Goal: Task Accomplishment & Management: Use online tool/utility

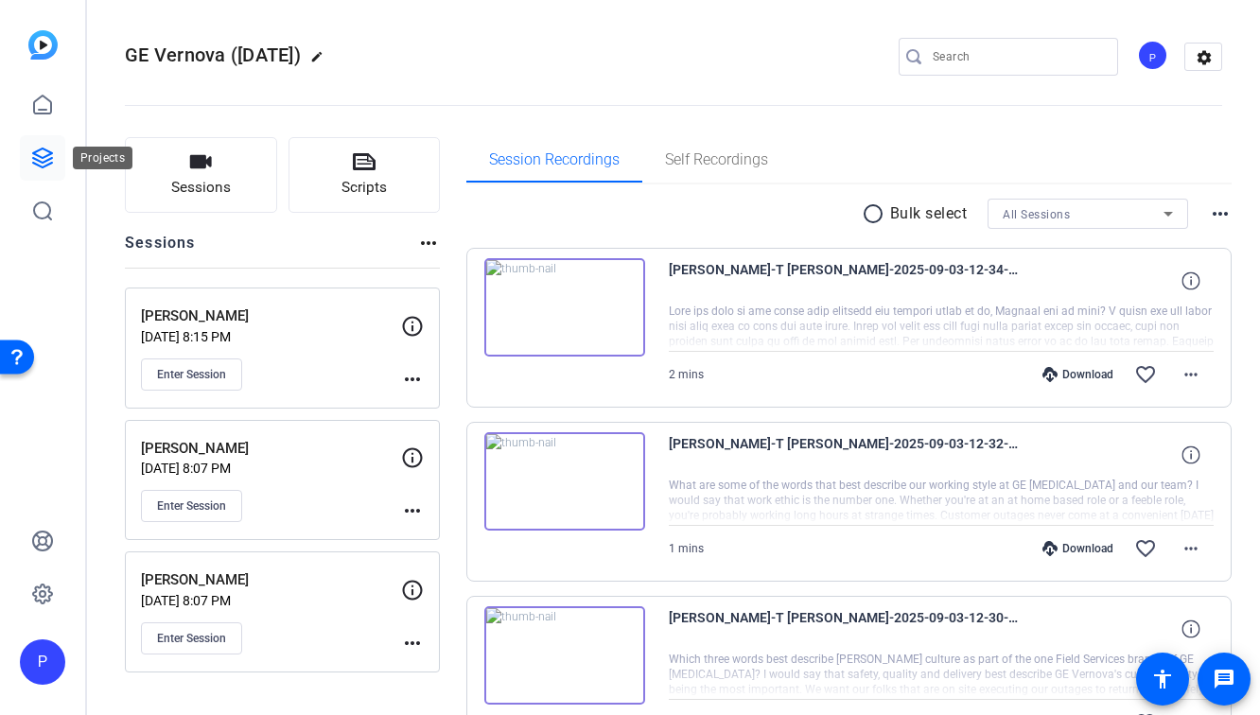
click at [34, 144] on link at bounding box center [42, 157] width 45 height 45
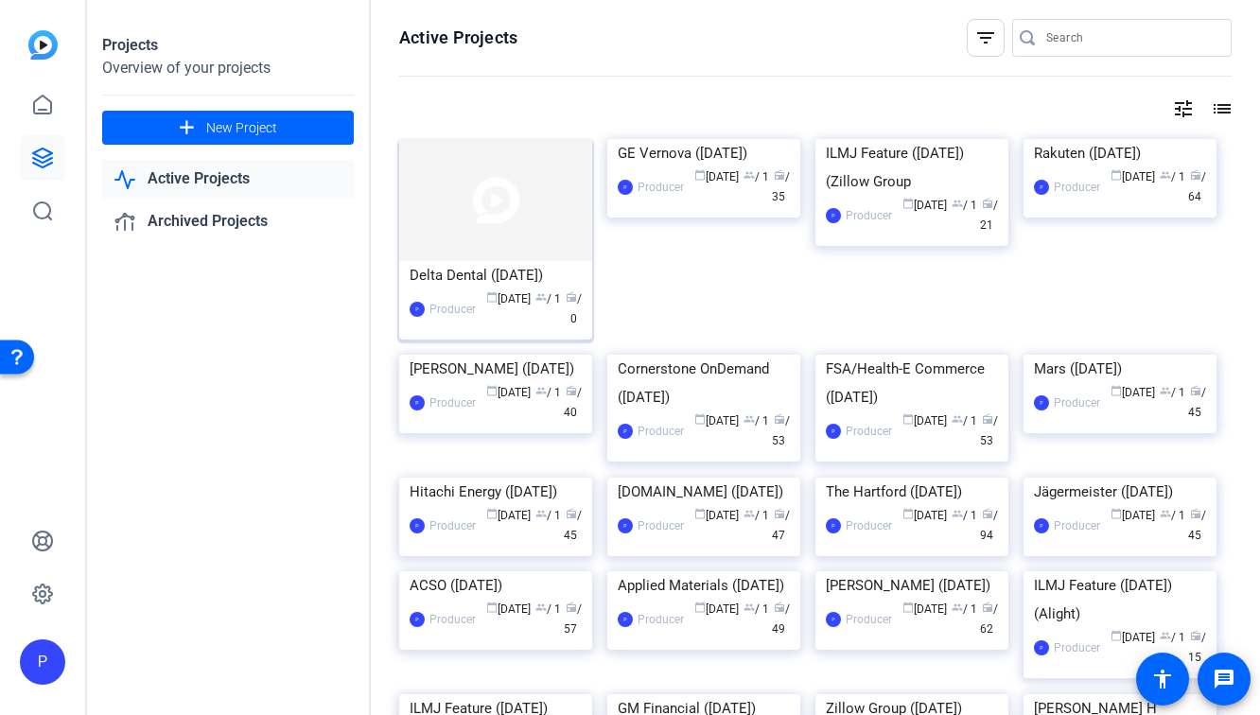
click at [522, 288] on div "Delta Dental ([DATE])" at bounding box center [496, 275] width 172 height 28
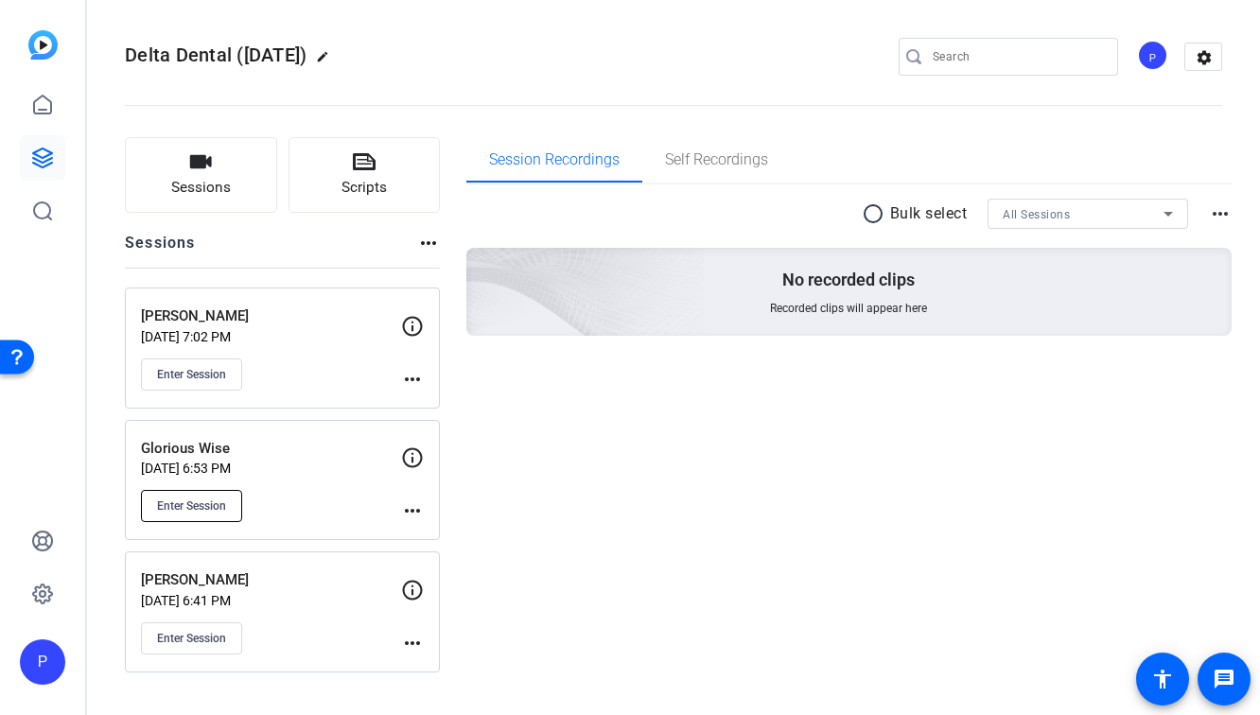
click at [201, 509] on span "Enter Session" at bounding box center [191, 505] width 69 height 15
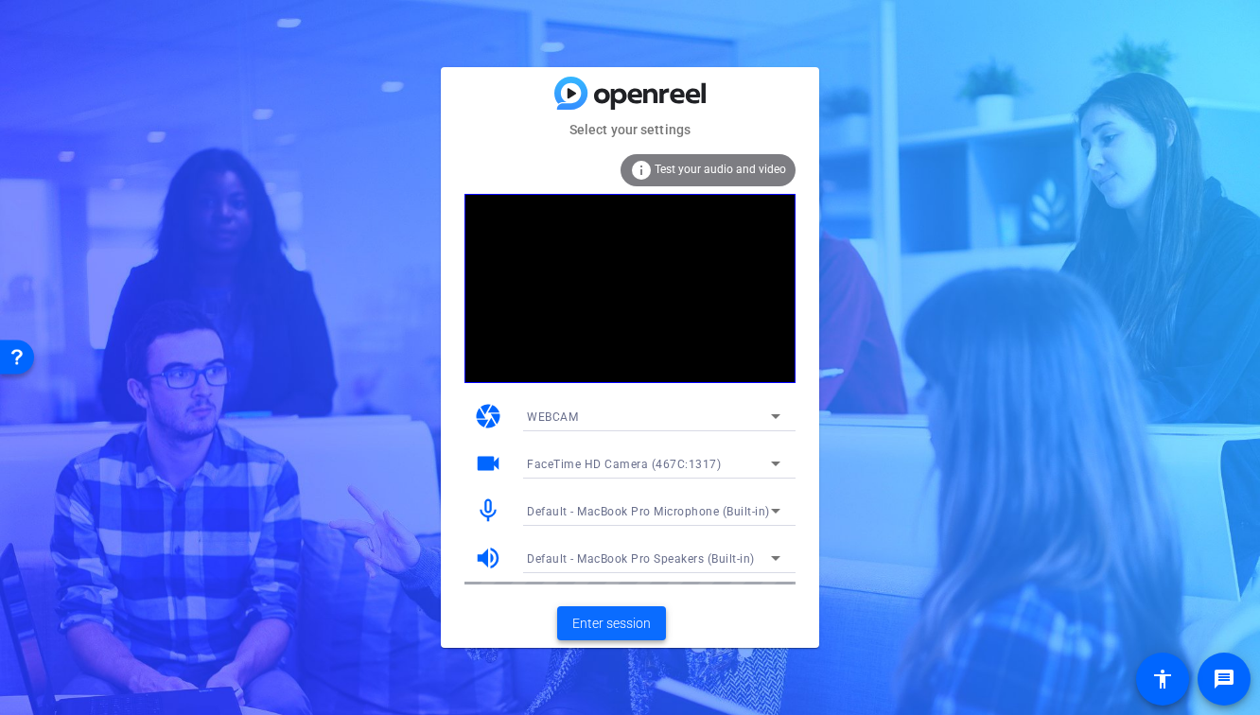
click at [602, 629] on span "Enter session" at bounding box center [611, 624] width 79 height 20
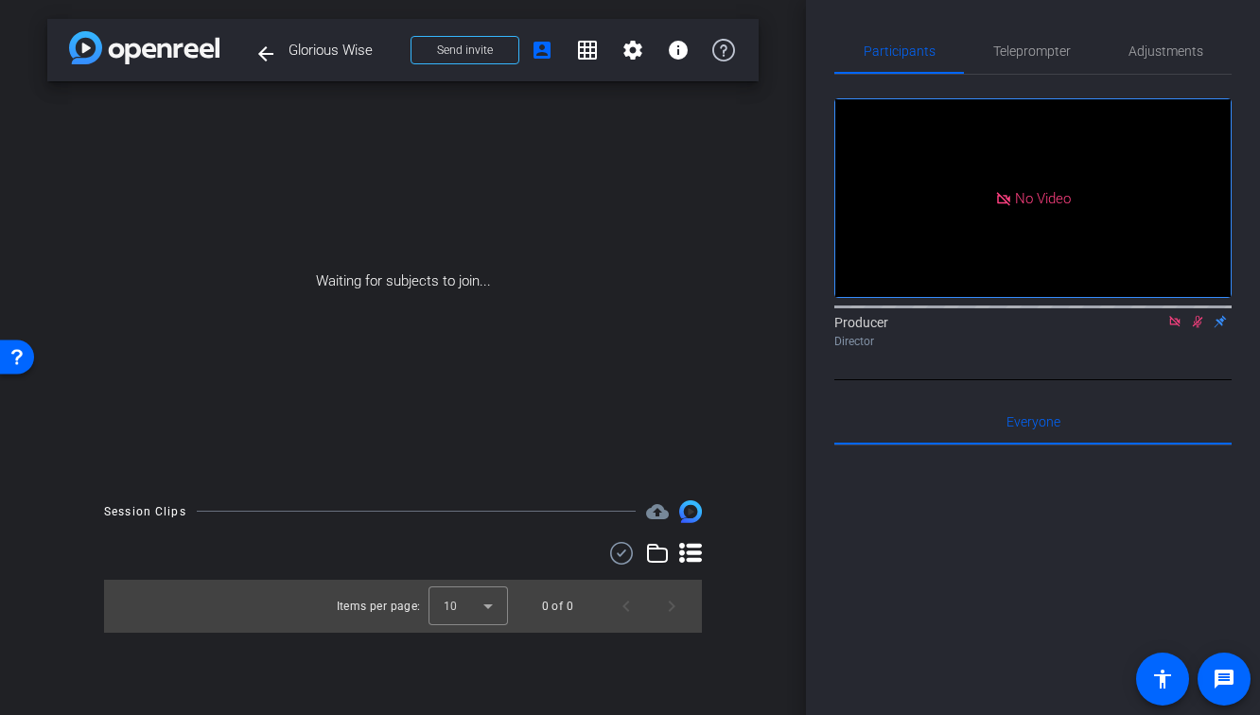
click at [1192, 328] on icon at bounding box center [1197, 321] width 15 height 13
click at [1168, 328] on icon at bounding box center [1174, 321] width 15 height 13
click at [1152, 326] on icon at bounding box center [1151, 321] width 13 height 9
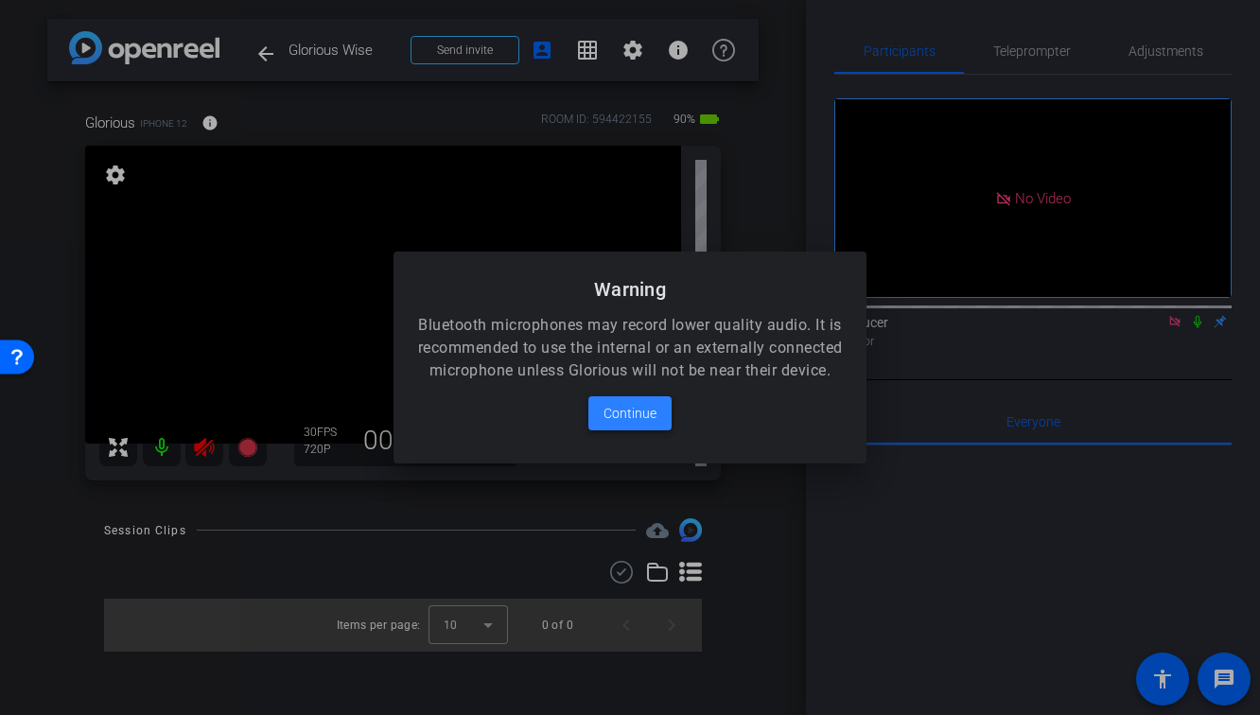
click at [644, 425] on span "Continue" at bounding box center [629, 413] width 53 height 23
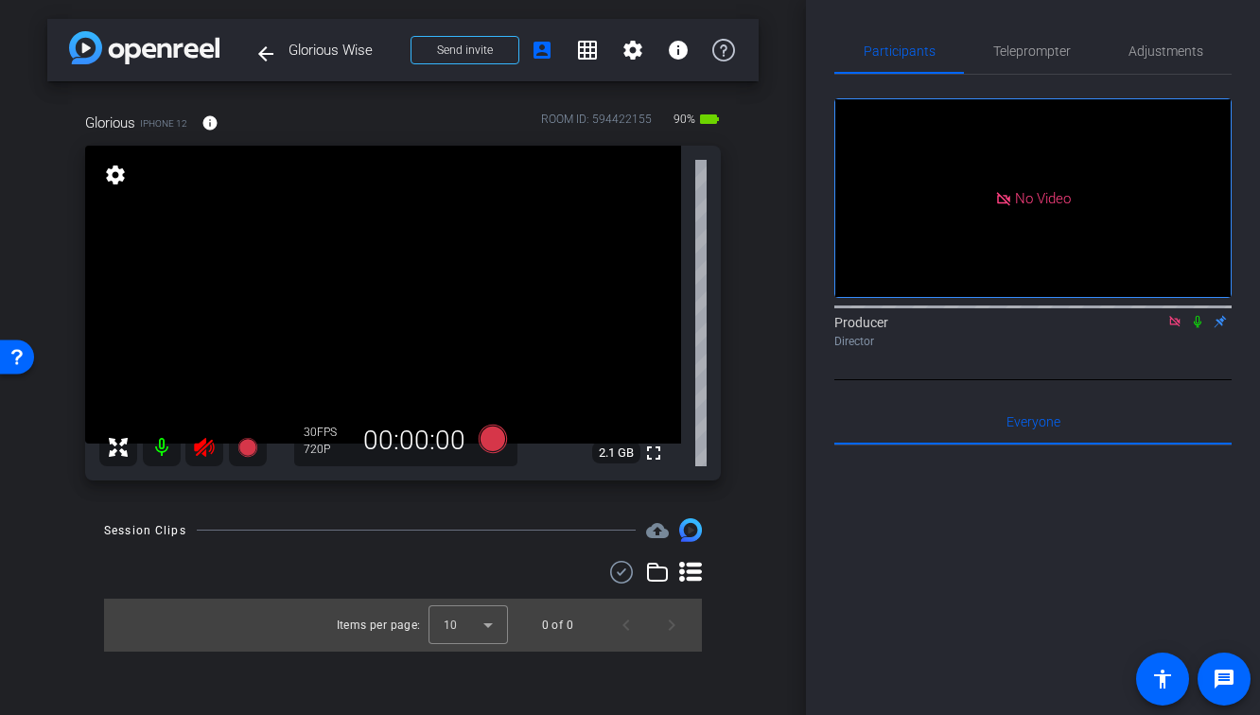
click at [1176, 328] on icon at bounding box center [1174, 321] width 15 height 13
click at [205, 449] on icon at bounding box center [204, 447] width 23 height 23
click at [1146, 56] on span "Adjustments" at bounding box center [1165, 50] width 75 height 13
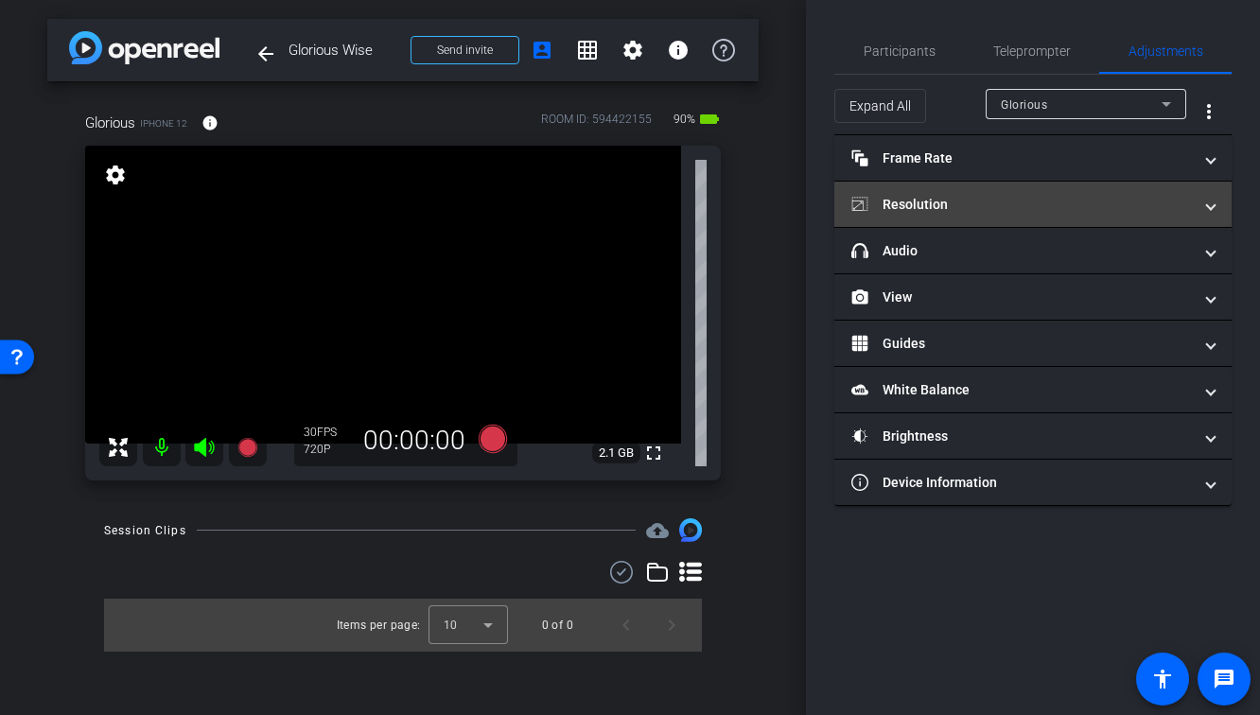
click at [1048, 216] on mat-expansion-panel-header "Resolution" at bounding box center [1032, 204] width 397 height 45
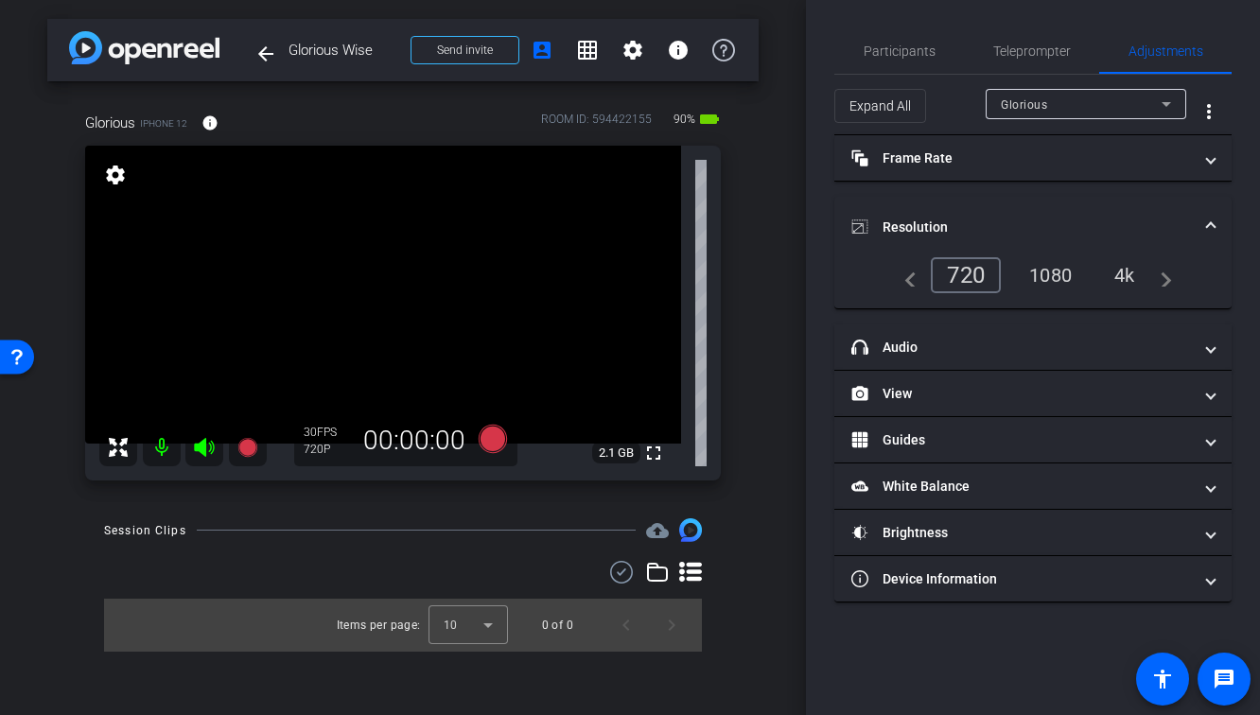
click at [1067, 268] on div "1080" at bounding box center [1050, 275] width 71 height 32
click at [462, 537] on div "Session Clips cloud_upload" at bounding box center [403, 529] width 598 height 23
click at [892, 65] on span "Participants" at bounding box center [900, 50] width 72 height 45
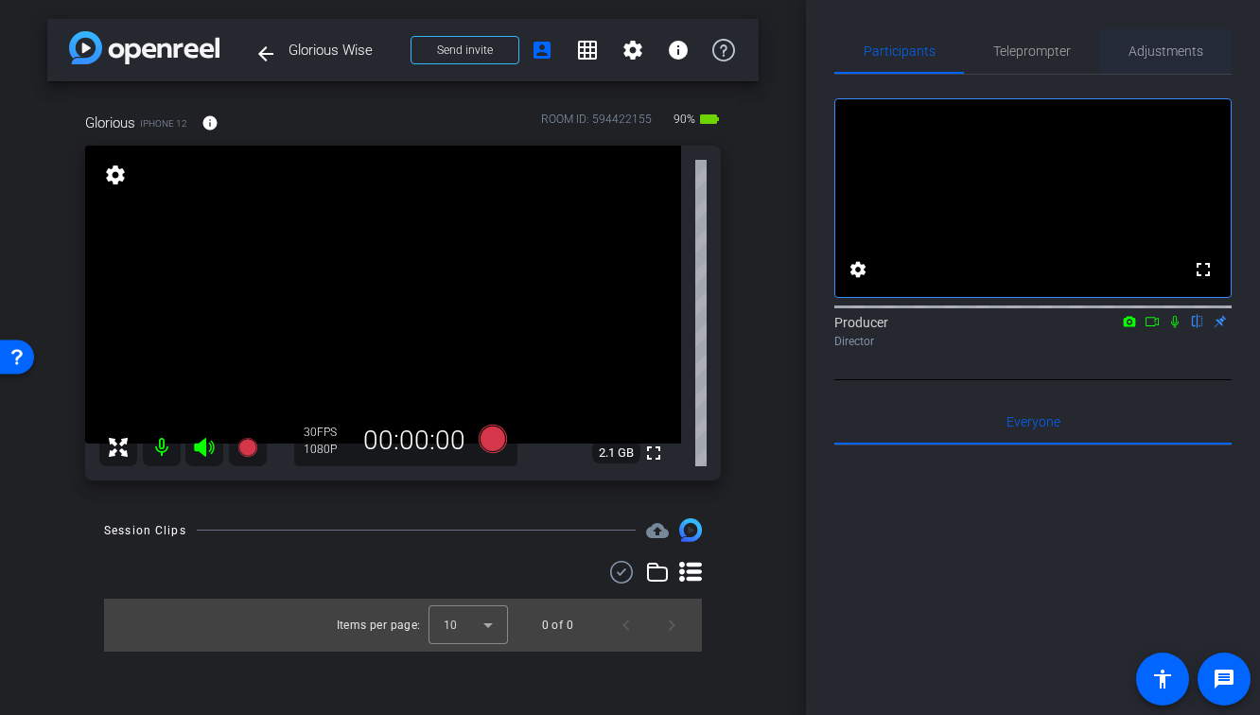
click at [1173, 70] on span "Adjustments" at bounding box center [1165, 50] width 75 height 45
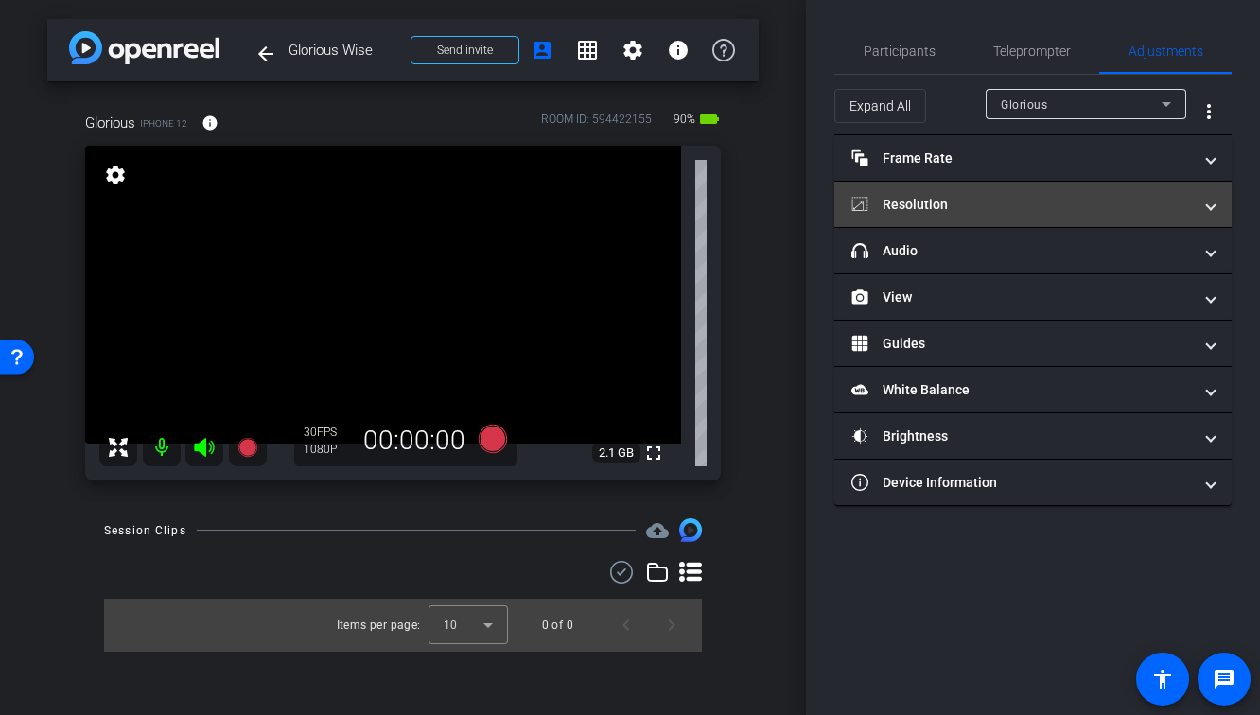
click at [1025, 207] on mat-panel-title "Resolution" at bounding box center [1021, 205] width 340 height 20
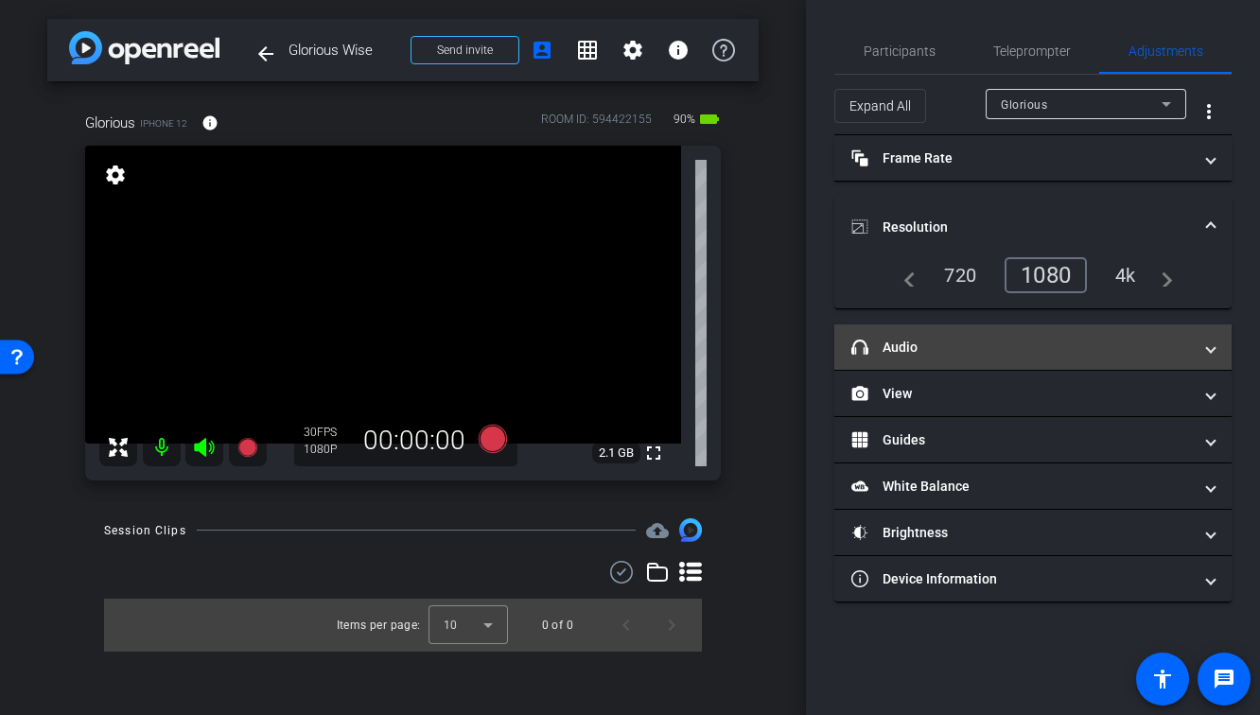
click at [1008, 335] on mat-expansion-panel-header "headphone icon Audio" at bounding box center [1032, 346] width 397 height 45
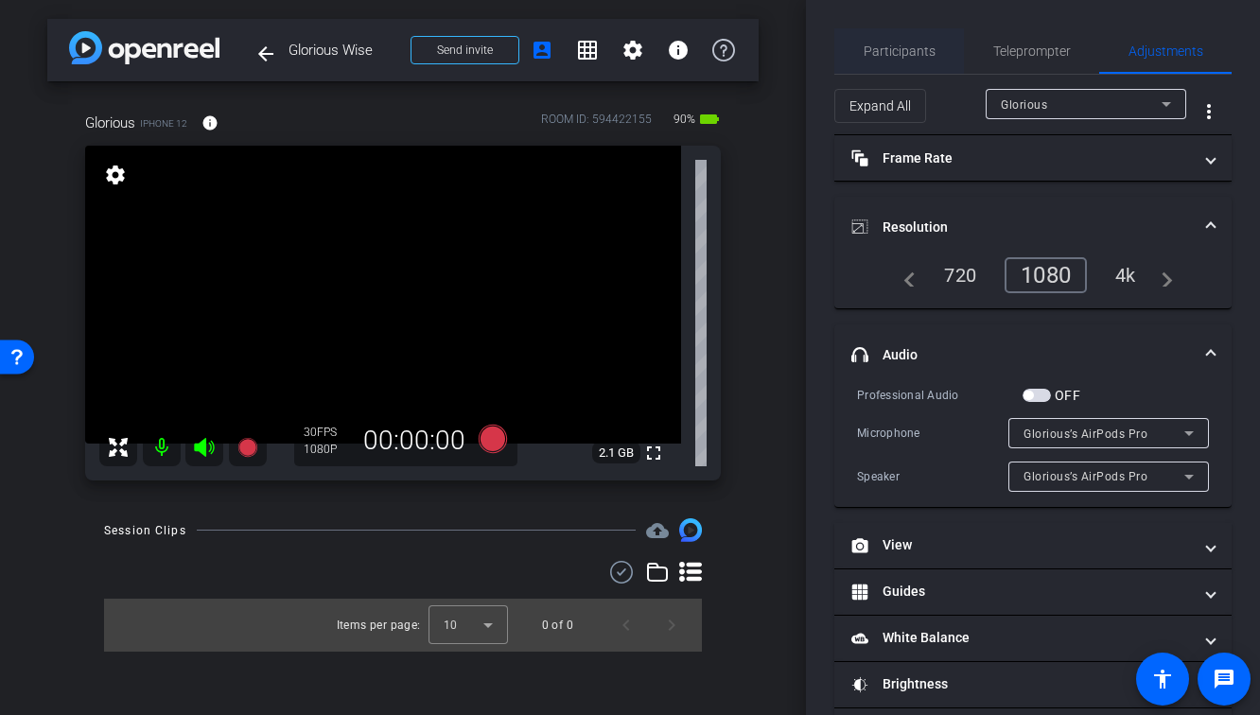
click at [884, 46] on span "Participants" at bounding box center [900, 50] width 72 height 13
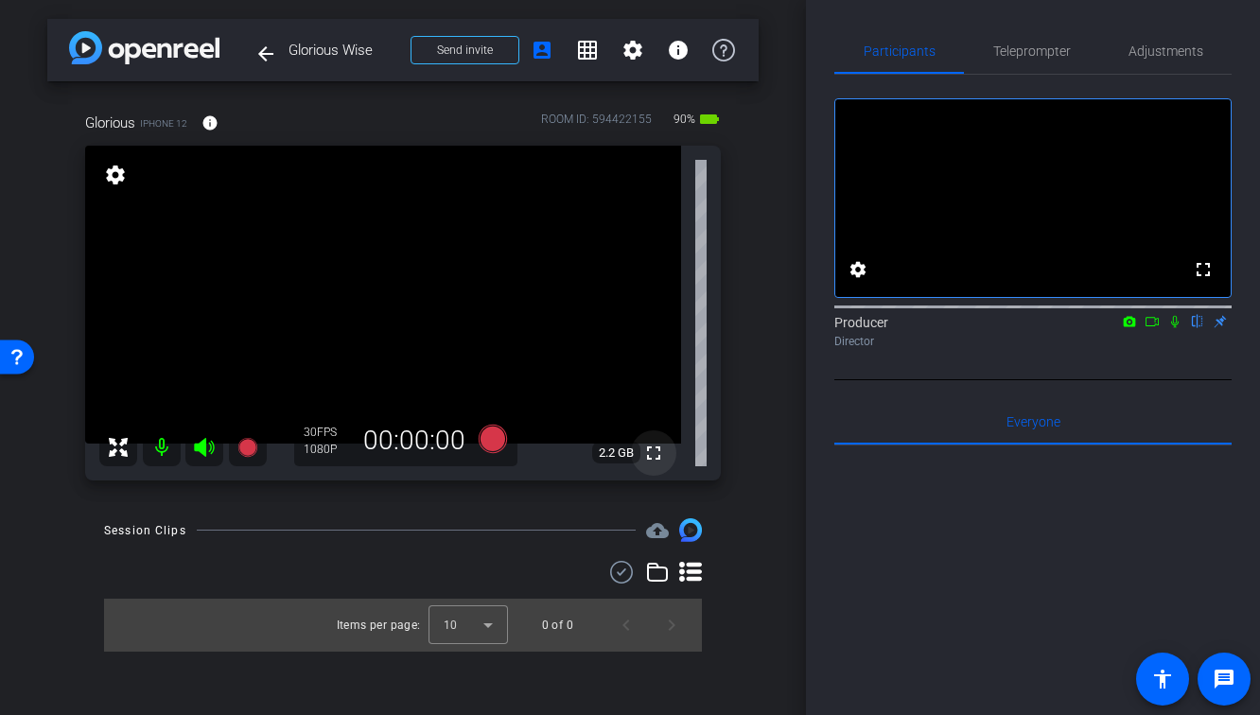
click at [653, 459] on mat-icon "fullscreen" at bounding box center [653, 453] width 23 height 23
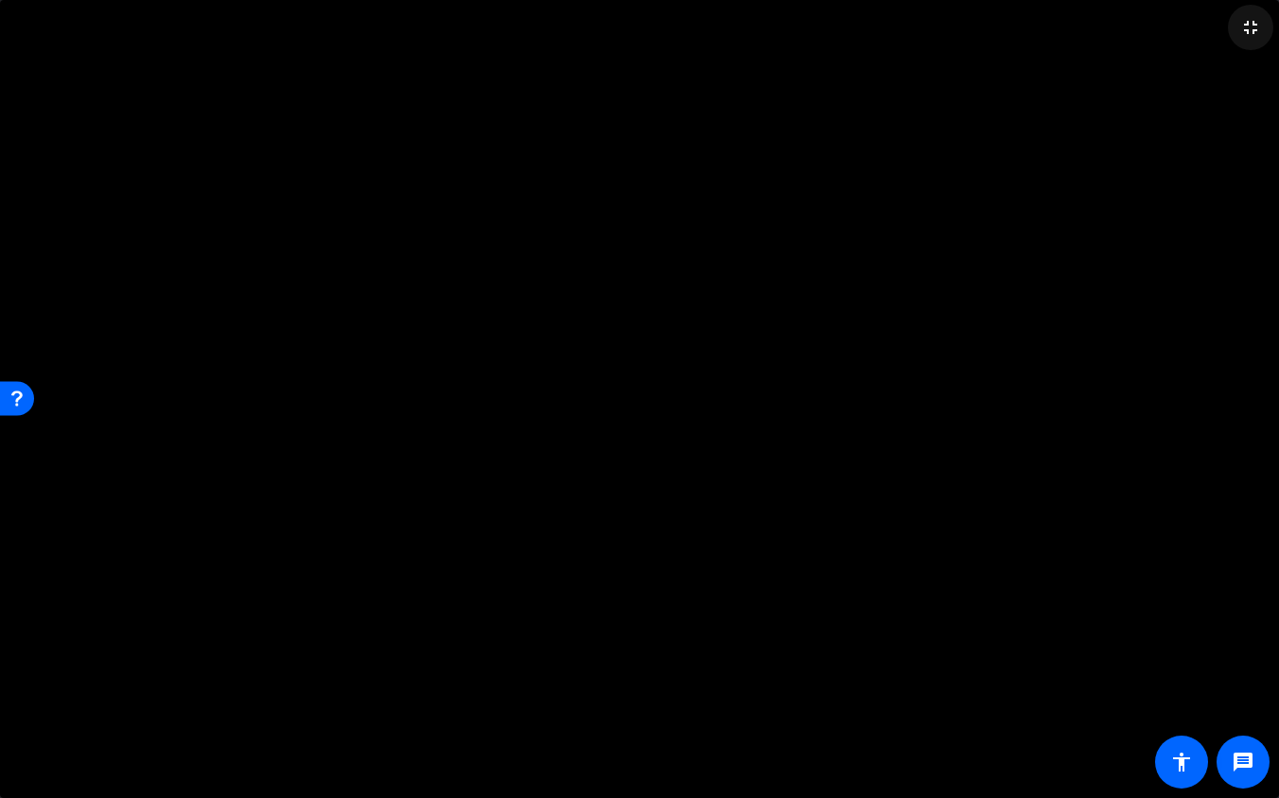
click at [1245, 31] on mat-icon "fullscreen_exit" at bounding box center [1250, 27] width 23 height 23
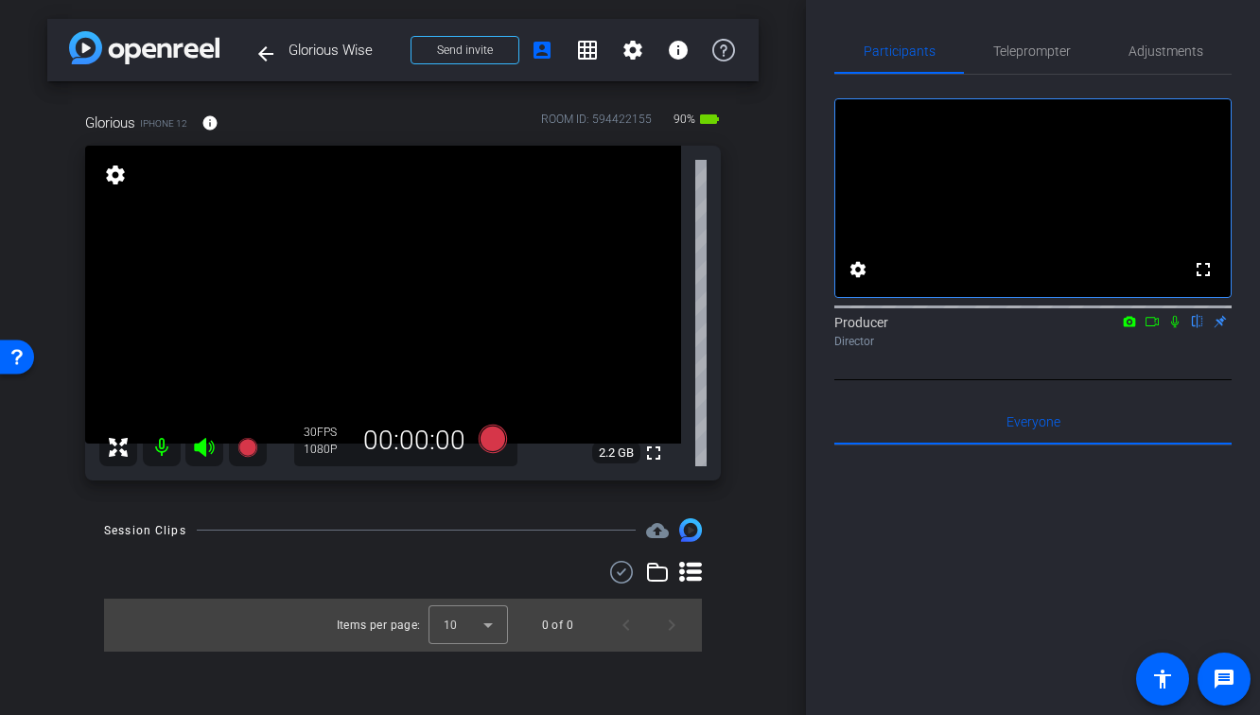
click at [1155, 328] on icon at bounding box center [1151, 321] width 15 height 13
click at [1176, 326] on icon at bounding box center [1174, 321] width 10 height 10
click at [649, 453] on mat-icon "fullscreen" at bounding box center [653, 453] width 23 height 23
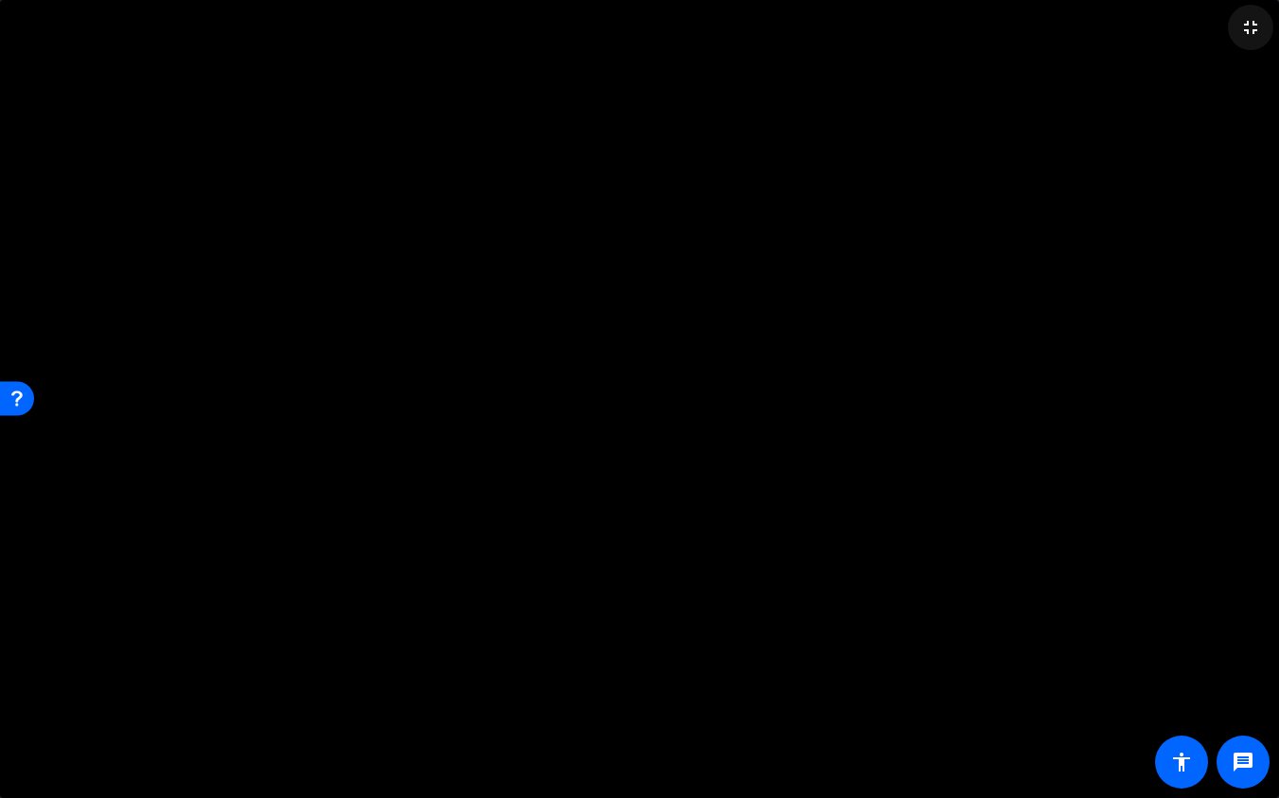
click at [1245, 32] on mat-icon "fullscreen_exit" at bounding box center [1250, 27] width 23 height 23
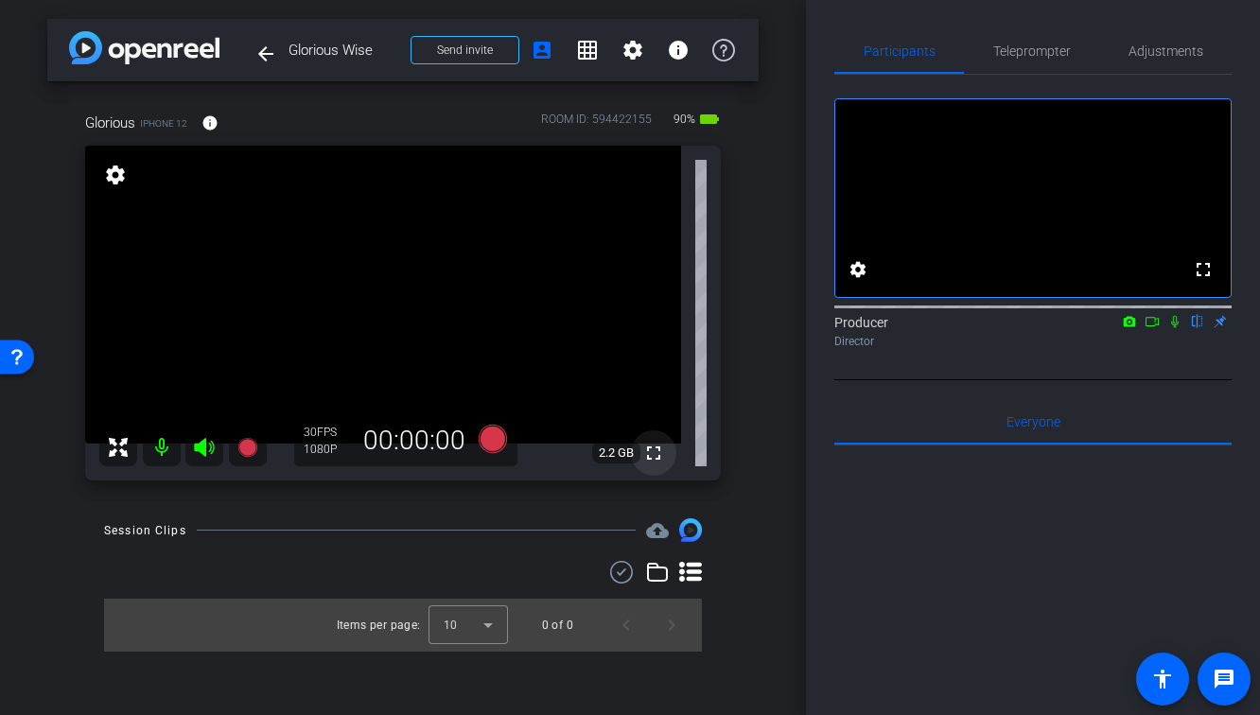
click at [661, 448] on mat-icon "fullscreen" at bounding box center [653, 453] width 23 height 23
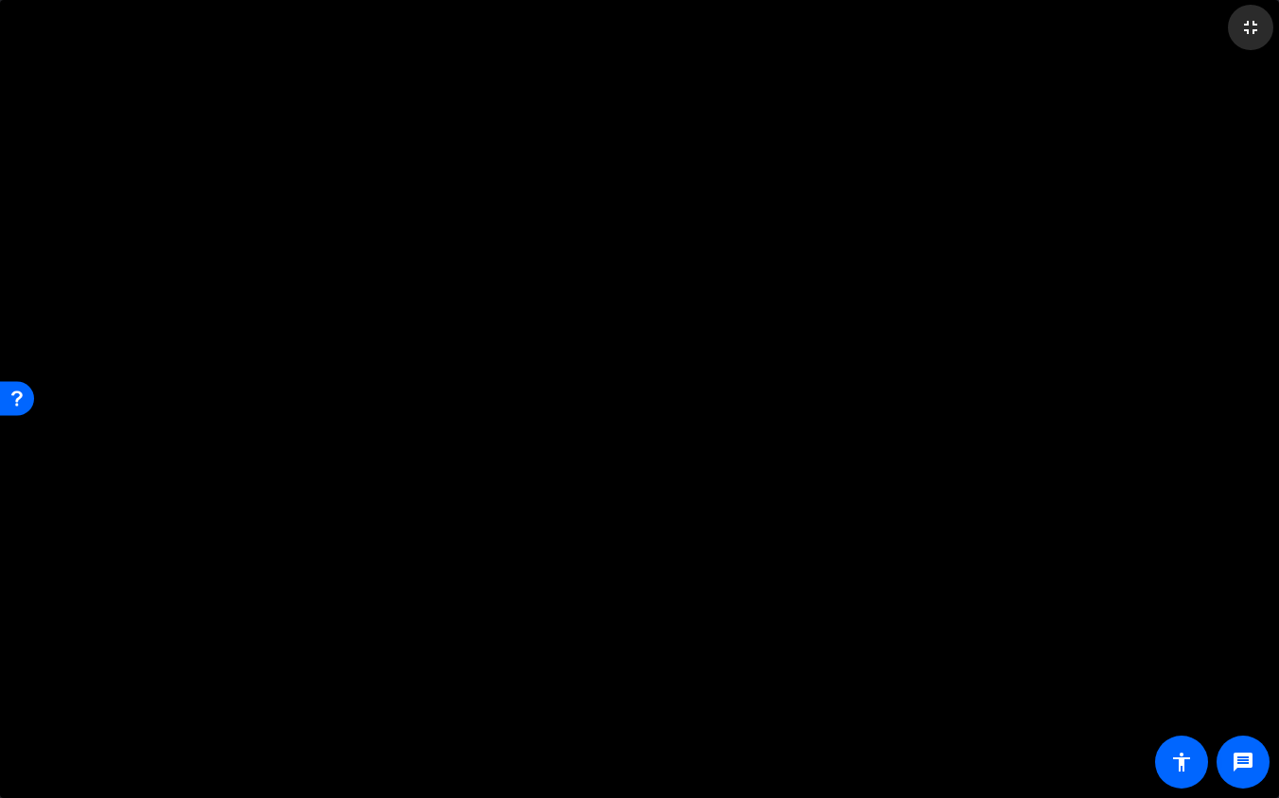
click at [1246, 32] on mat-icon "fullscreen_exit" at bounding box center [1250, 27] width 23 height 23
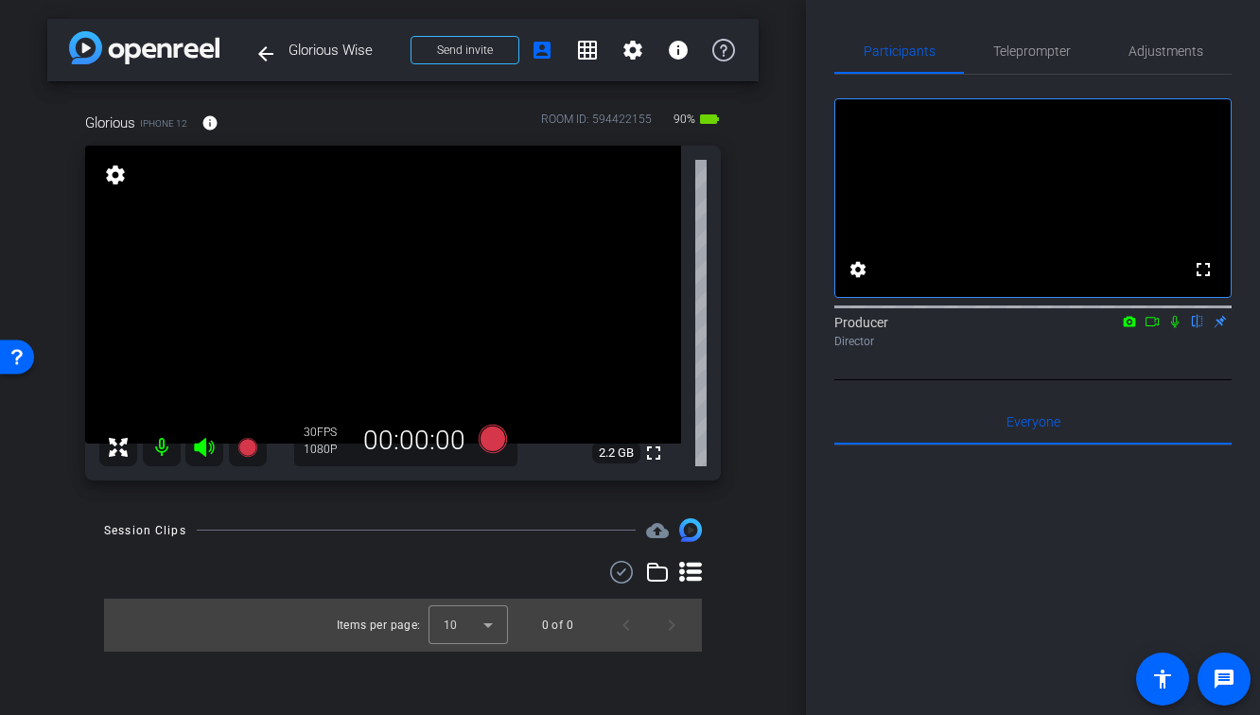
click at [488, 550] on div "Session Clips cloud_upload Items per page: 10 0 of 0" at bounding box center [402, 584] width 711 height 132
click at [252, 448] on icon at bounding box center [246, 447] width 19 height 19
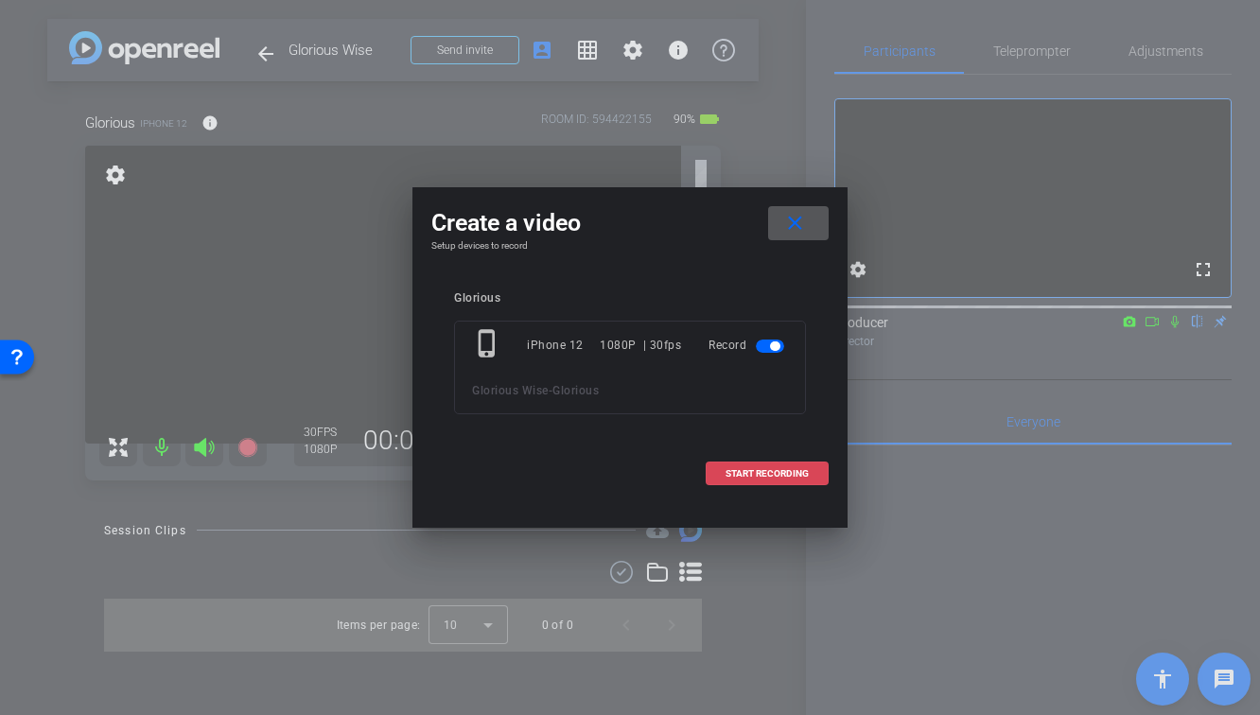
click at [756, 480] on span at bounding box center [767, 473] width 121 height 45
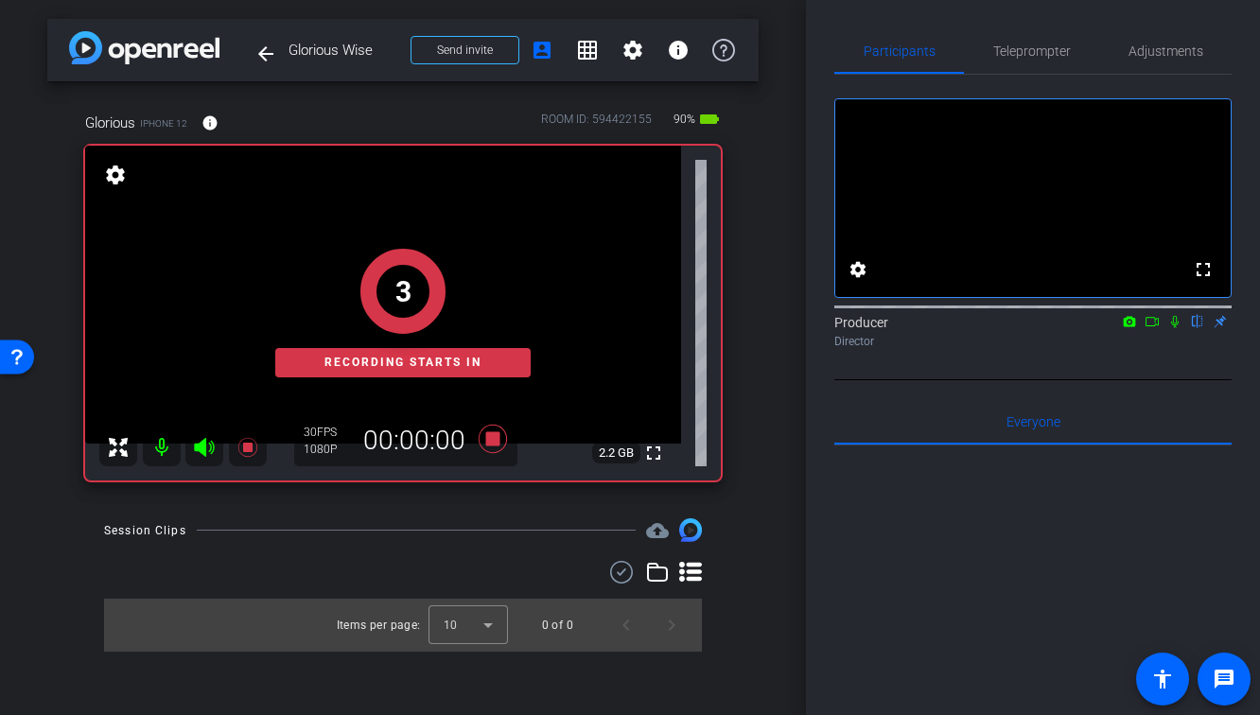
click at [1177, 328] on icon at bounding box center [1174, 321] width 15 height 13
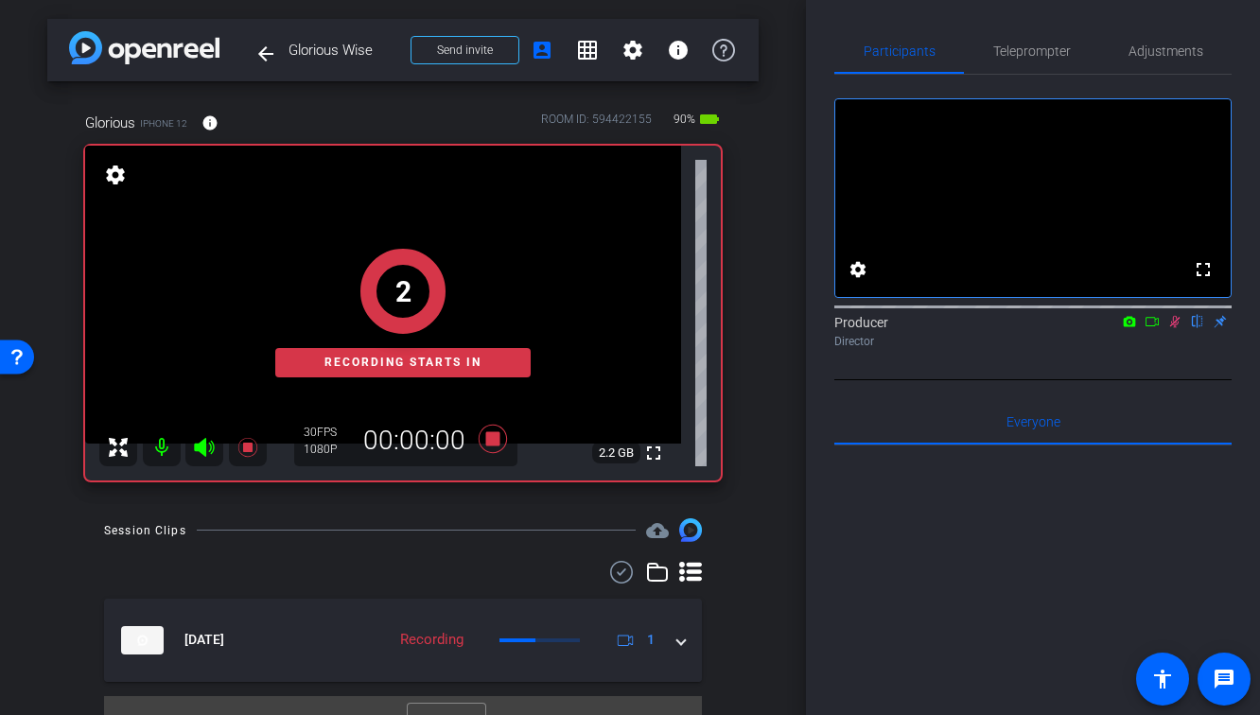
click at [1158, 326] on icon at bounding box center [1151, 321] width 13 height 9
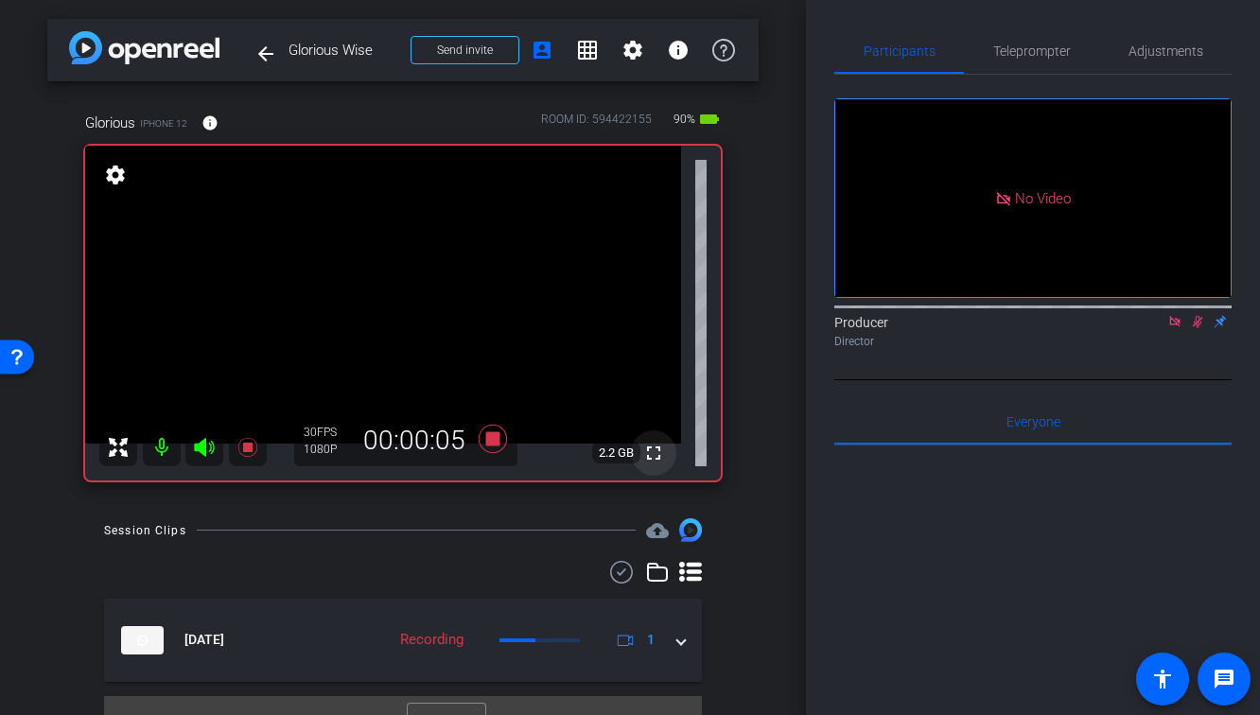
click at [659, 453] on mat-icon "fullscreen" at bounding box center [653, 453] width 23 height 23
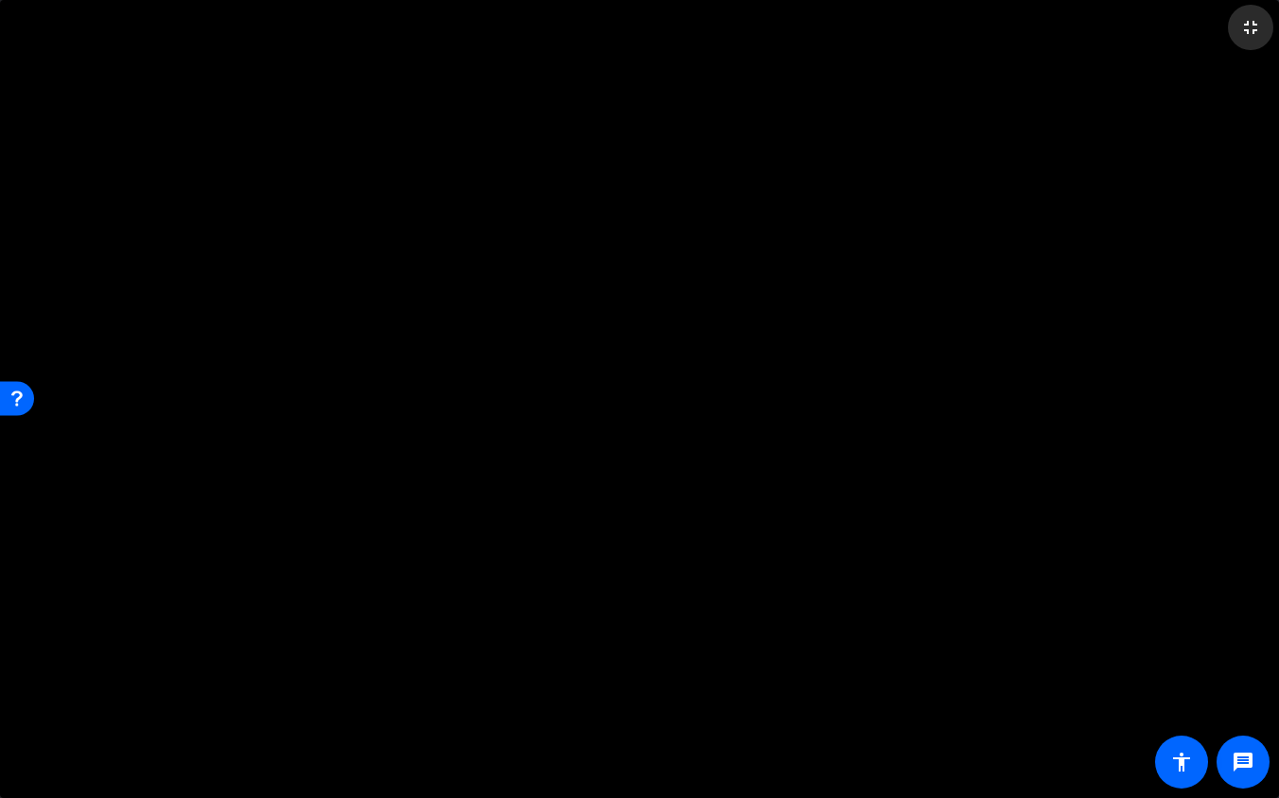
click at [1248, 31] on mat-icon "fullscreen_exit" at bounding box center [1250, 27] width 23 height 23
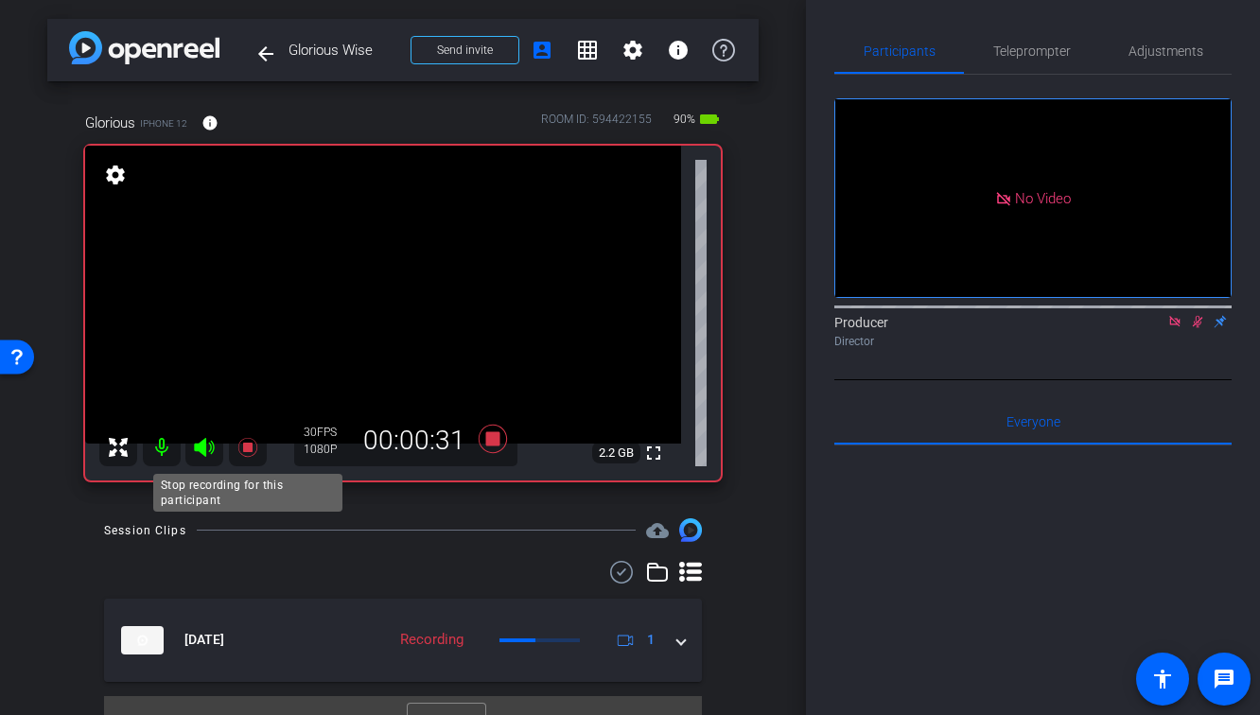
click at [243, 445] on icon at bounding box center [246, 447] width 19 height 19
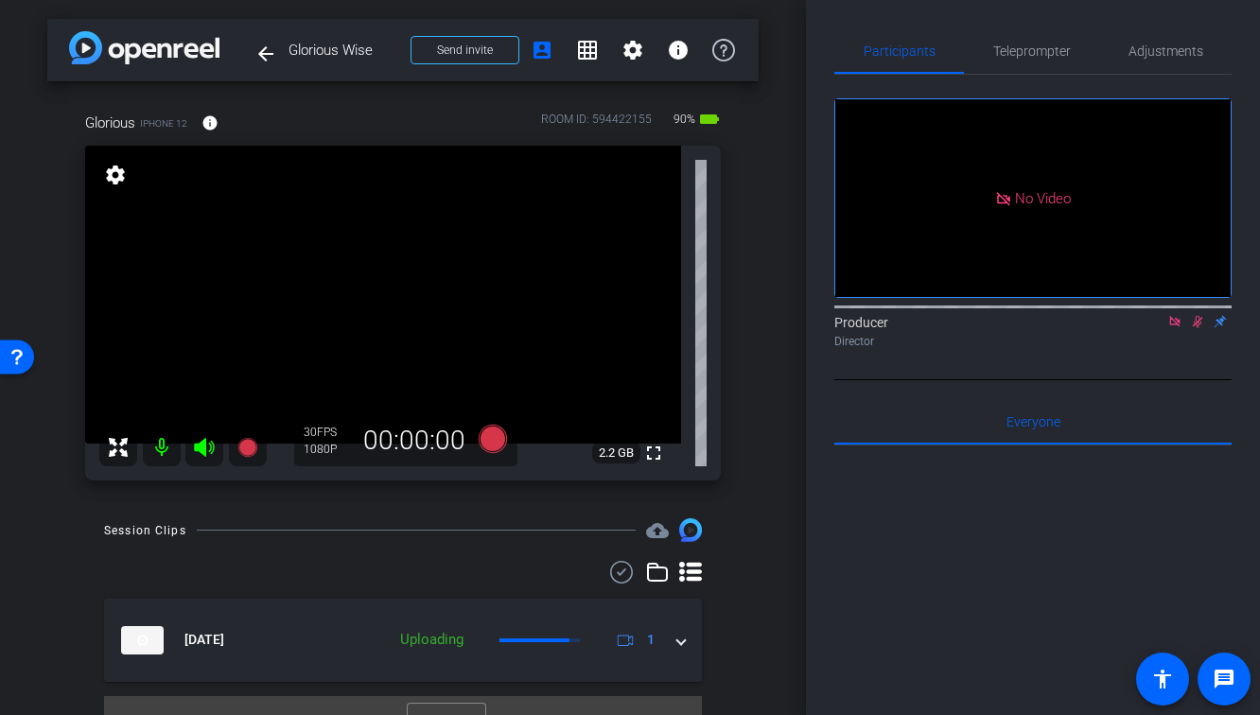
click at [1197, 328] on icon at bounding box center [1198, 322] width 10 height 12
click at [1175, 328] on icon at bounding box center [1174, 321] width 15 height 13
click at [250, 448] on icon at bounding box center [246, 447] width 19 height 19
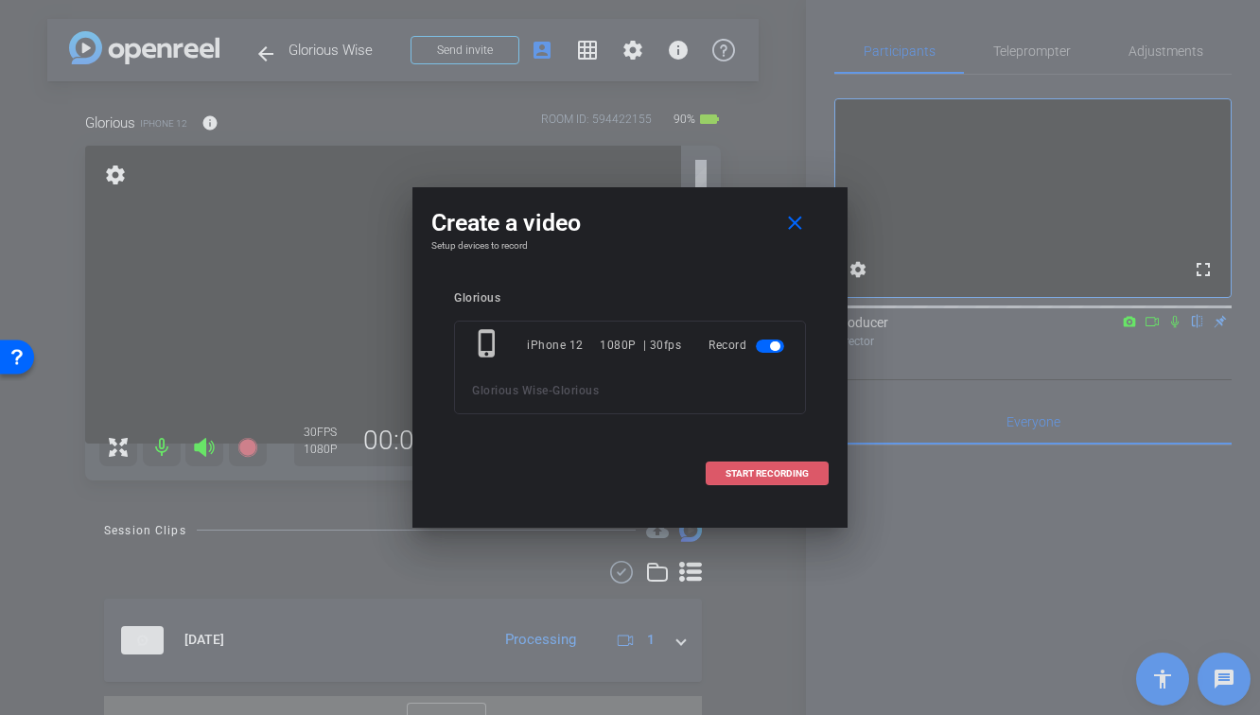
click at [762, 470] on span "START RECORDING" at bounding box center [766, 473] width 83 height 9
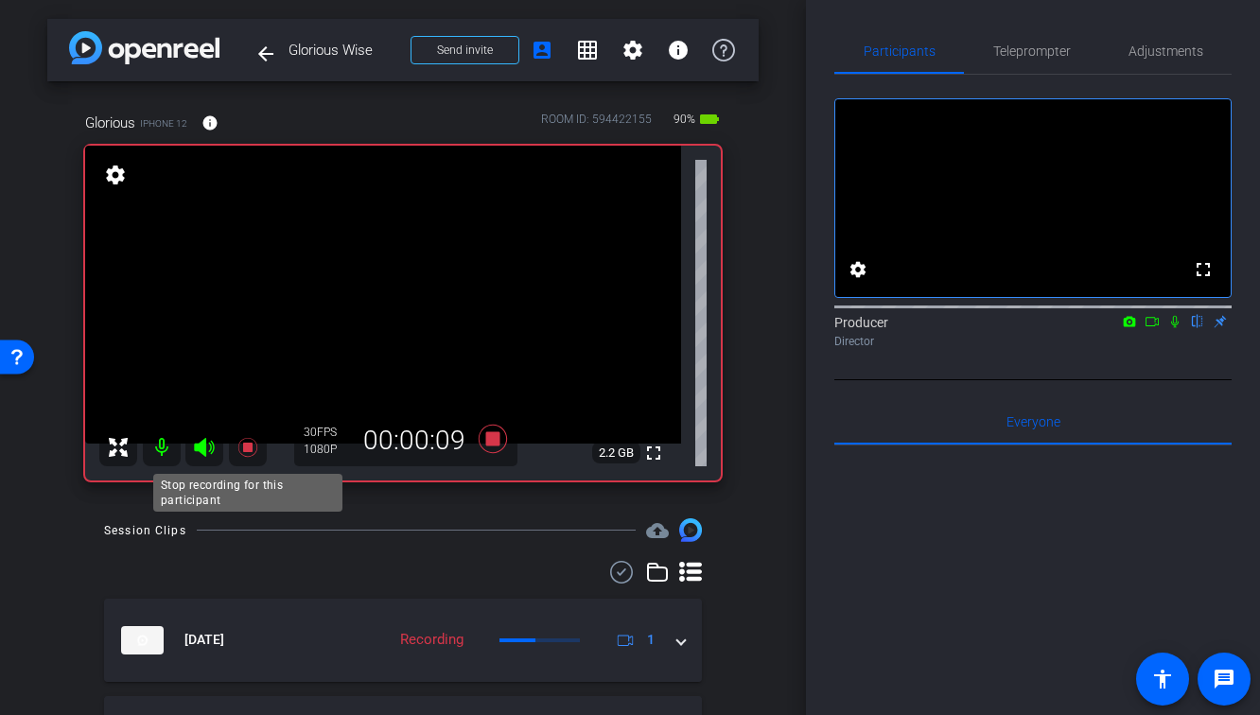
click at [242, 456] on icon at bounding box center [246, 447] width 19 height 19
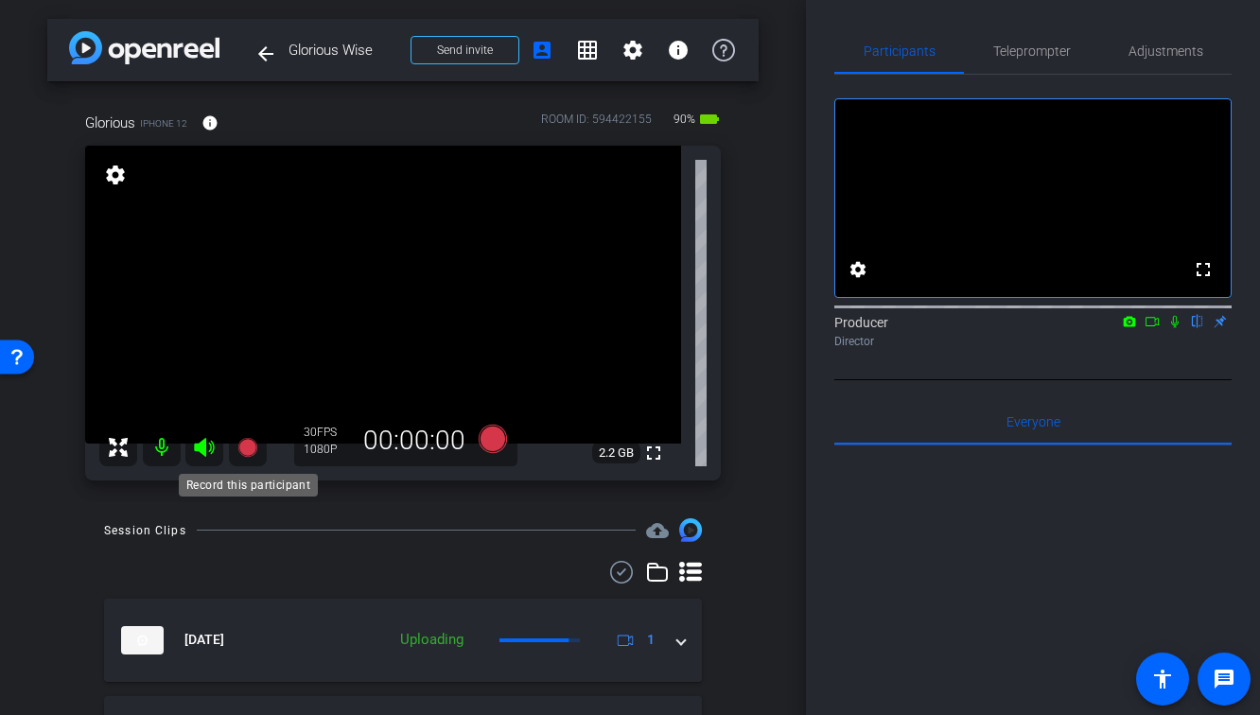
click at [241, 445] on icon at bounding box center [246, 447] width 19 height 19
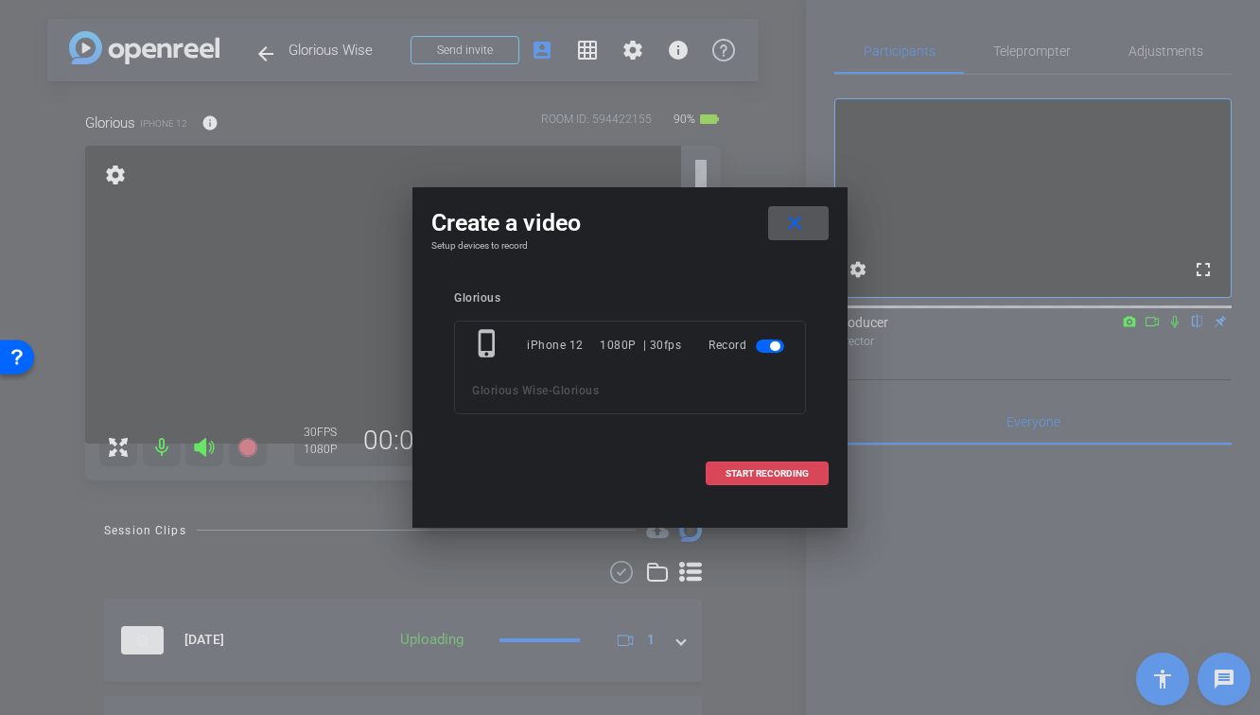
click at [814, 470] on span at bounding box center [767, 473] width 121 height 45
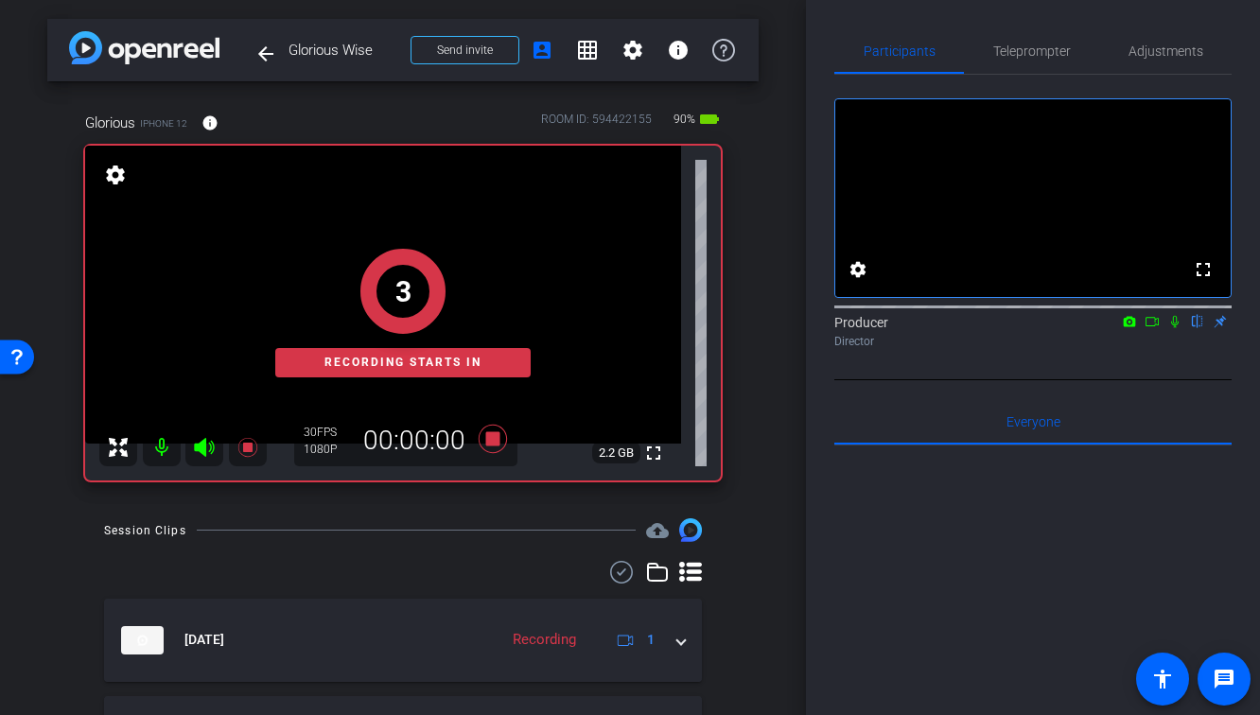
click at [1171, 328] on icon at bounding box center [1174, 321] width 15 height 13
click at [1152, 328] on icon at bounding box center [1151, 321] width 15 height 13
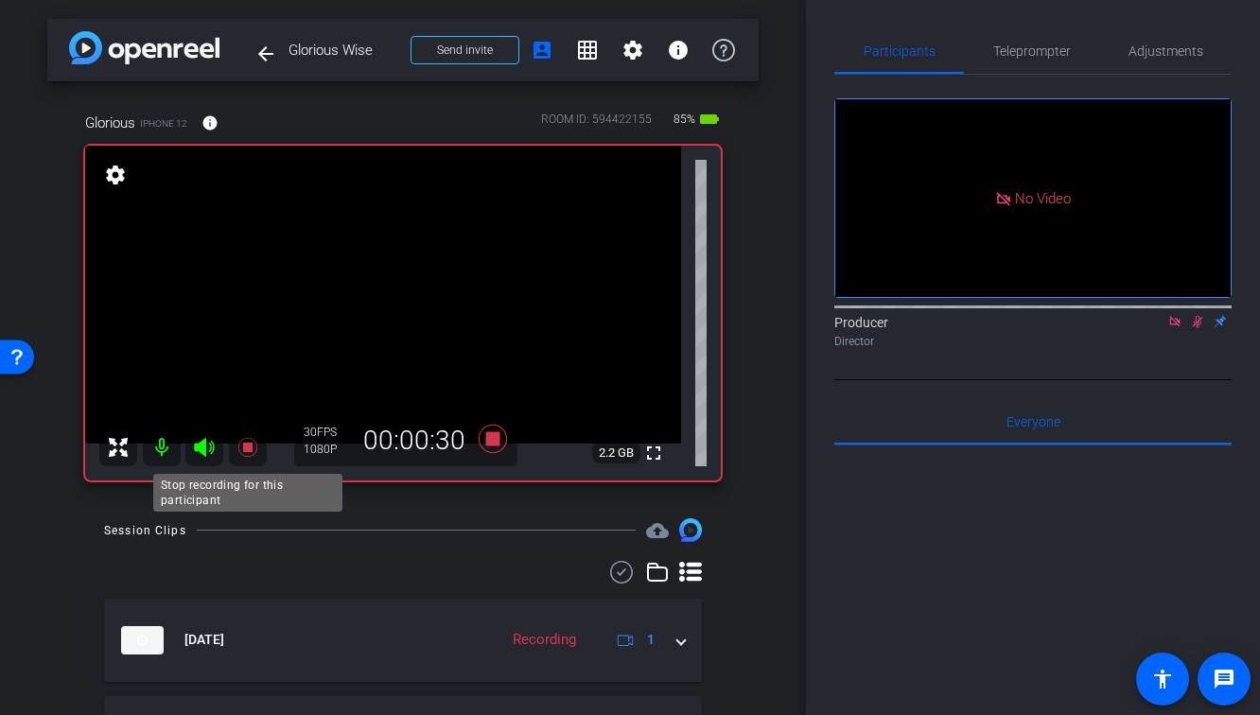
click at [253, 453] on icon at bounding box center [246, 447] width 19 height 19
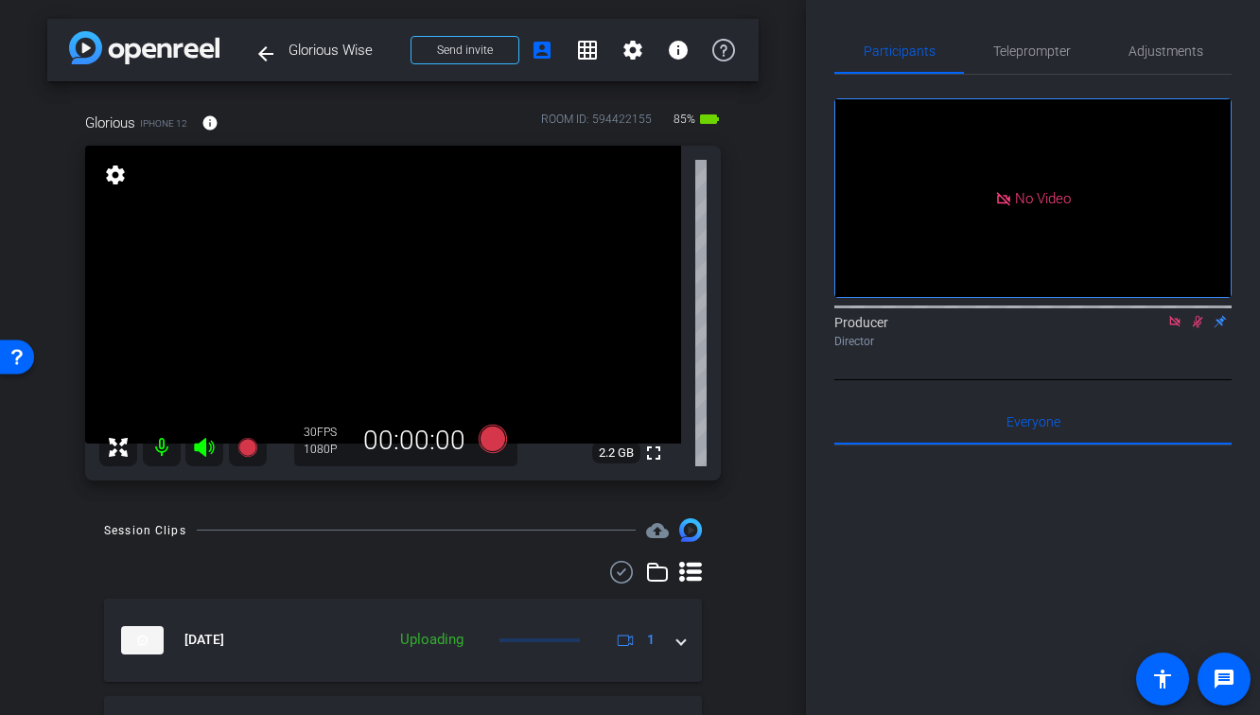
click at [1192, 328] on icon at bounding box center [1197, 321] width 15 height 13
click at [1174, 328] on icon at bounding box center [1174, 321] width 15 height 13
click at [250, 440] on icon at bounding box center [247, 447] width 23 height 23
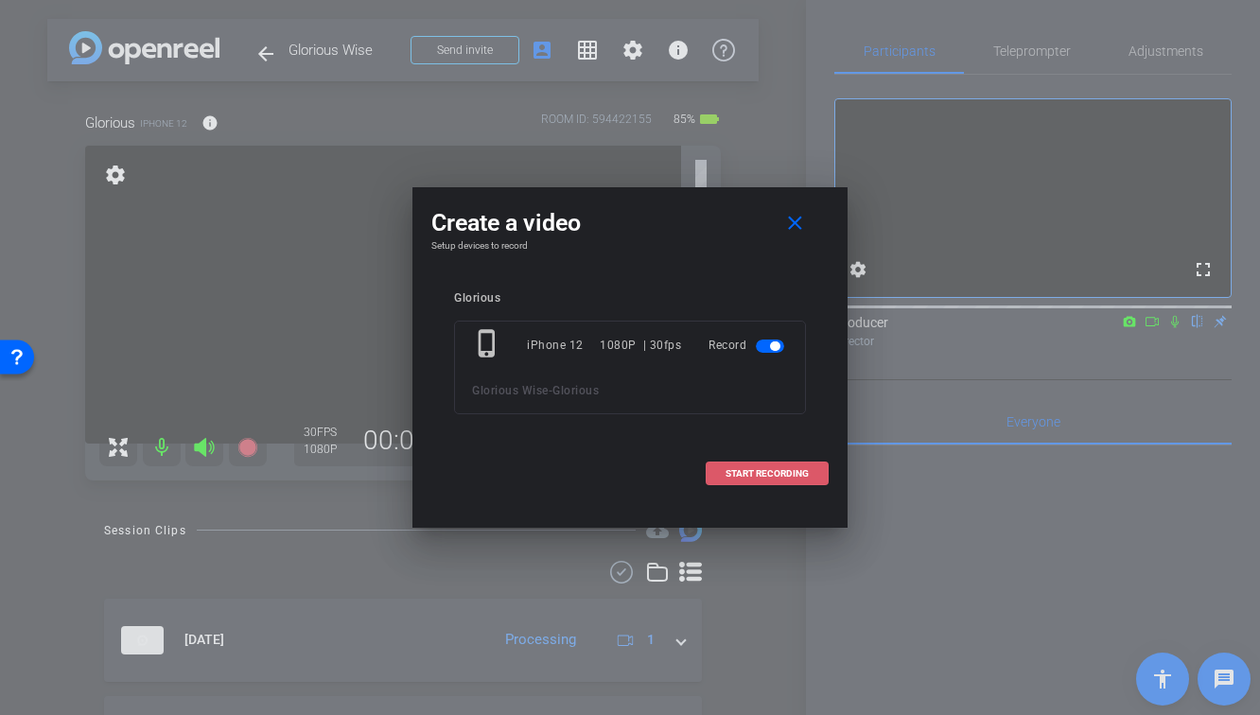
click at [797, 469] on span "START RECORDING" at bounding box center [766, 473] width 83 height 9
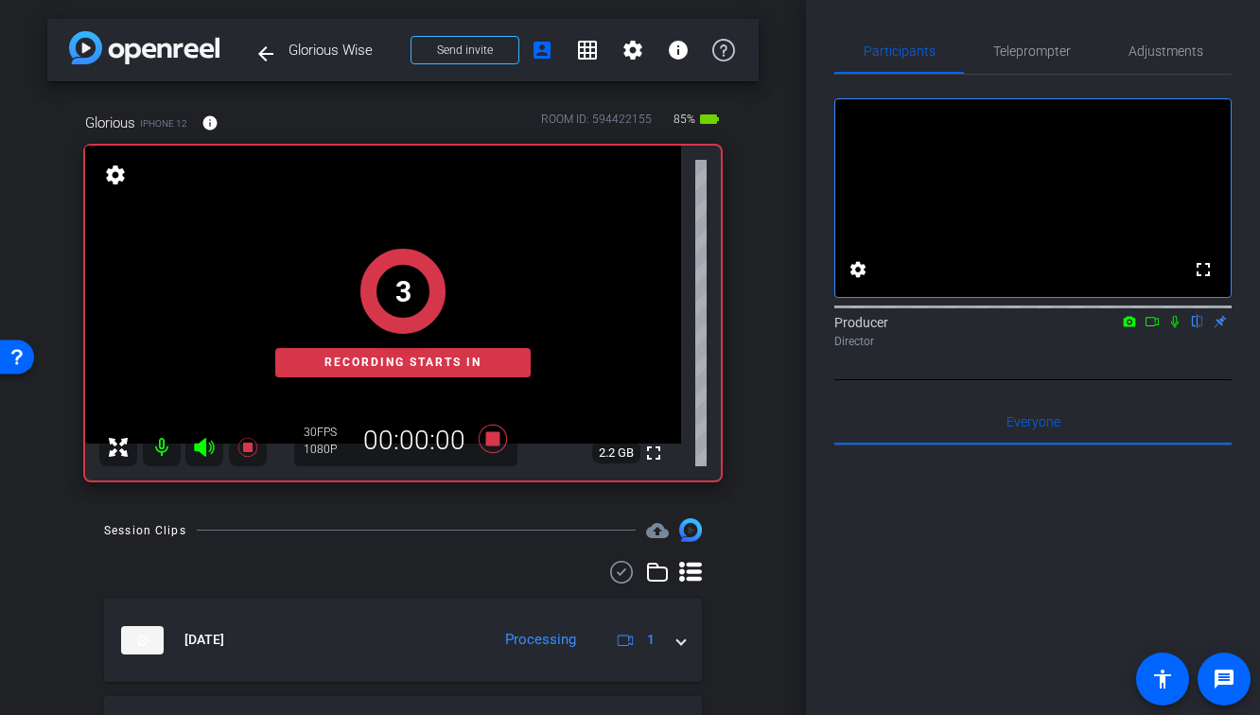
click at [1172, 328] on icon at bounding box center [1174, 321] width 15 height 13
click at [1151, 328] on icon at bounding box center [1151, 321] width 15 height 13
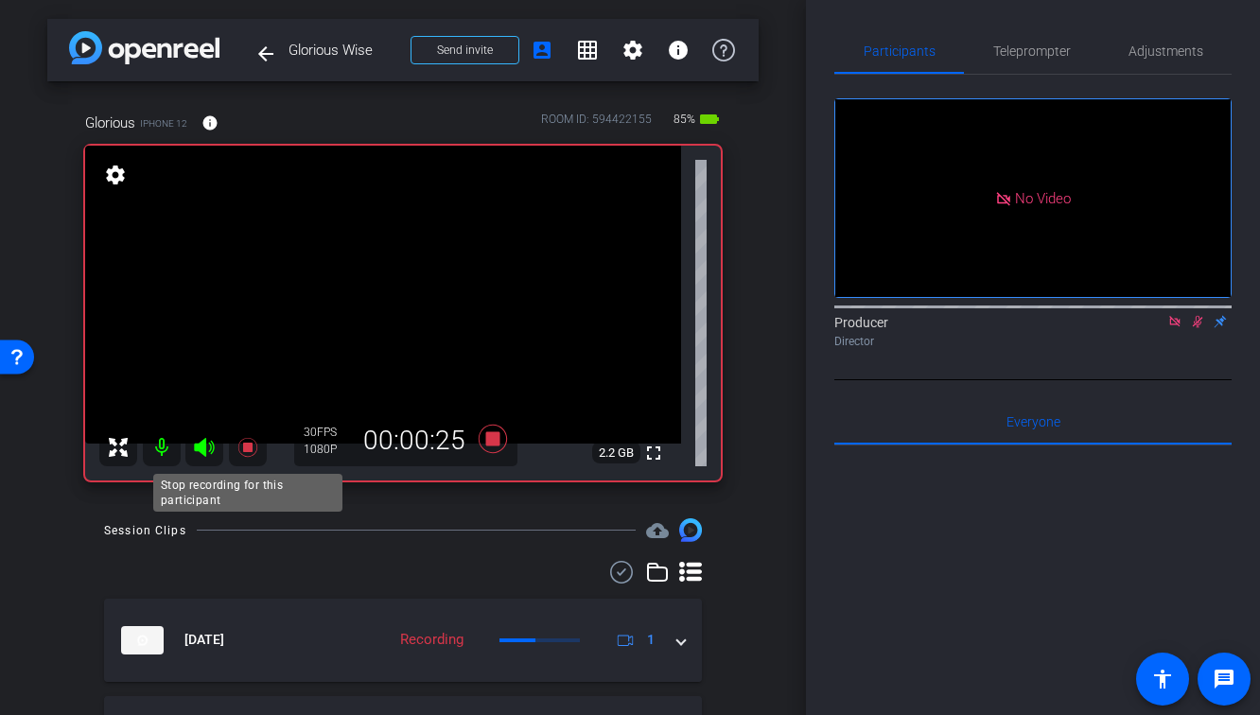
click at [255, 444] on icon at bounding box center [246, 447] width 19 height 19
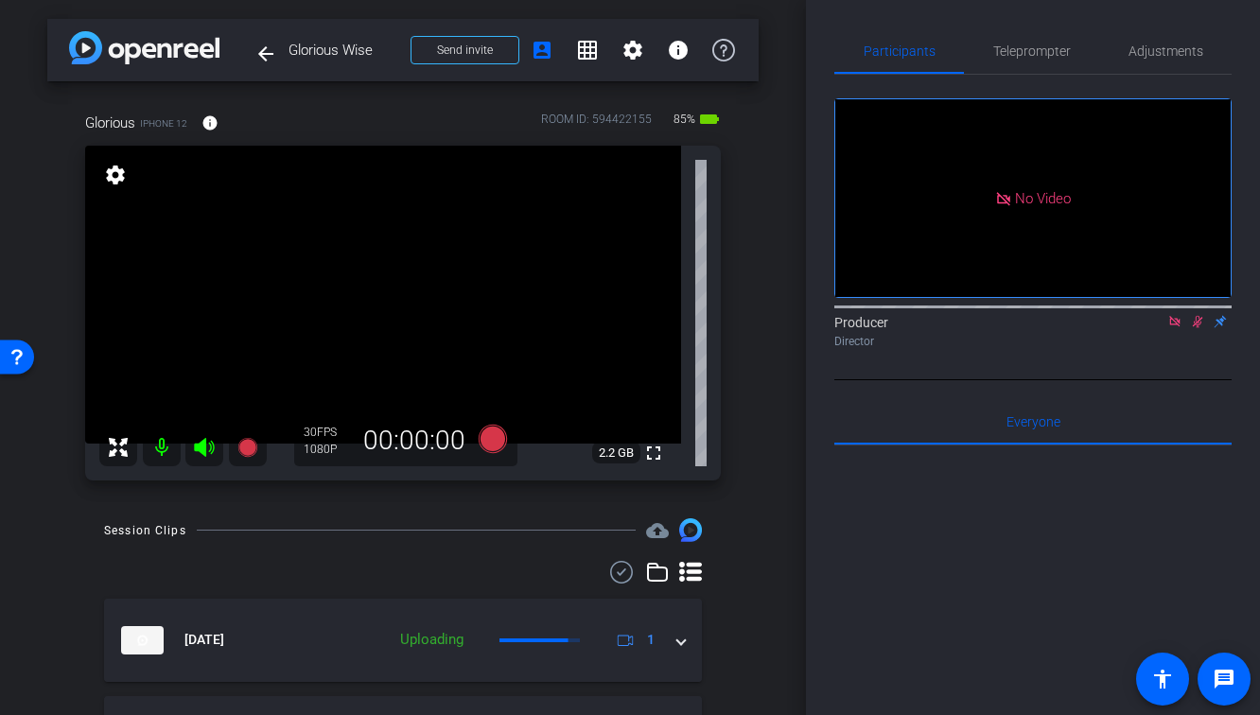
click at [1195, 328] on icon at bounding box center [1198, 322] width 10 height 12
click at [1174, 328] on icon at bounding box center [1174, 321] width 15 height 13
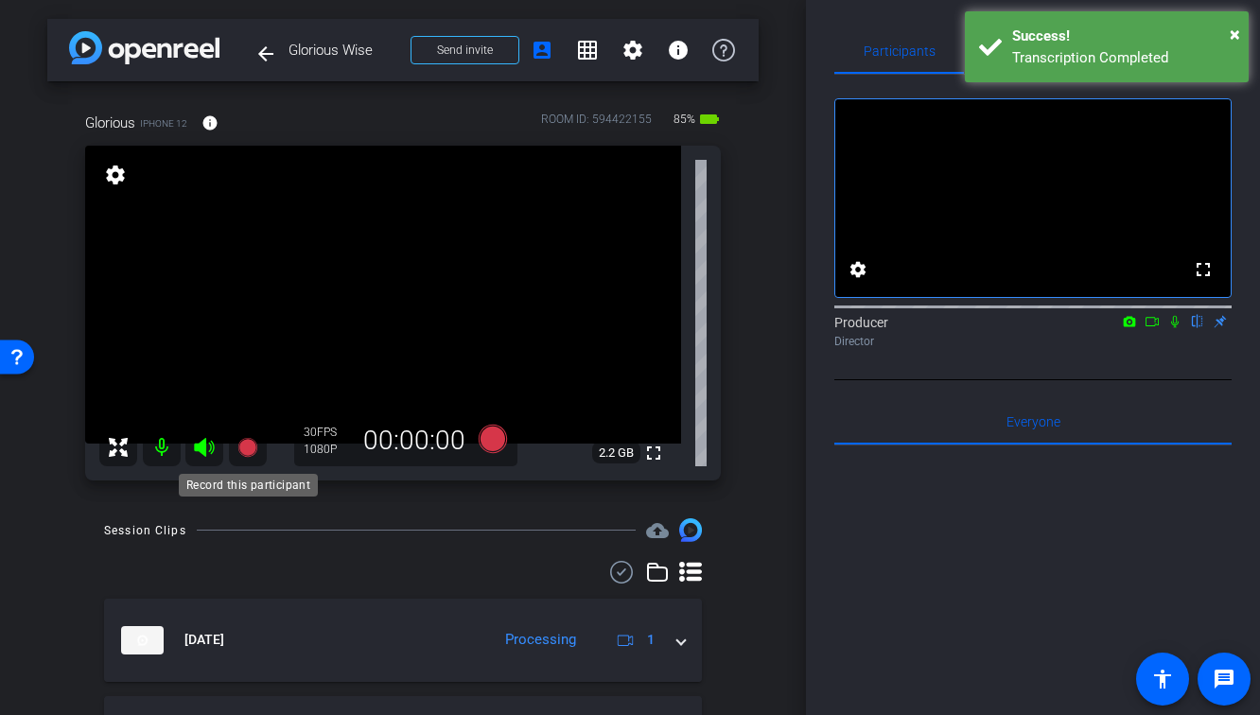
click at [246, 446] on icon at bounding box center [246, 447] width 19 height 19
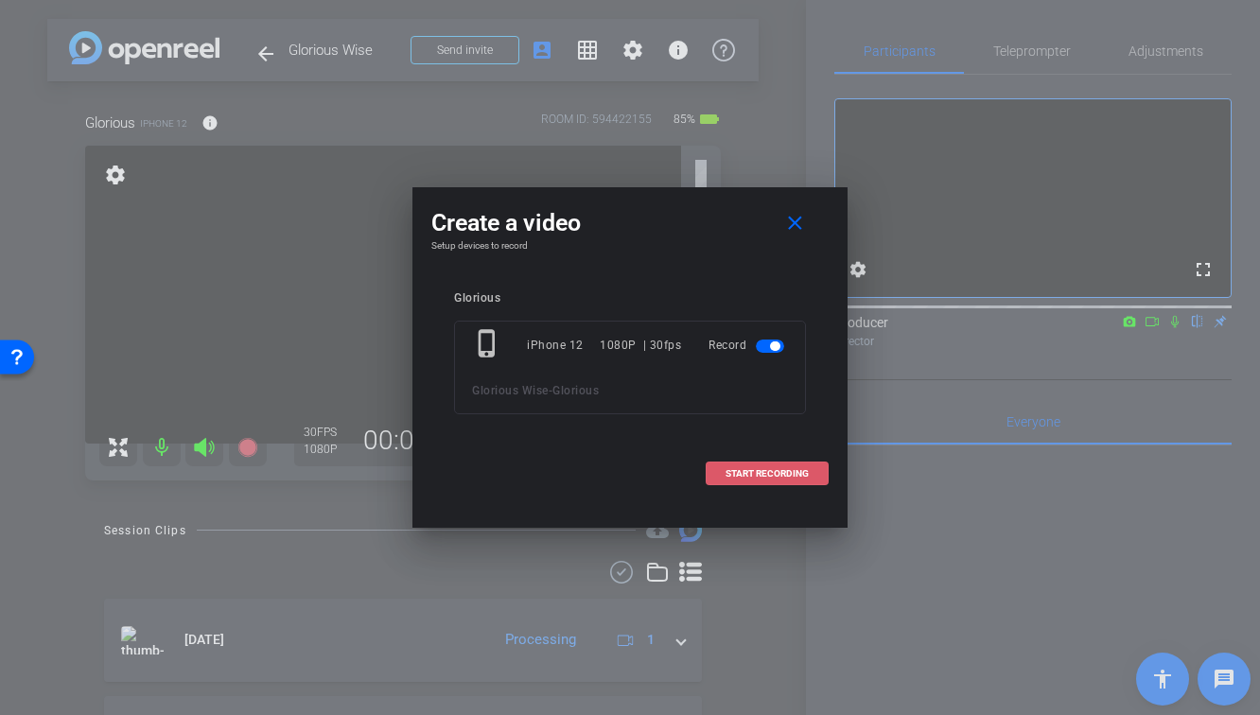
click at [791, 475] on span "START RECORDING" at bounding box center [766, 473] width 83 height 9
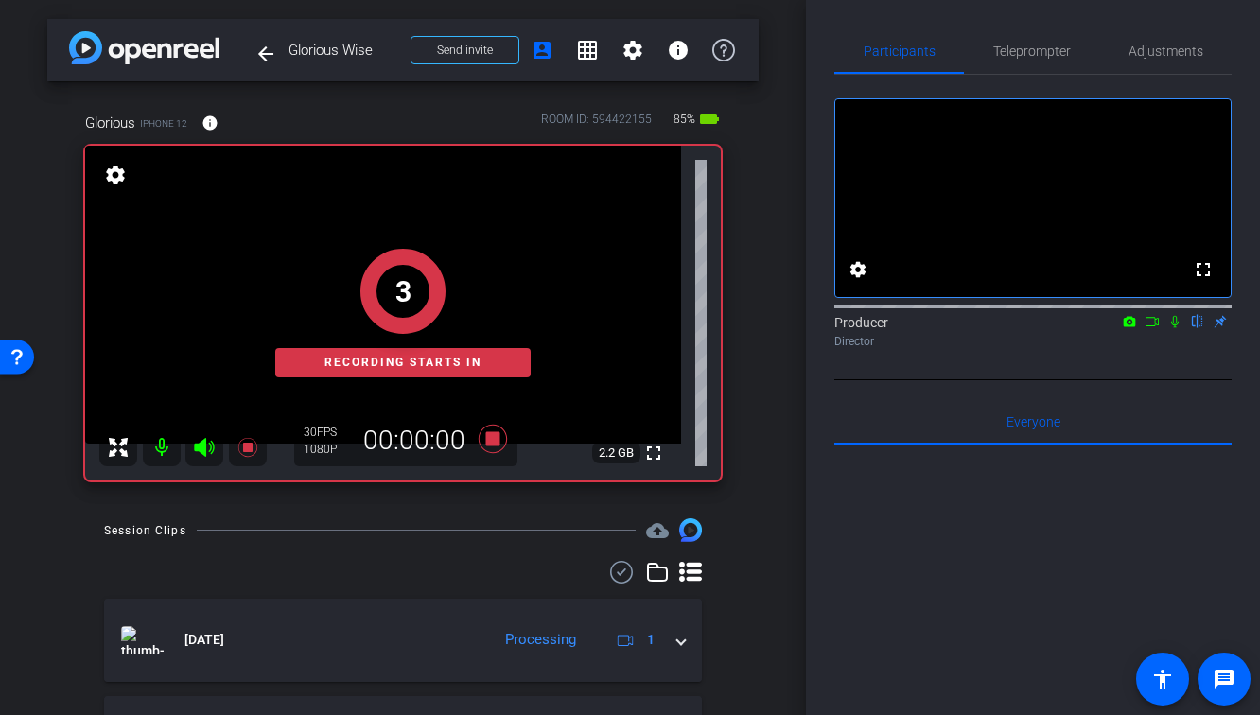
click at [1165, 330] on mat-icon at bounding box center [1174, 321] width 23 height 17
click at [1153, 328] on icon at bounding box center [1151, 321] width 15 height 13
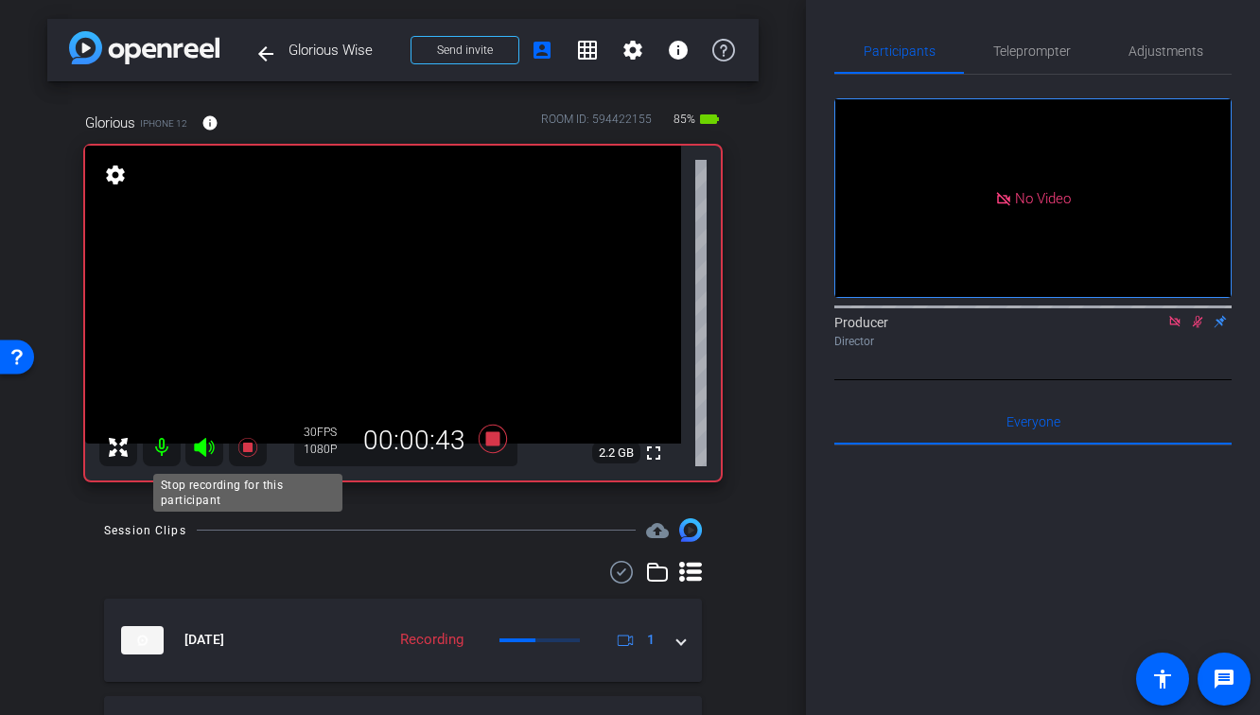
click at [247, 455] on icon at bounding box center [247, 447] width 23 height 23
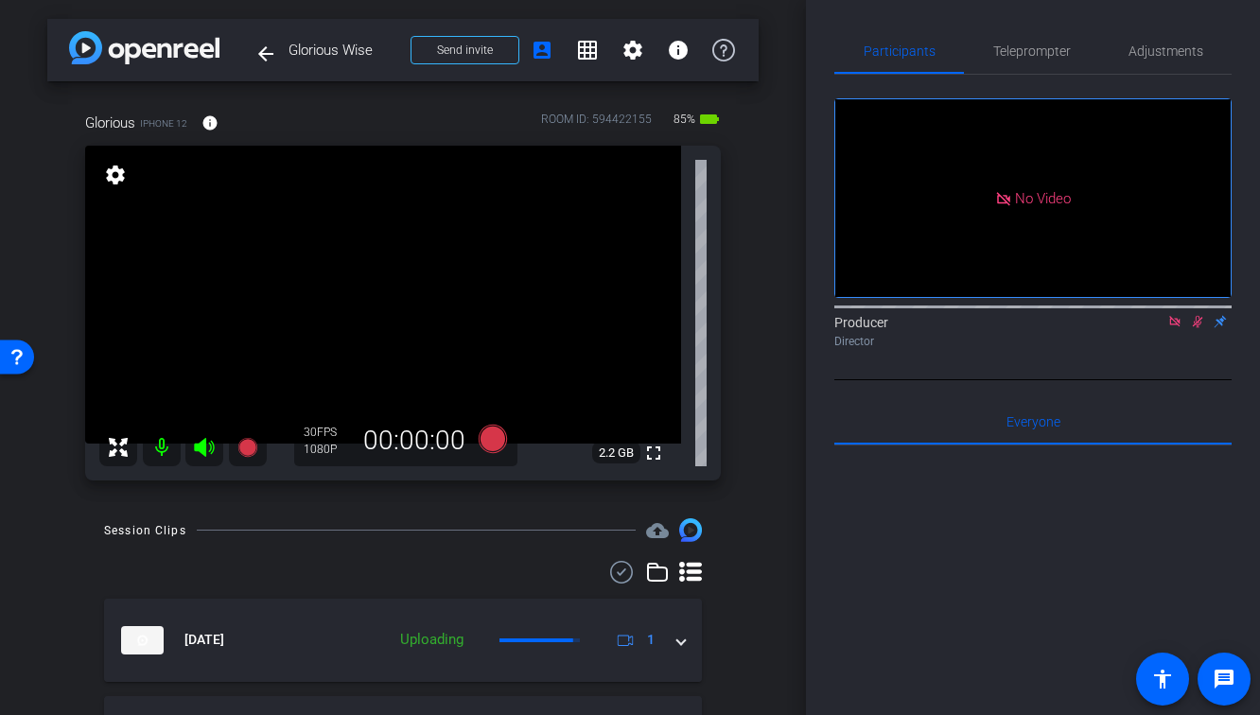
click at [1205, 330] on mat-icon at bounding box center [1197, 321] width 23 height 17
click at [1176, 328] on icon at bounding box center [1174, 321] width 15 height 13
click at [248, 448] on icon at bounding box center [246, 447] width 19 height 19
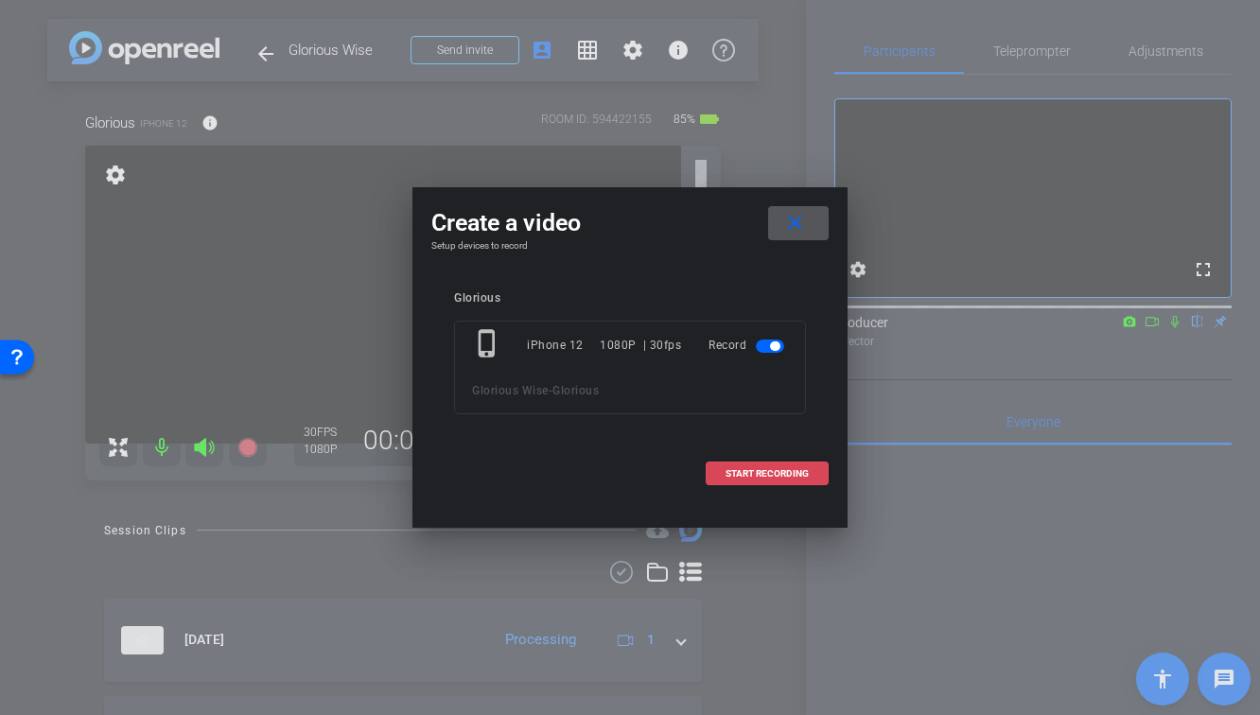
click at [763, 478] on span "START RECORDING" at bounding box center [766, 473] width 83 height 9
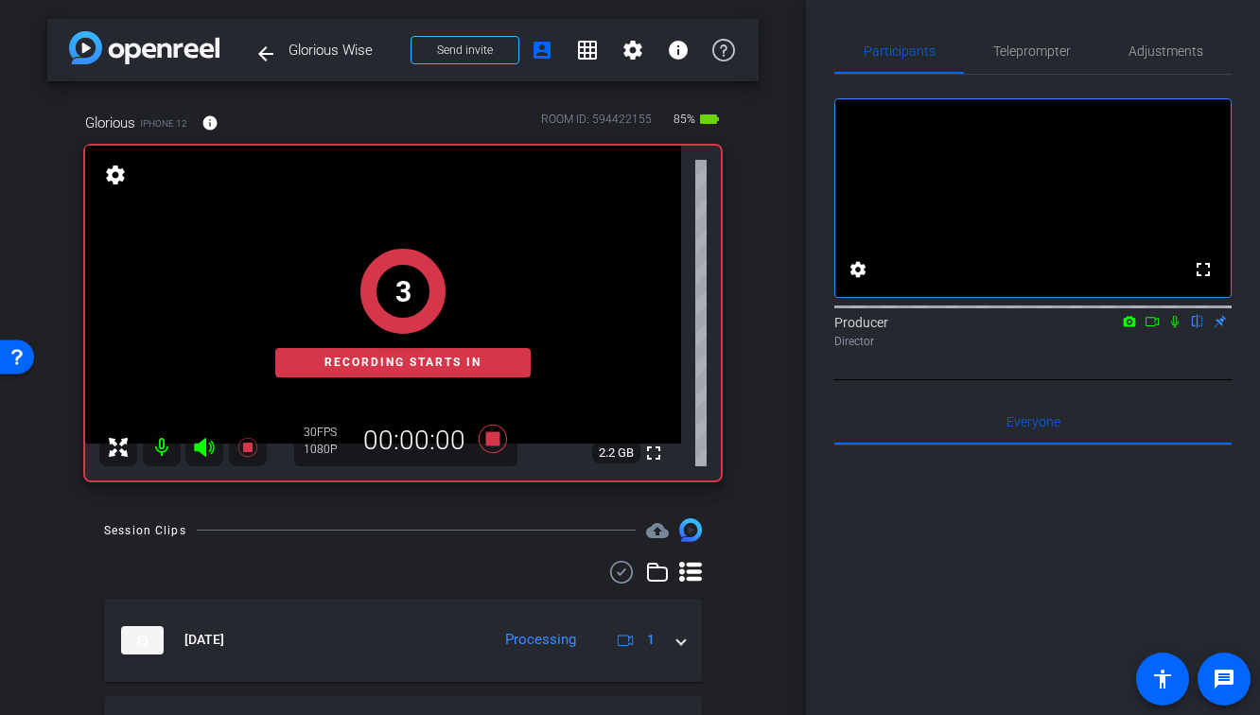
click at [1171, 328] on icon at bounding box center [1174, 321] width 15 height 13
click at [1153, 328] on icon at bounding box center [1151, 321] width 15 height 13
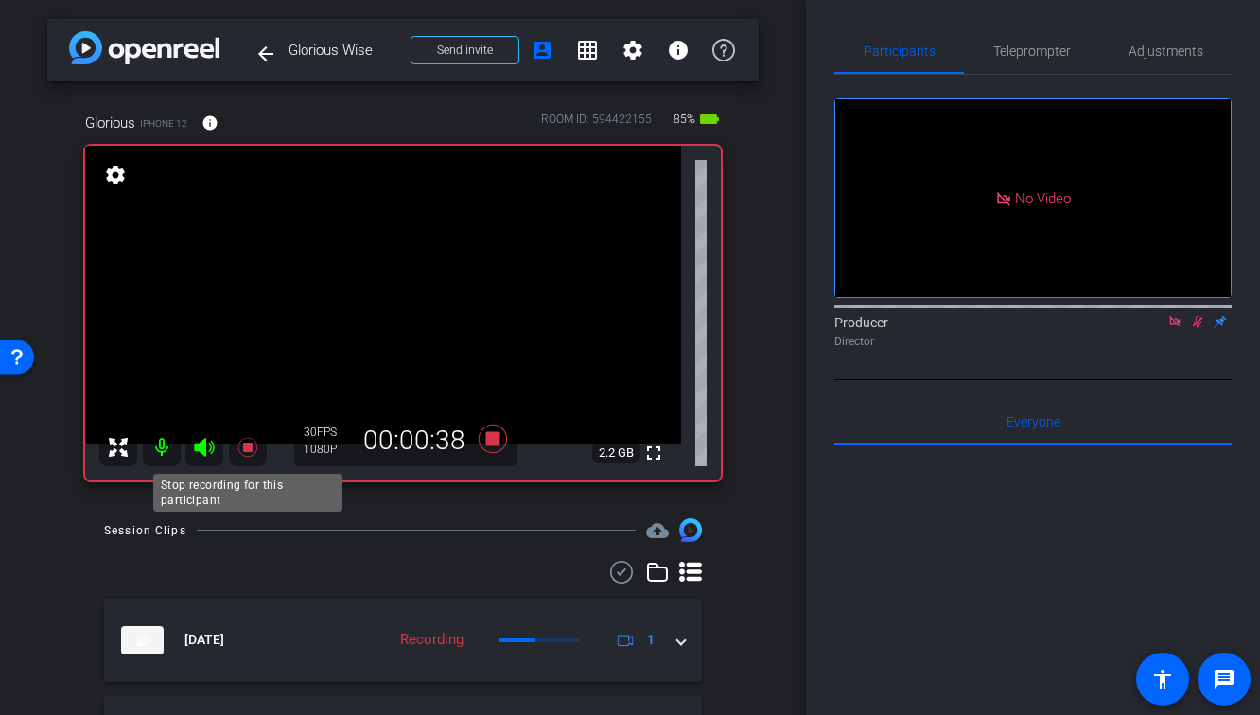
click at [252, 445] on icon at bounding box center [247, 447] width 23 height 23
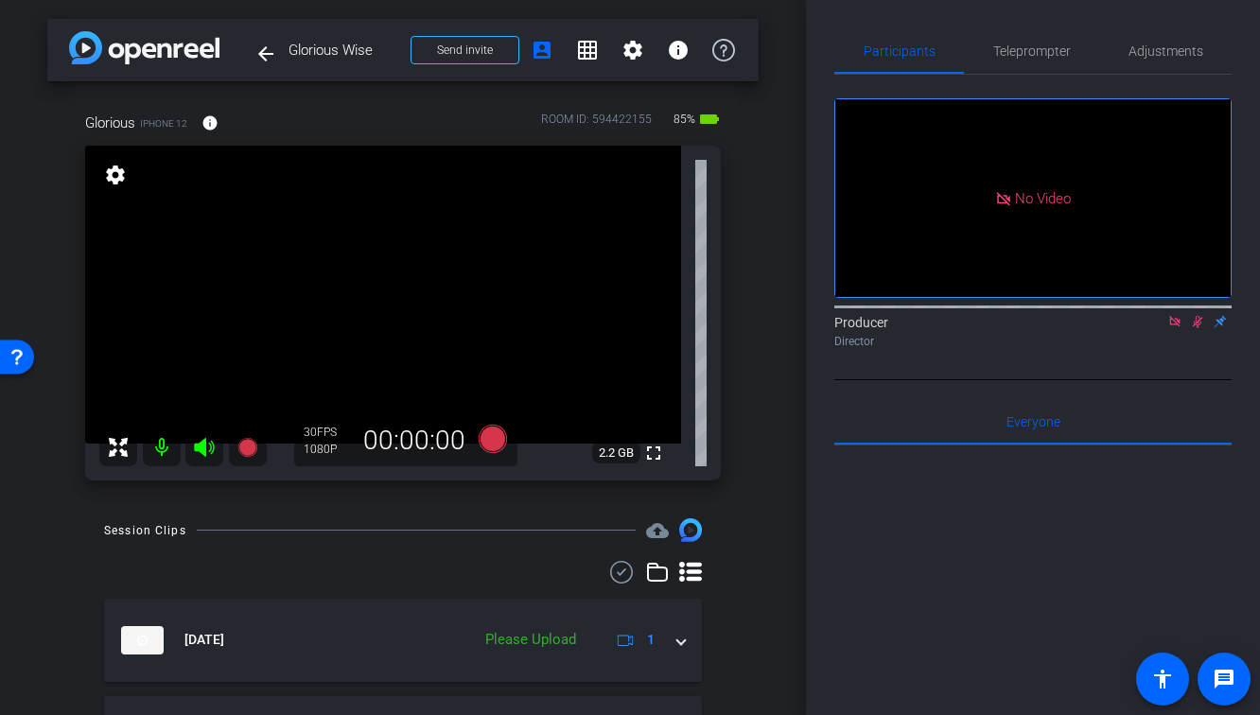
click at [1197, 328] on icon at bounding box center [1197, 321] width 15 height 13
click at [1177, 326] on icon at bounding box center [1174, 321] width 10 height 10
click at [249, 455] on icon at bounding box center [246, 447] width 19 height 19
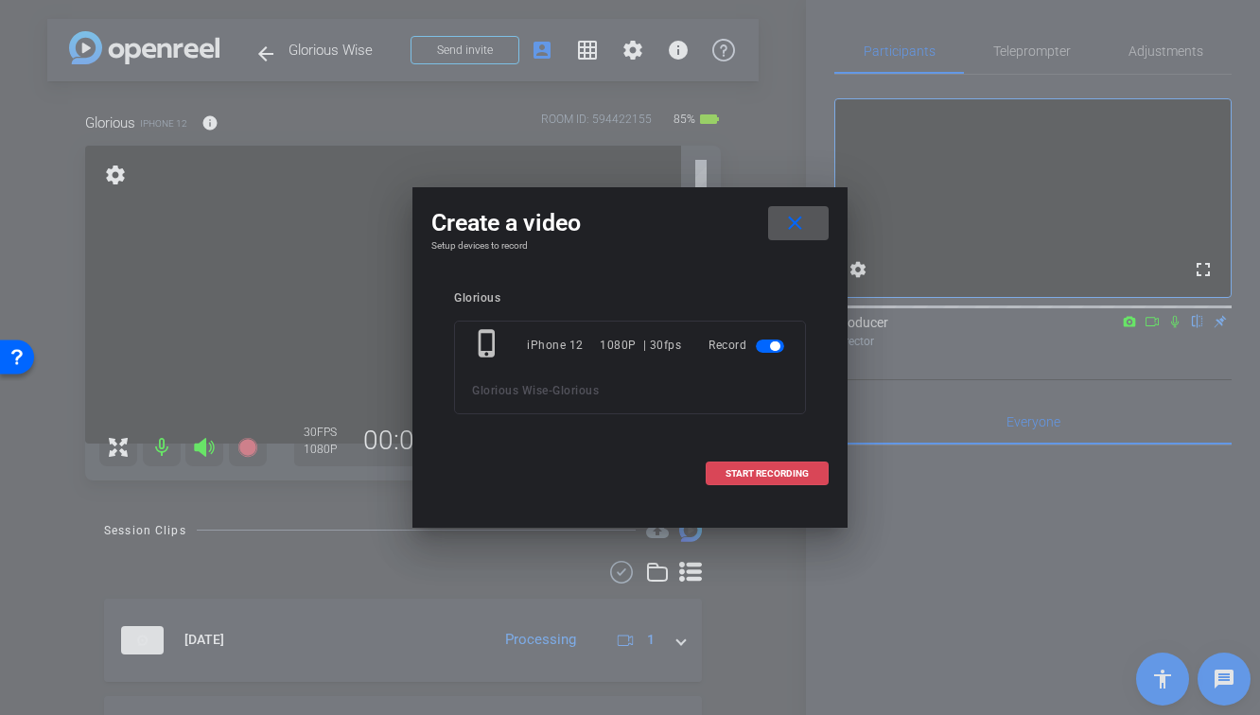
click at [760, 478] on span "START RECORDING" at bounding box center [766, 473] width 83 height 9
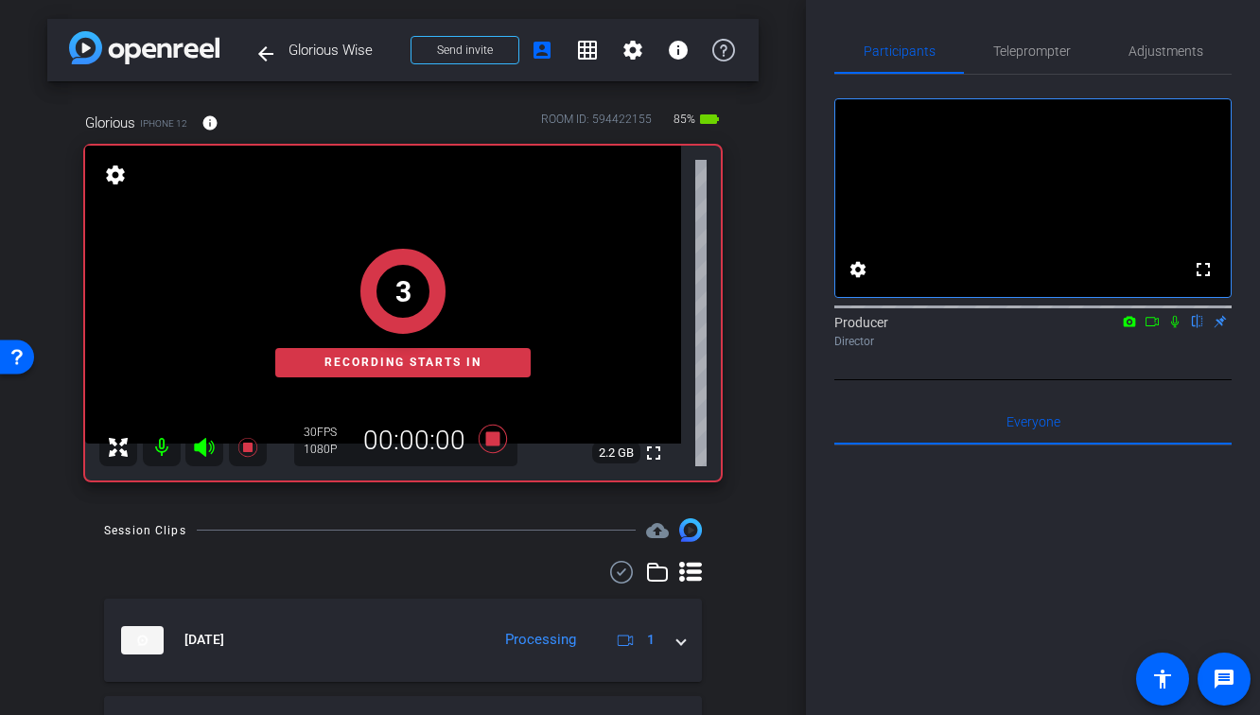
click at [1182, 330] on mat-icon at bounding box center [1174, 321] width 23 height 17
click at [1155, 326] on icon at bounding box center [1151, 321] width 13 height 9
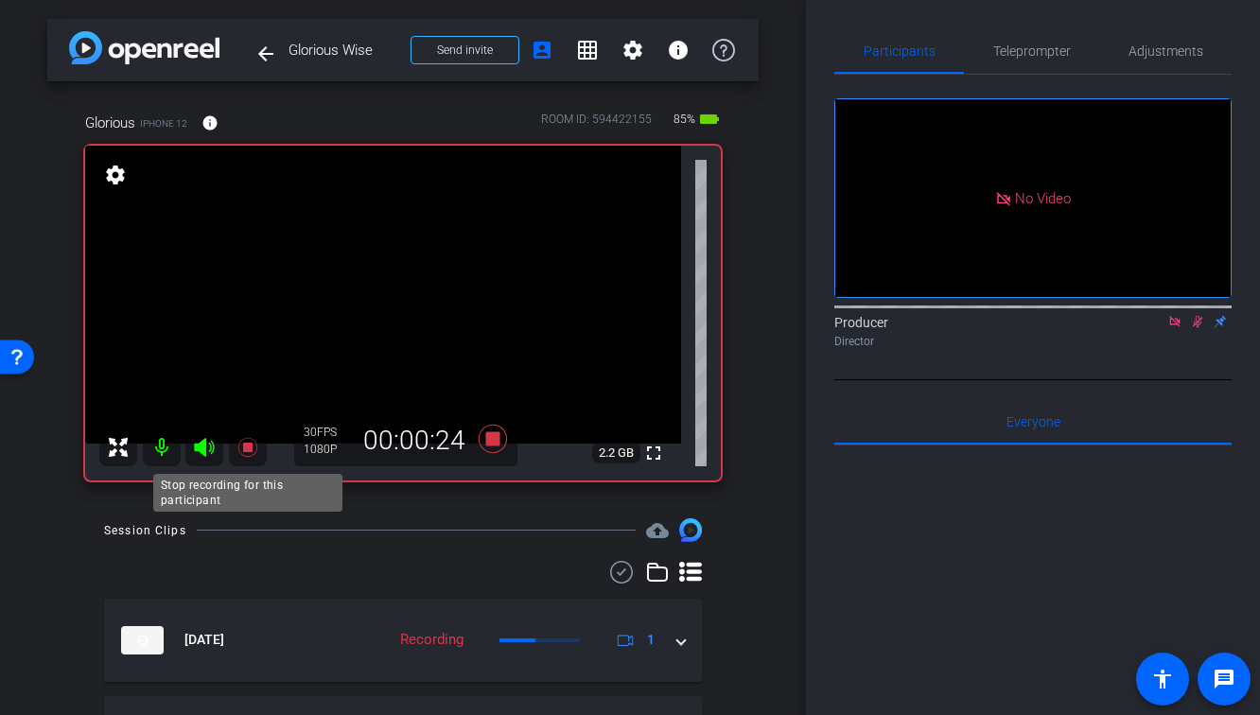
click at [248, 446] on icon at bounding box center [246, 447] width 19 height 19
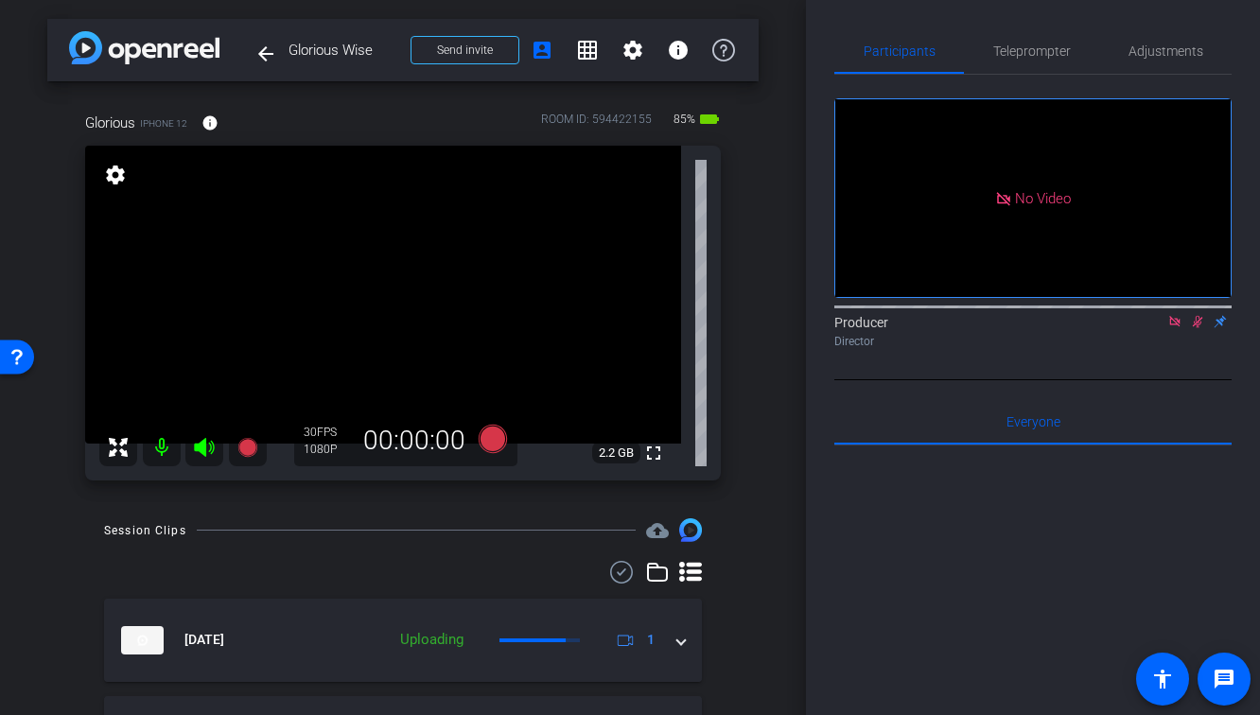
click at [1198, 328] on icon at bounding box center [1198, 322] width 10 height 12
click at [1173, 328] on icon at bounding box center [1174, 321] width 15 height 13
click at [651, 456] on mat-icon "fullscreen" at bounding box center [653, 453] width 23 height 23
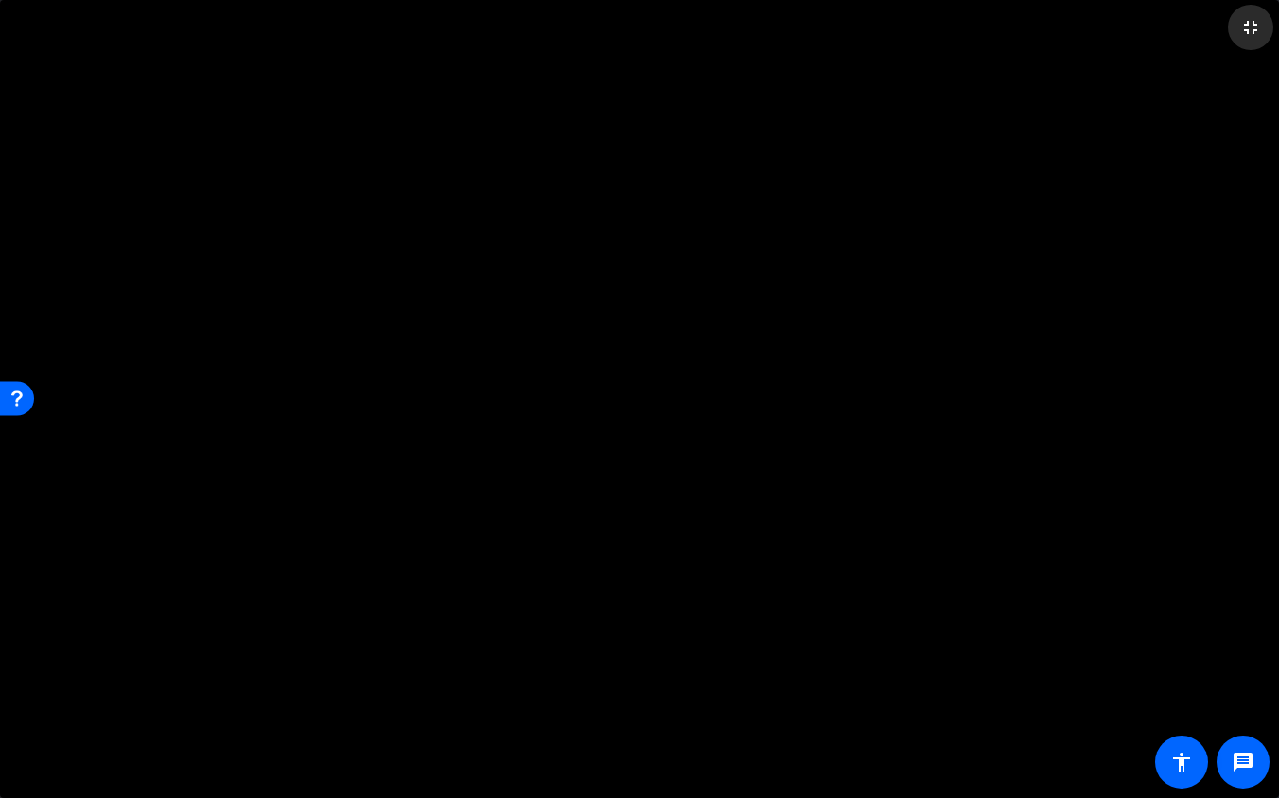
click at [1254, 39] on span at bounding box center [1250, 27] width 45 height 45
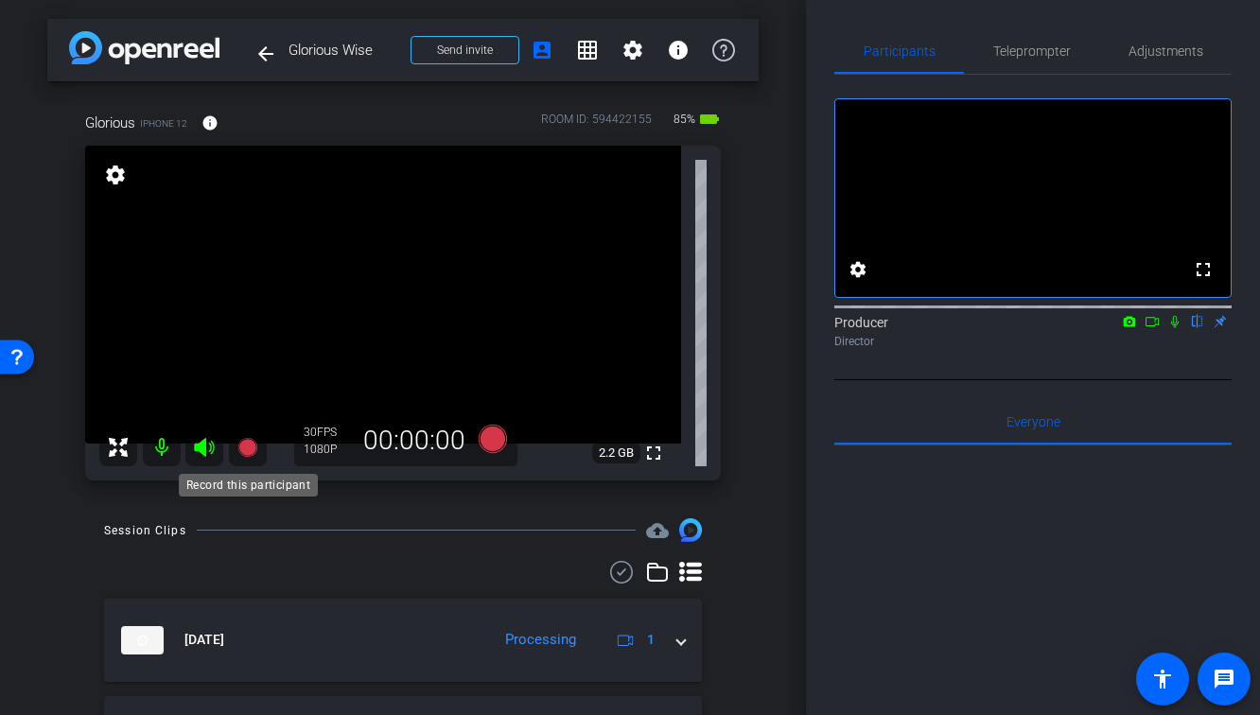
click at [264, 437] on mat-icon at bounding box center [248, 447] width 38 height 38
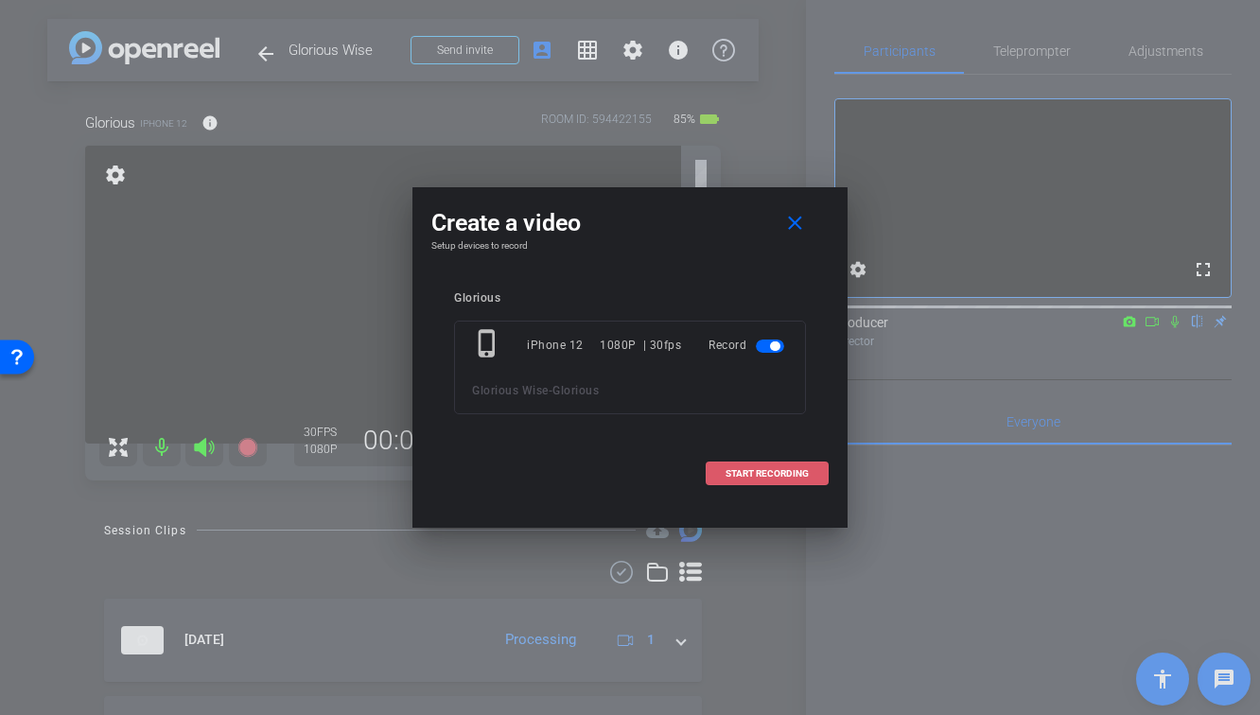
click at [732, 470] on span "START RECORDING" at bounding box center [766, 473] width 83 height 9
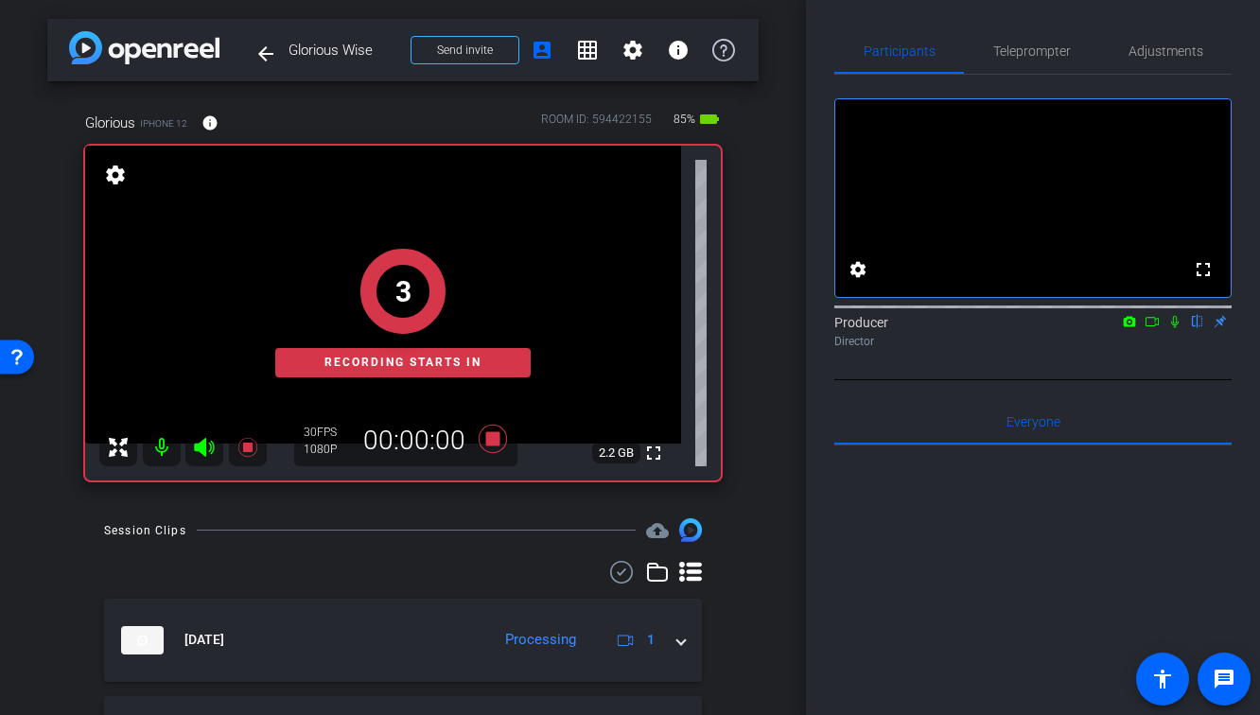
click at [1170, 328] on icon at bounding box center [1174, 321] width 15 height 13
click at [1155, 328] on icon at bounding box center [1151, 321] width 15 height 13
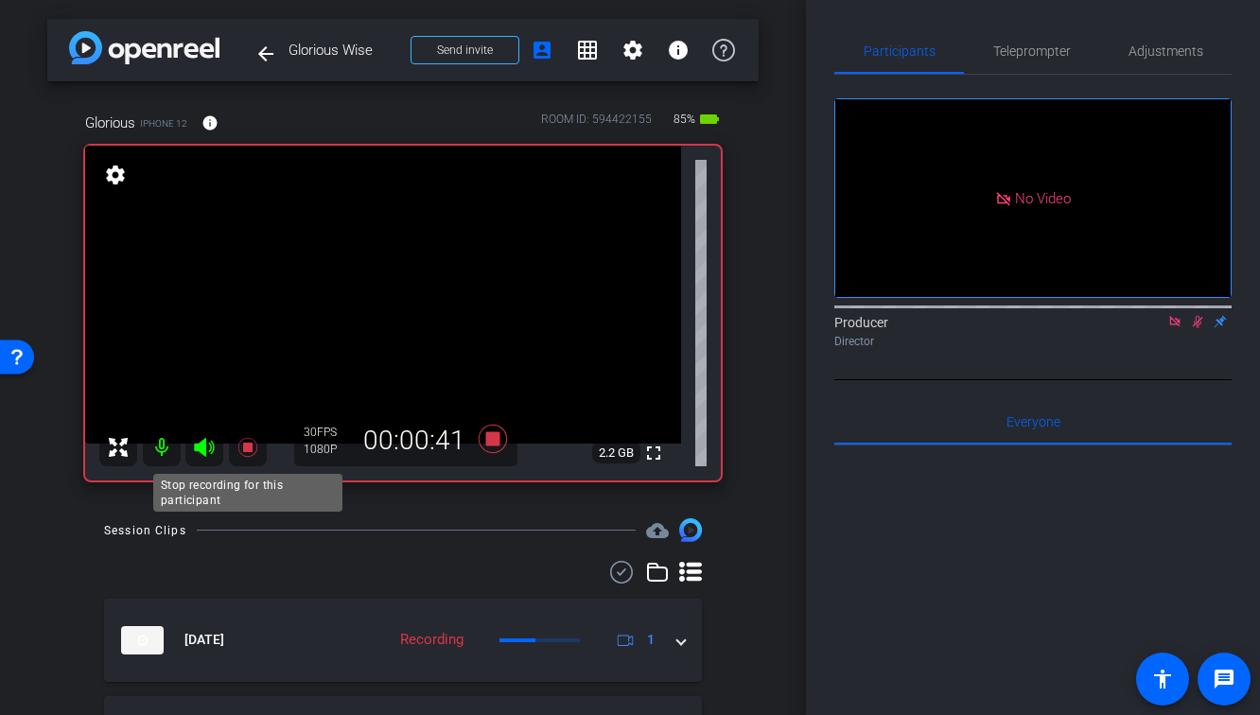
click at [247, 453] on icon at bounding box center [247, 447] width 23 height 23
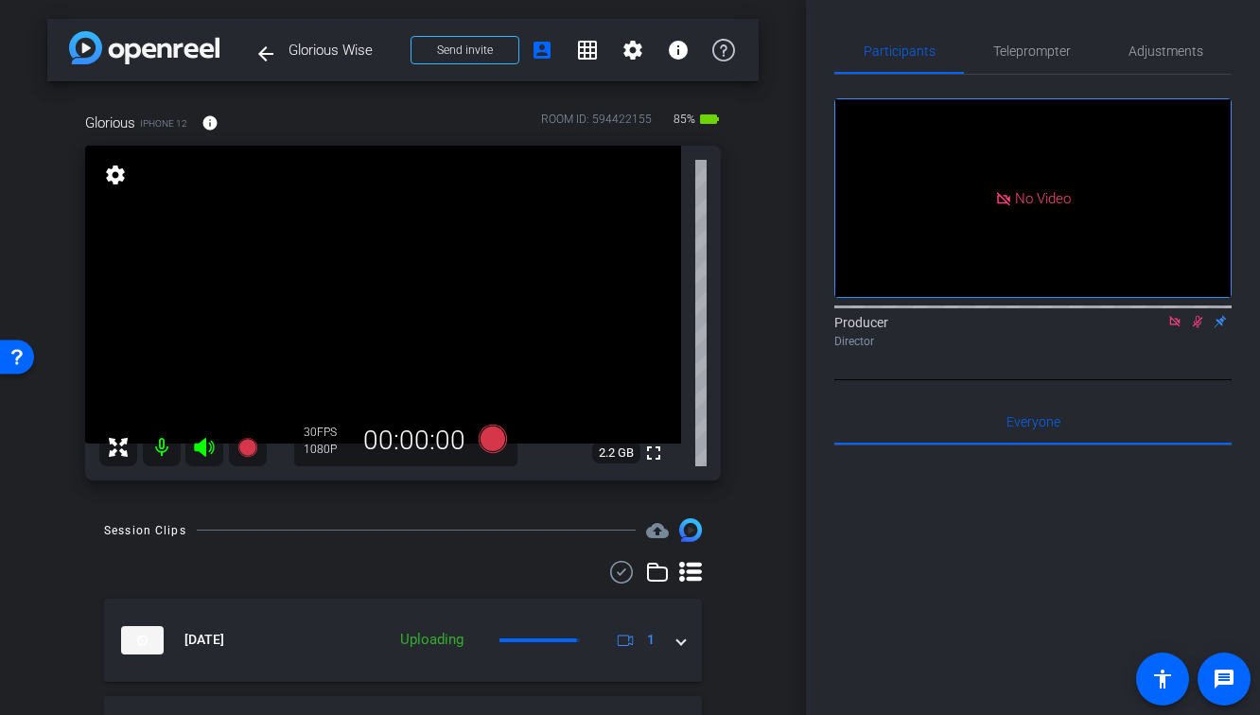
click at [1196, 328] on icon at bounding box center [1197, 321] width 15 height 13
click at [1171, 328] on icon at bounding box center [1174, 321] width 15 height 13
click at [249, 452] on icon at bounding box center [246, 447] width 19 height 19
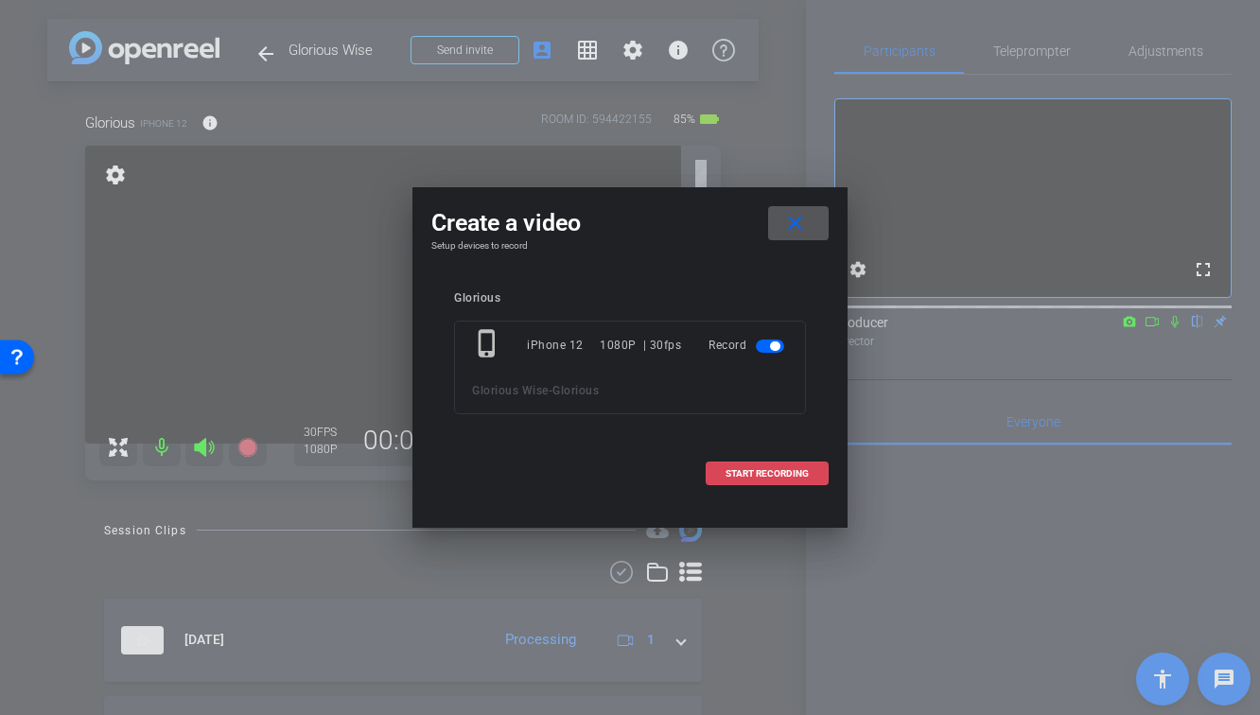
click at [799, 476] on span "START RECORDING" at bounding box center [766, 473] width 83 height 9
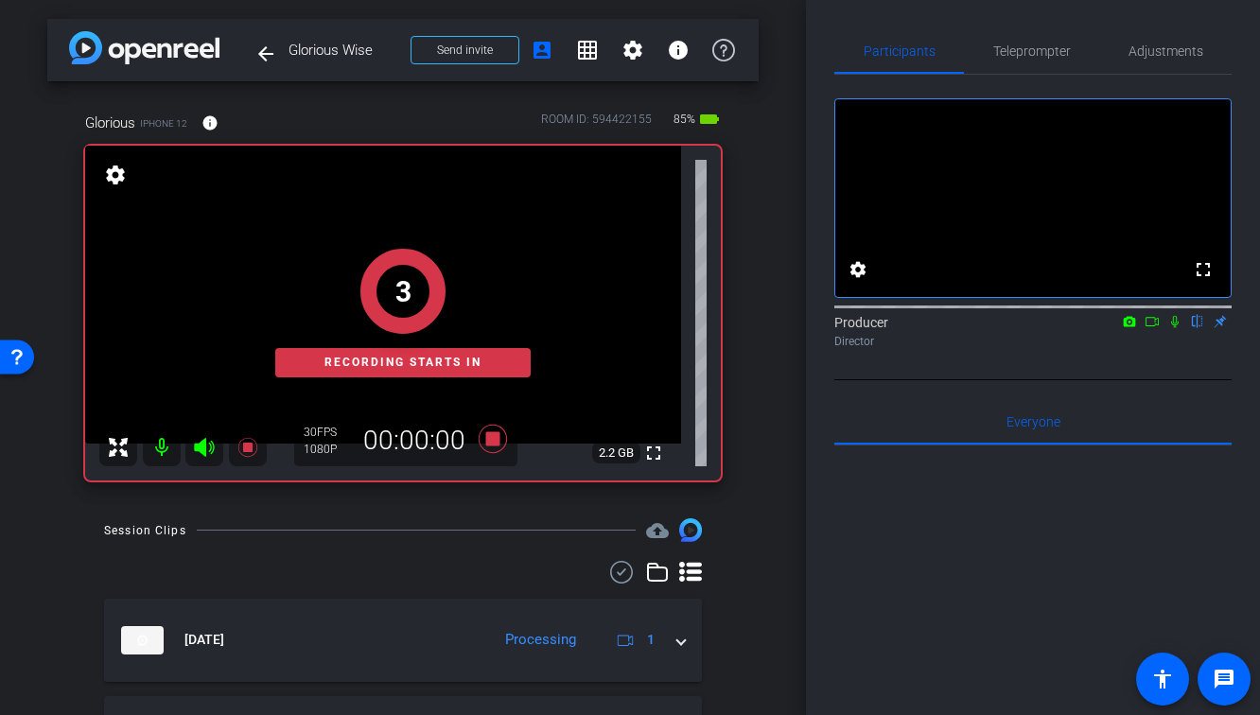
click at [1166, 330] on mat-icon at bounding box center [1174, 321] width 23 height 17
click at [1156, 328] on icon at bounding box center [1151, 321] width 15 height 13
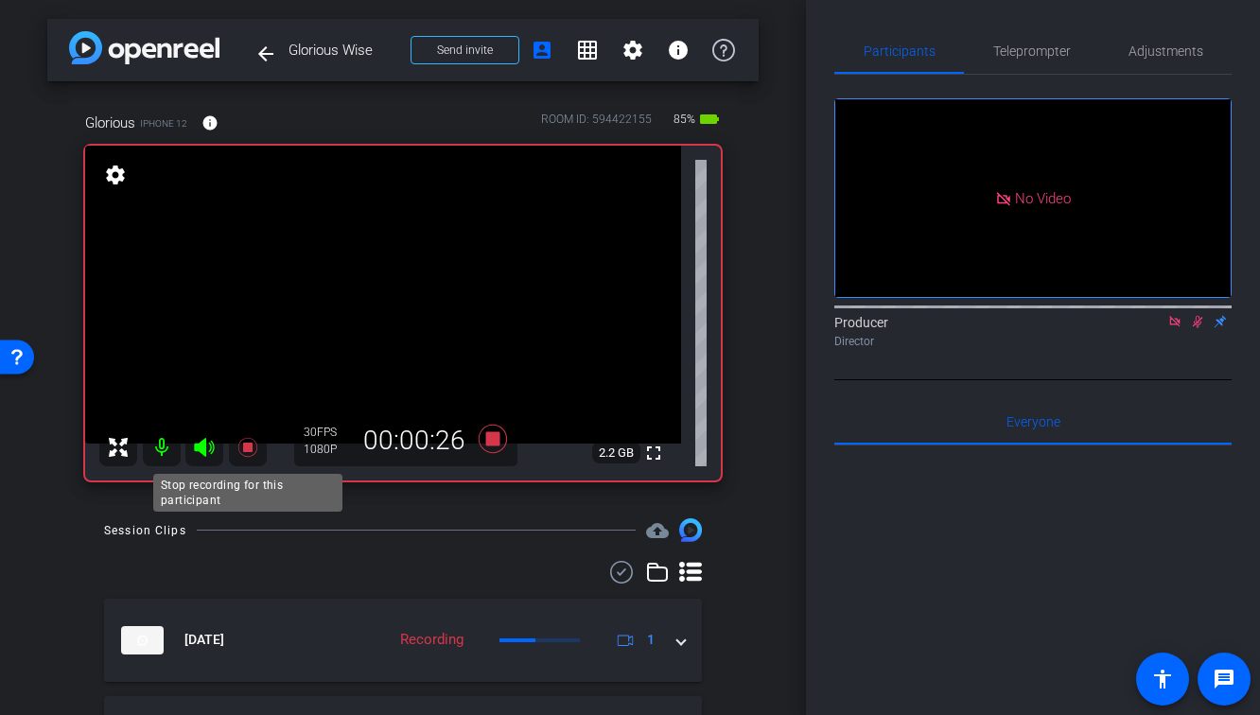
click at [232, 450] on mat-icon at bounding box center [248, 447] width 38 height 38
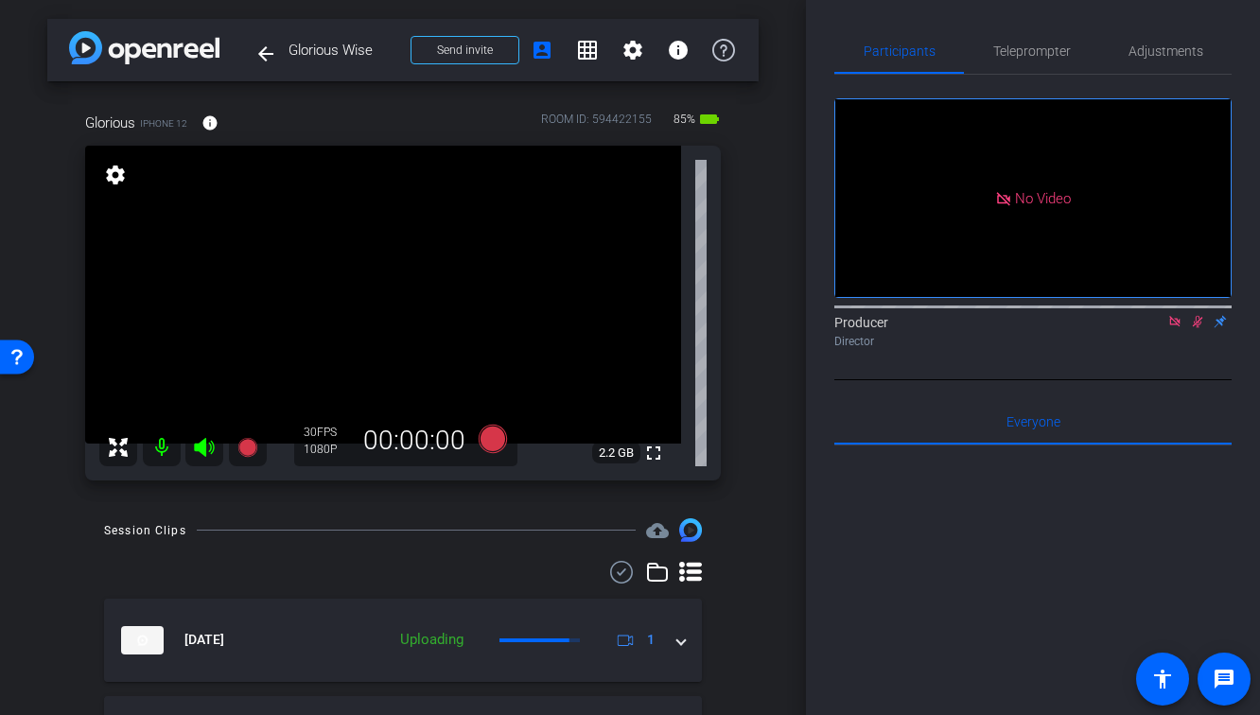
click at [1196, 328] on icon at bounding box center [1198, 322] width 10 height 12
click at [1171, 328] on icon at bounding box center [1174, 321] width 15 height 13
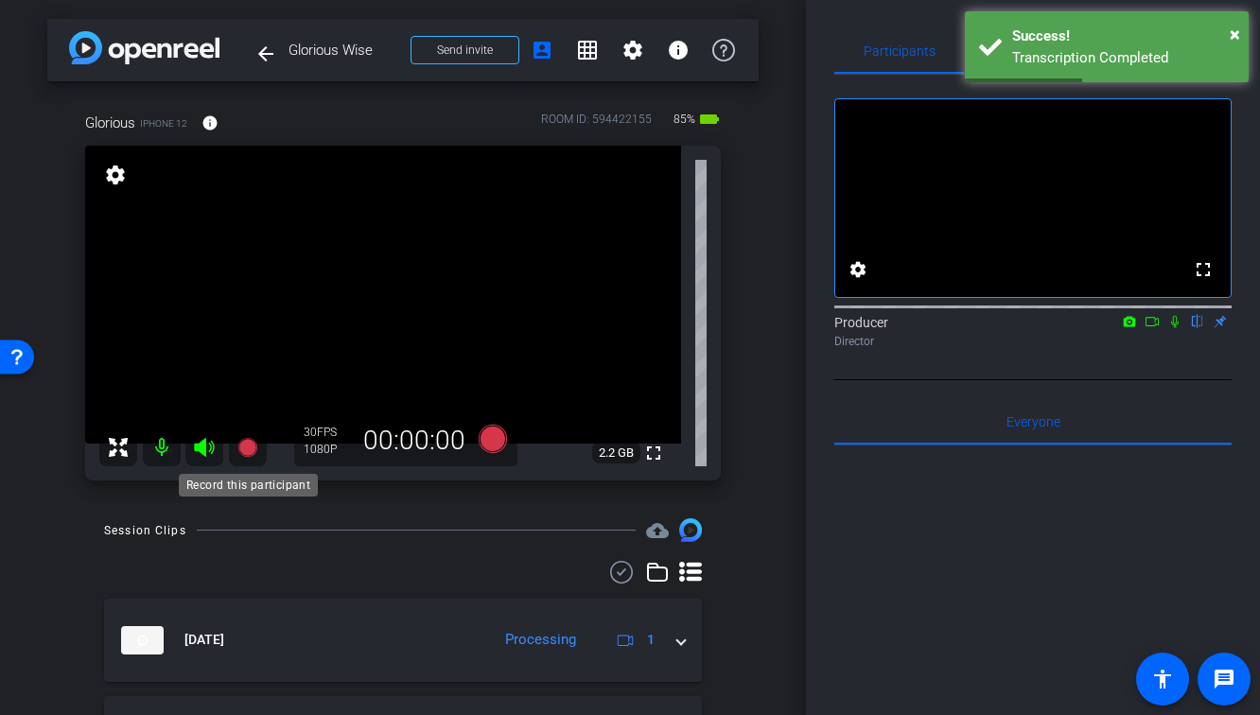
click at [244, 452] on icon at bounding box center [246, 447] width 19 height 19
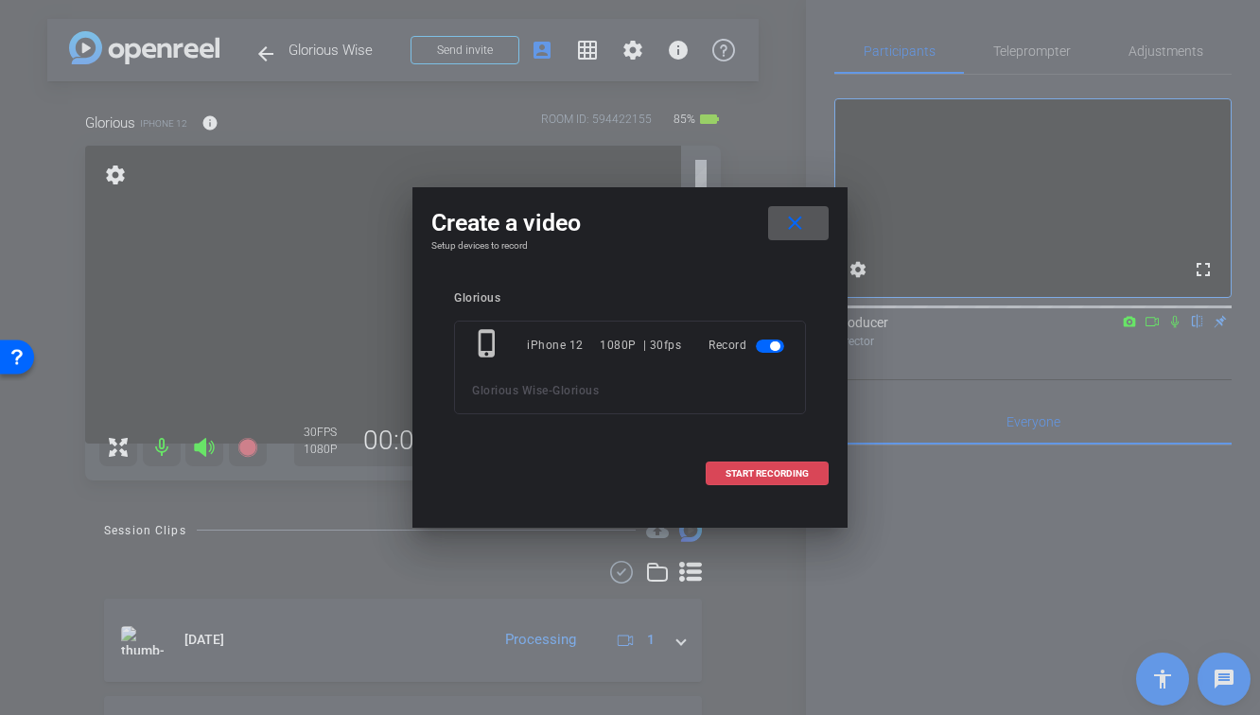
click at [791, 473] on span "START RECORDING" at bounding box center [766, 473] width 83 height 9
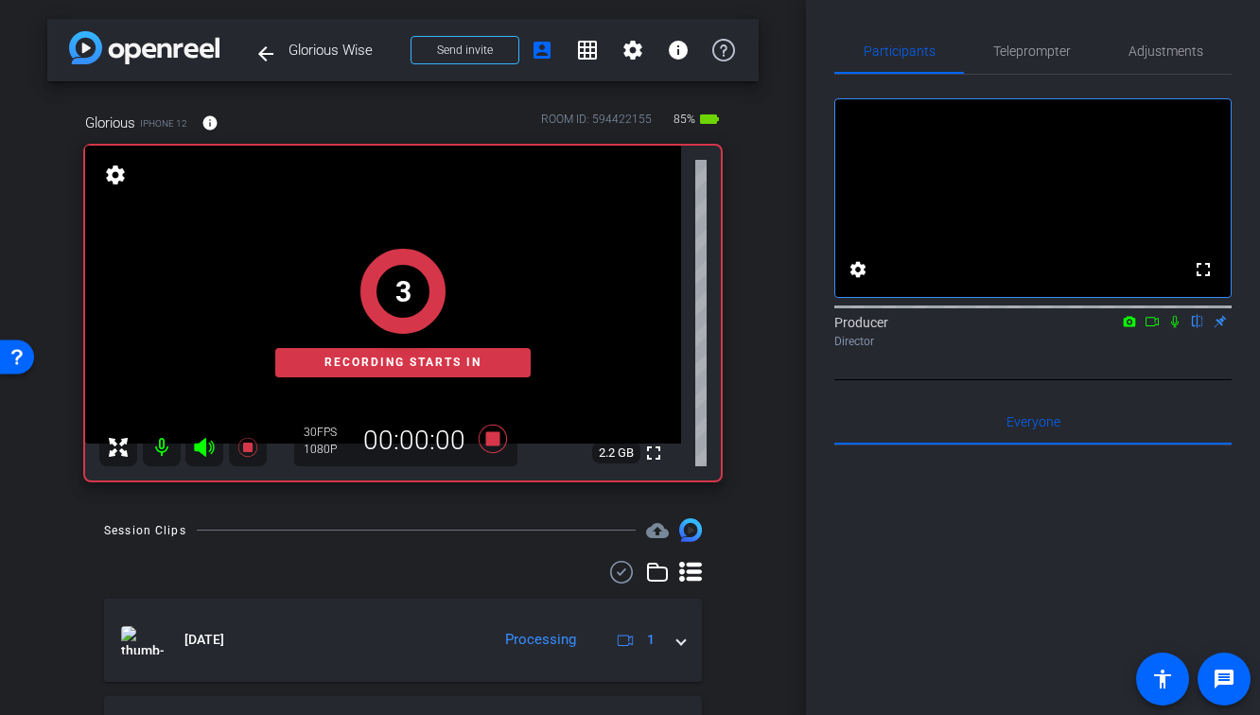
click at [1173, 328] on icon at bounding box center [1174, 321] width 15 height 13
click at [1153, 328] on icon at bounding box center [1151, 321] width 15 height 13
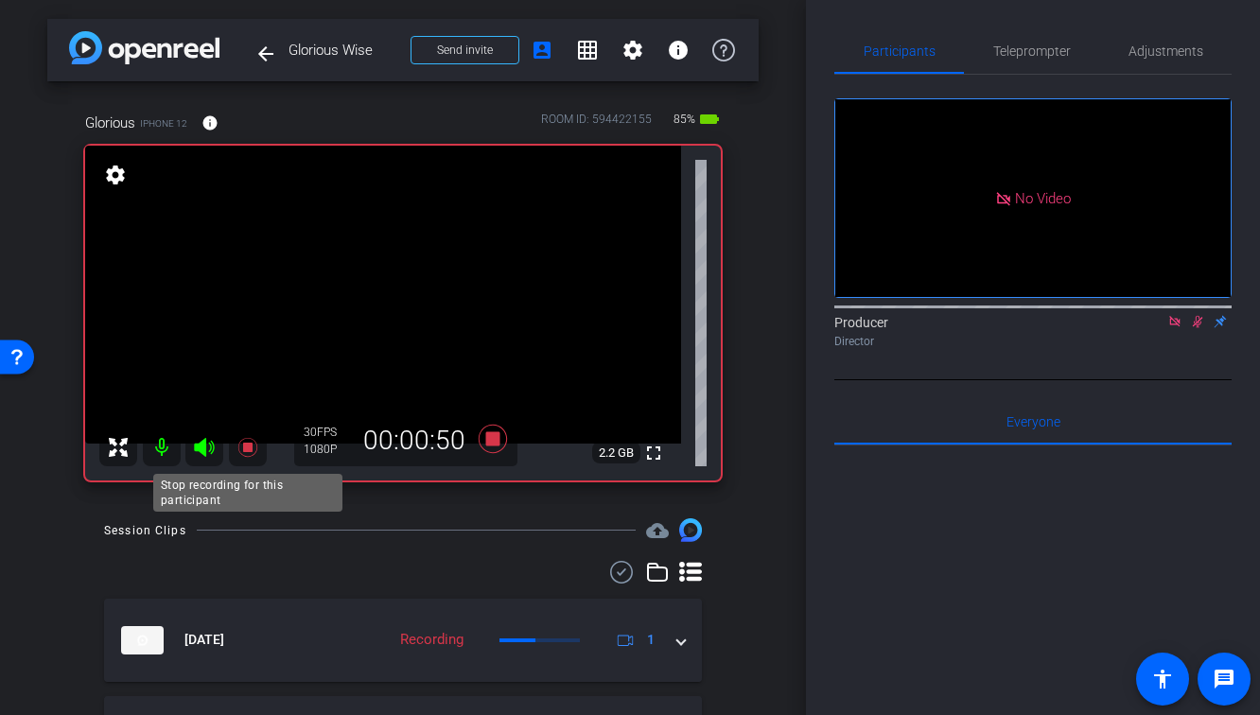
click at [249, 447] on icon at bounding box center [246, 447] width 19 height 19
click at [1197, 328] on icon at bounding box center [1197, 321] width 15 height 13
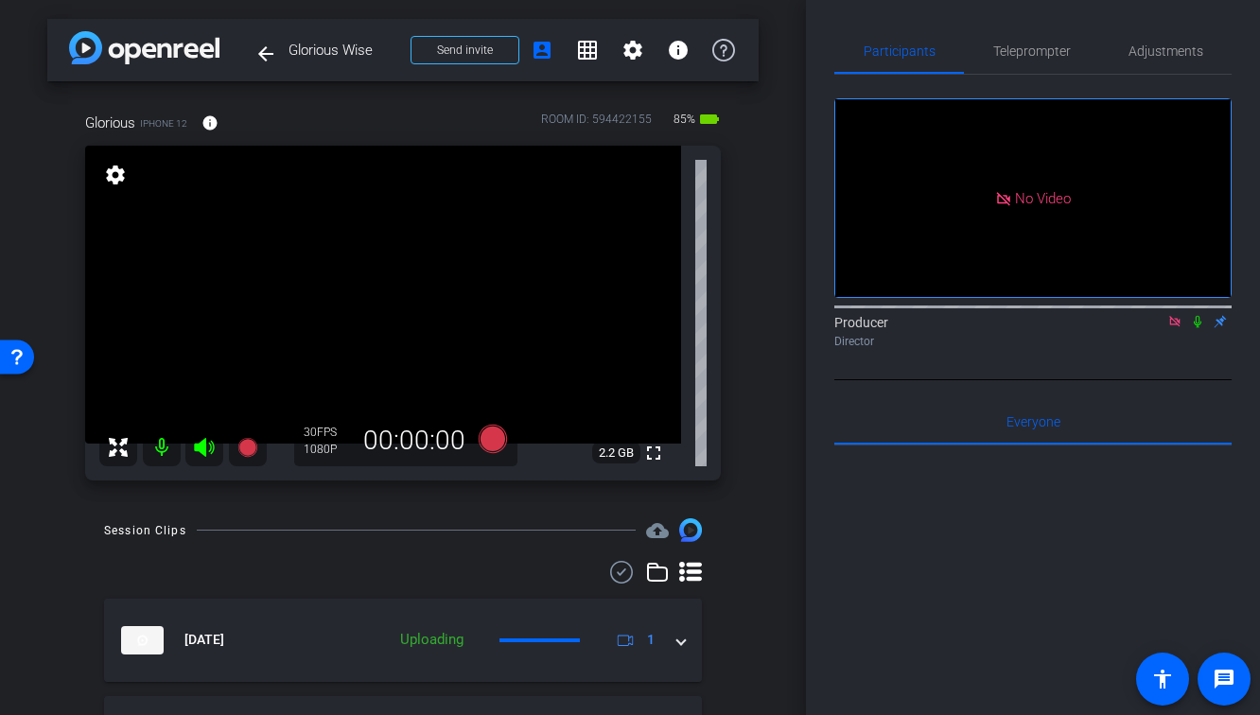
click at [1173, 330] on mat-icon at bounding box center [1174, 321] width 23 height 17
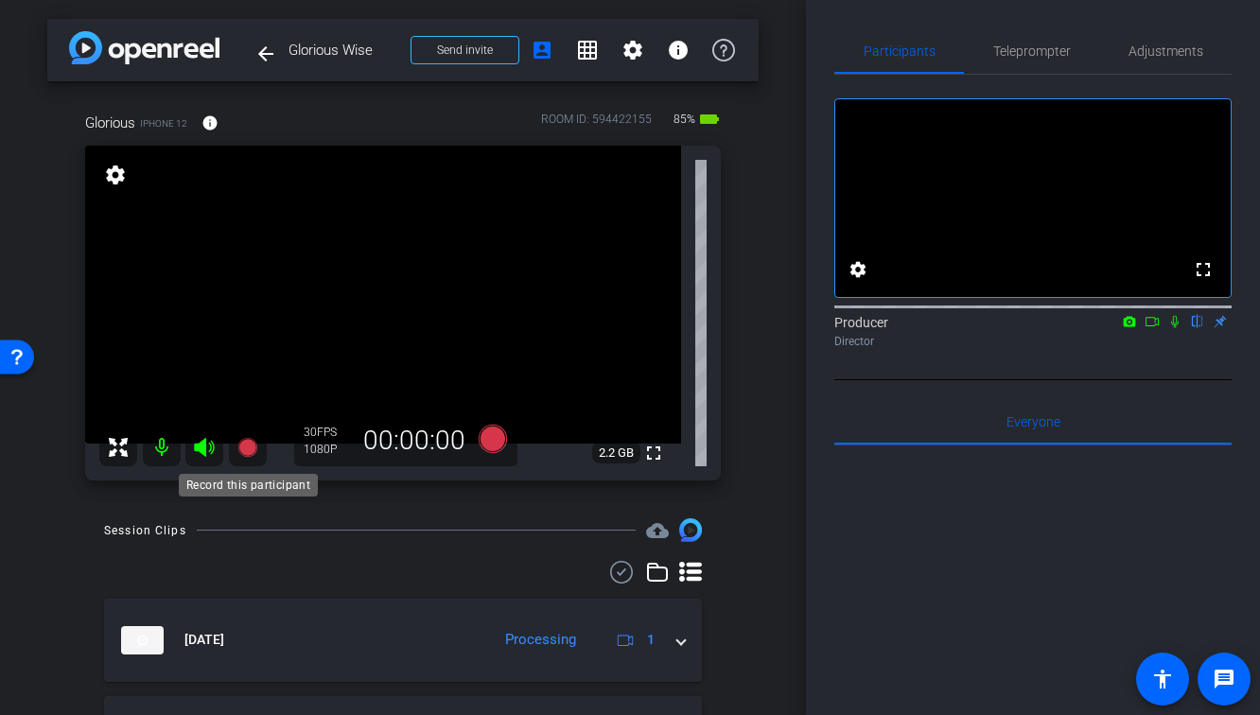
click at [249, 455] on icon at bounding box center [246, 447] width 19 height 19
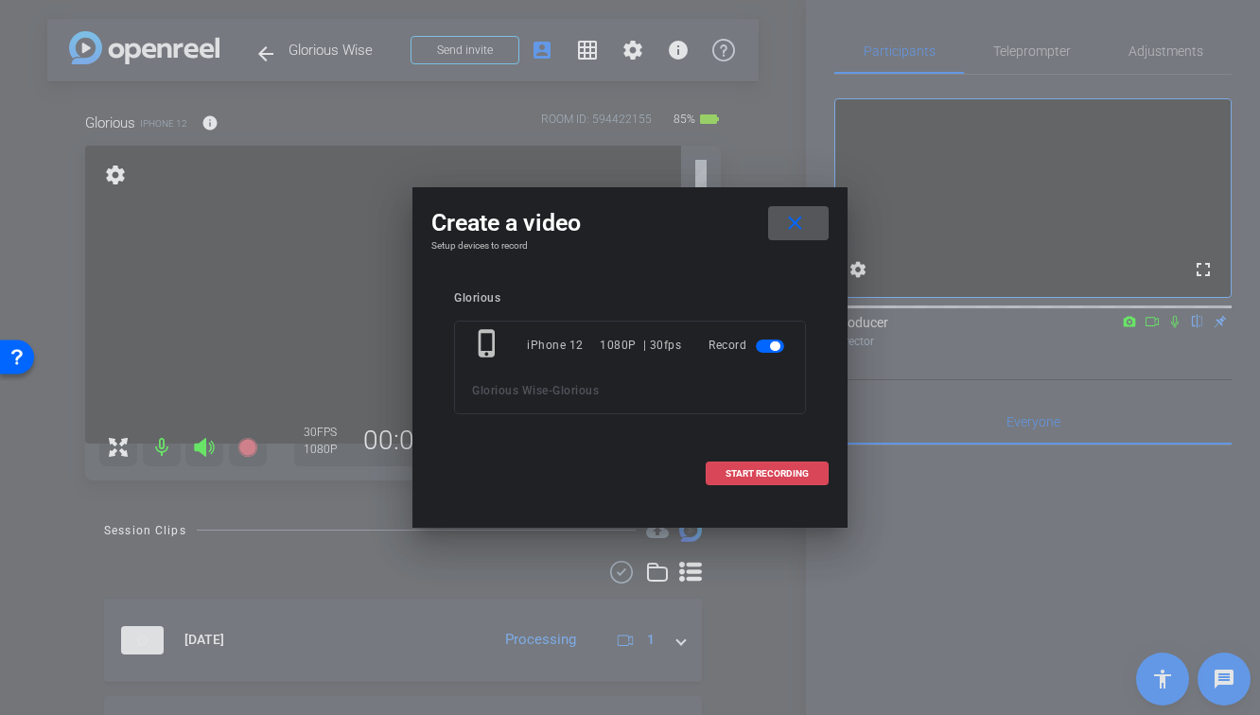
click at [783, 477] on span "START RECORDING" at bounding box center [766, 473] width 83 height 9
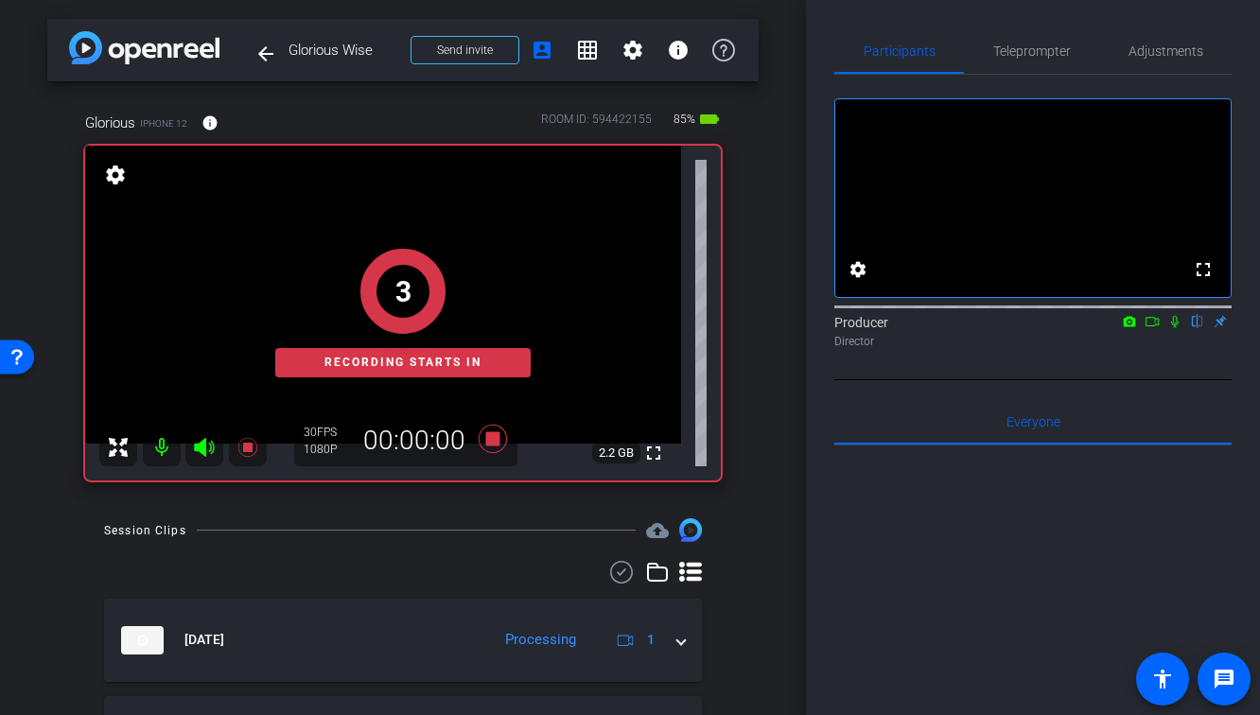
click at [1173, 328] on icon at bounding box center [1174, 321] width 15 height 13
click at [1154, 328] on icon at bounding box center [1151, 321] width 15 height 13
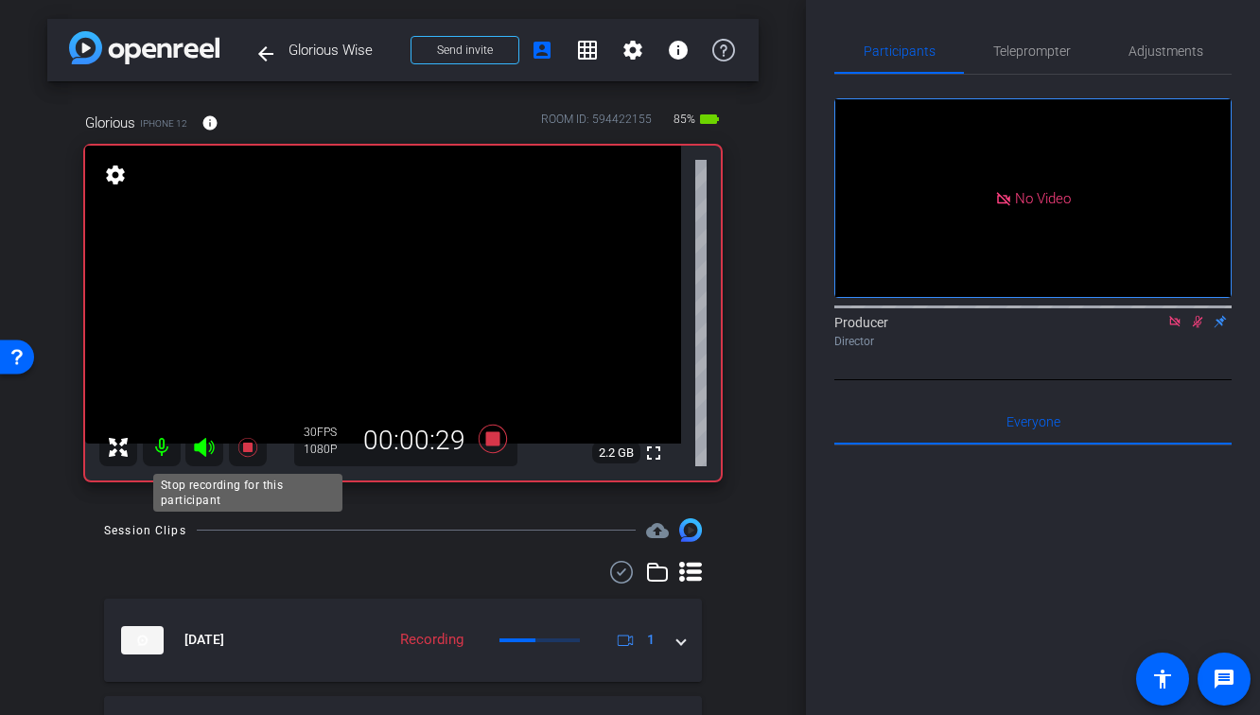
click at [243, 453] on icon at bounding box center [247, 447] width 23 height 23
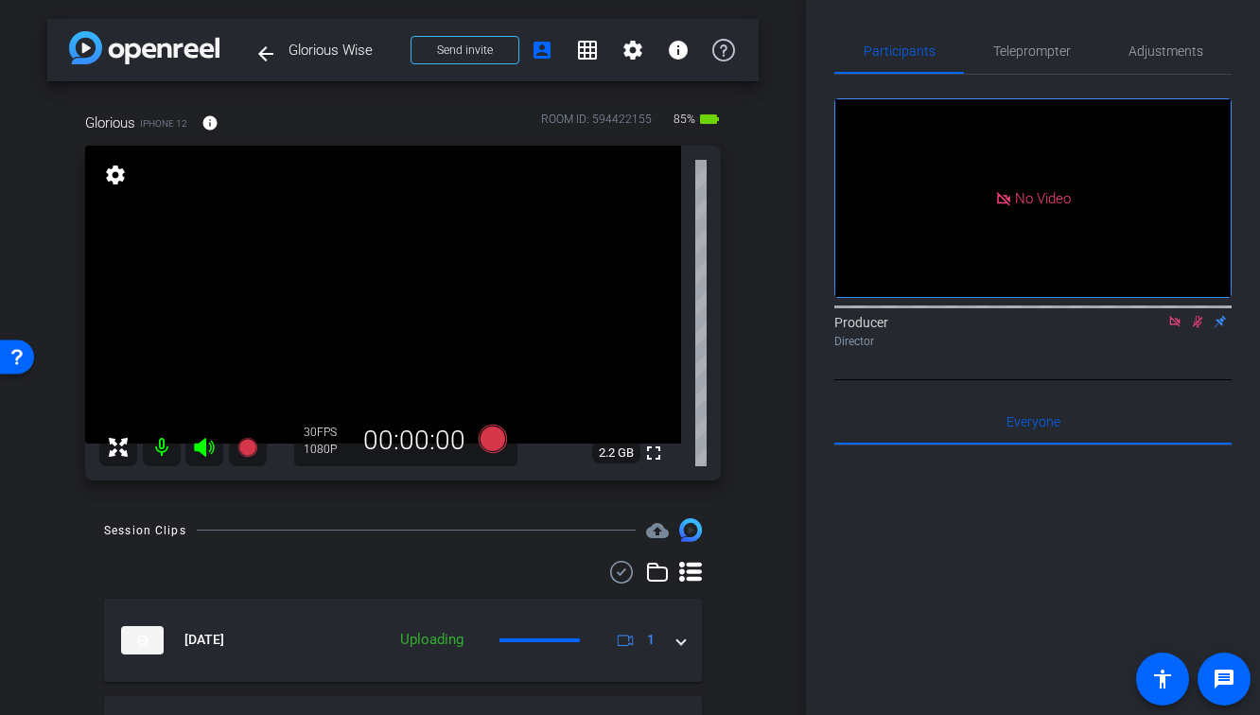
click at [1195, 328] on icon at bounding box center [1198, 322] width 10 height 12
click at [1175, 328] on icon at bounding box center [1174, 321] width 15 height 13
click at [247, 443] on icon at bounding box center [246, 447] width 19 height 19
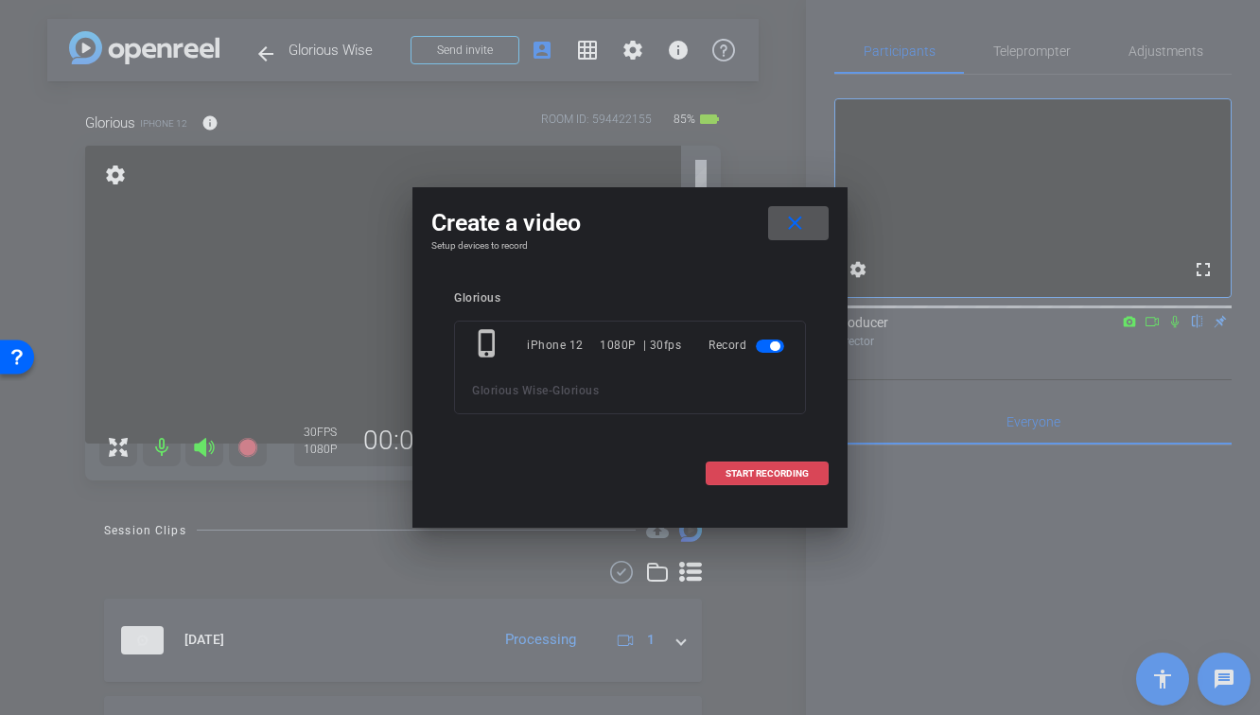
click at [811, 476] on span at bounding box center [767, 473] width 121 height 45
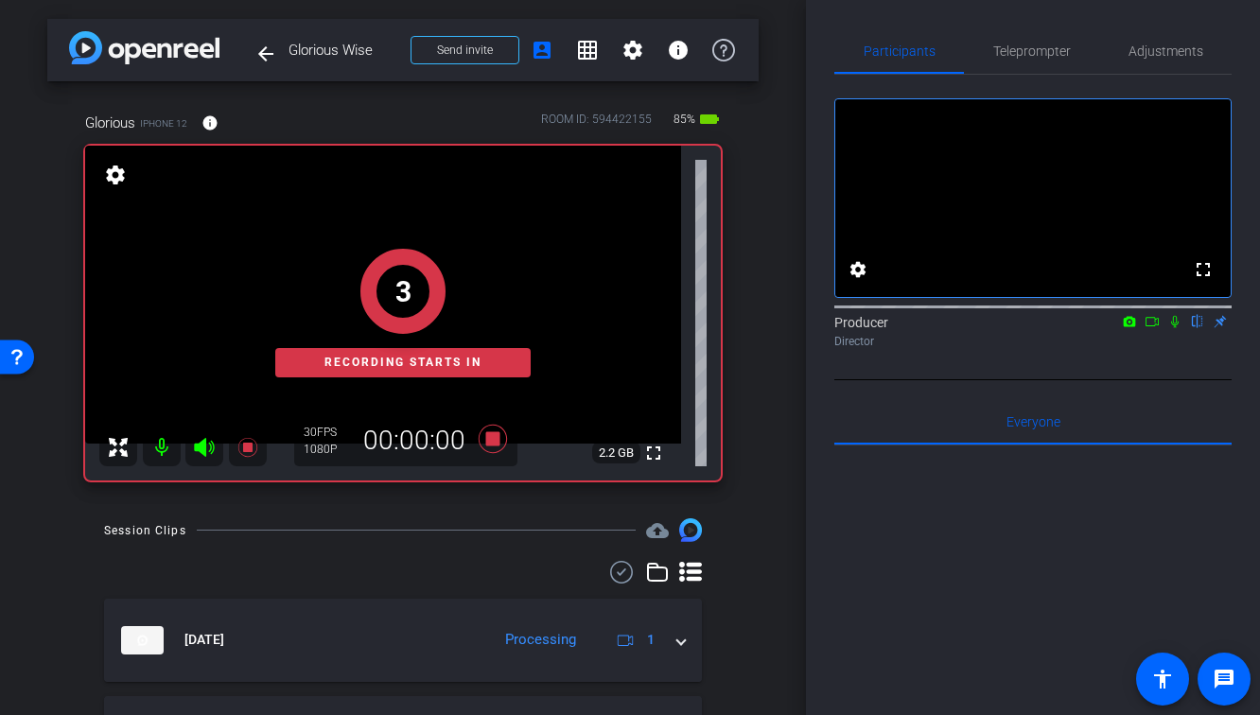
click at [1174, 328] on icon at bounding box center [1174, 321] width 15 height 13
click at [1151, 328] on icon at bounding box center [1151, 321] width 15 height 13
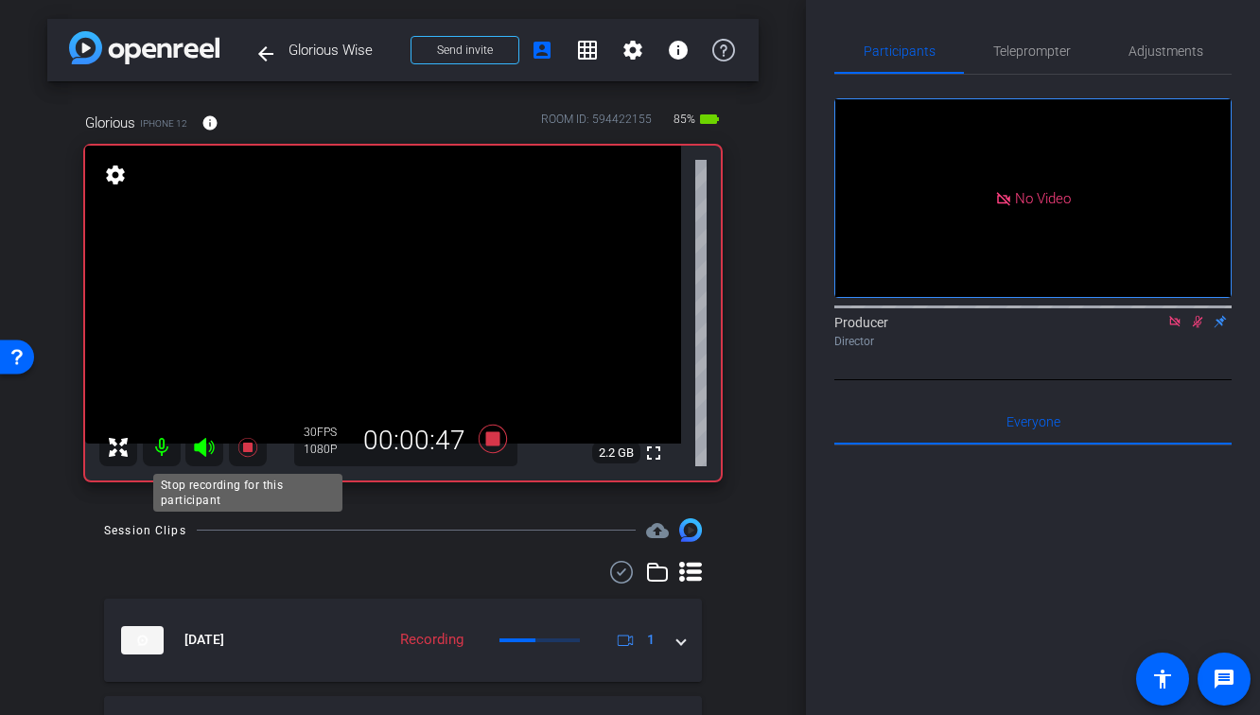
click at [249, 443] on icon at bounding box center [247, 447] width 23 height 23
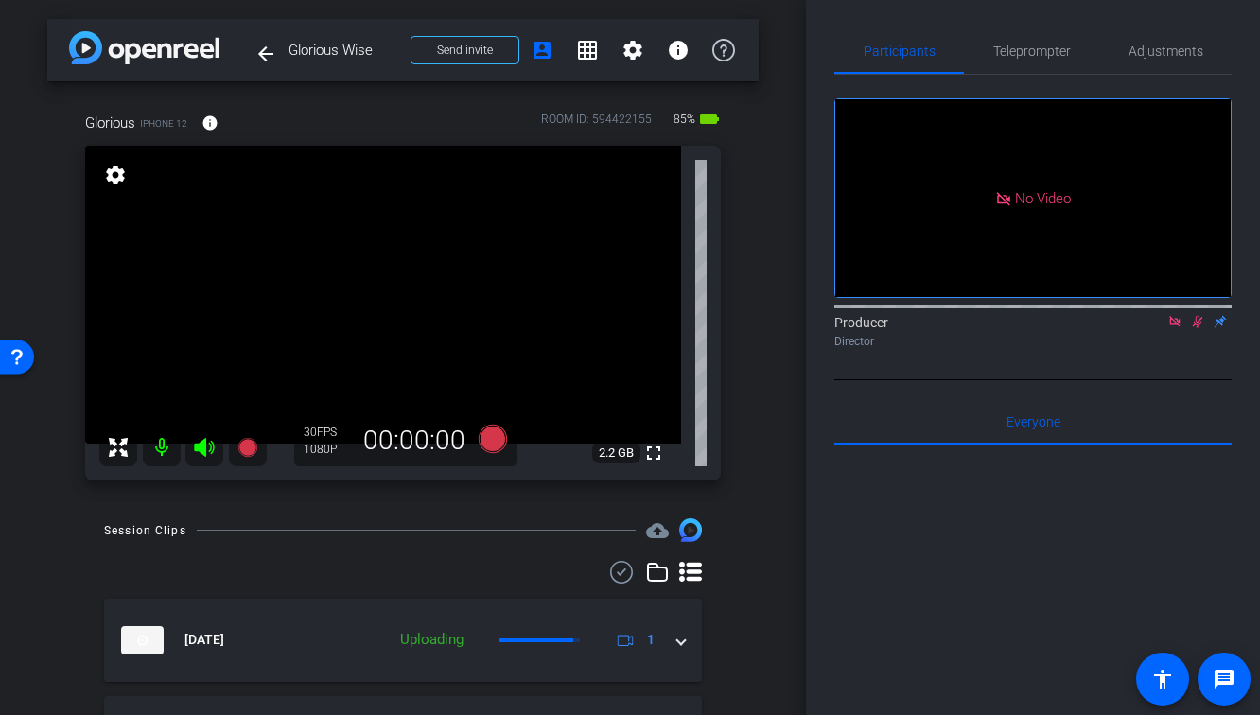
click at [1195, 328] on icon at bounding box center [1197, 321] width 15 height 13
click at [1175, 326] on icon at bounding box center [1174, 321] width 10 height 10
click at [244, 452] on icon at bounding box center [246, 447] width 19 height 19
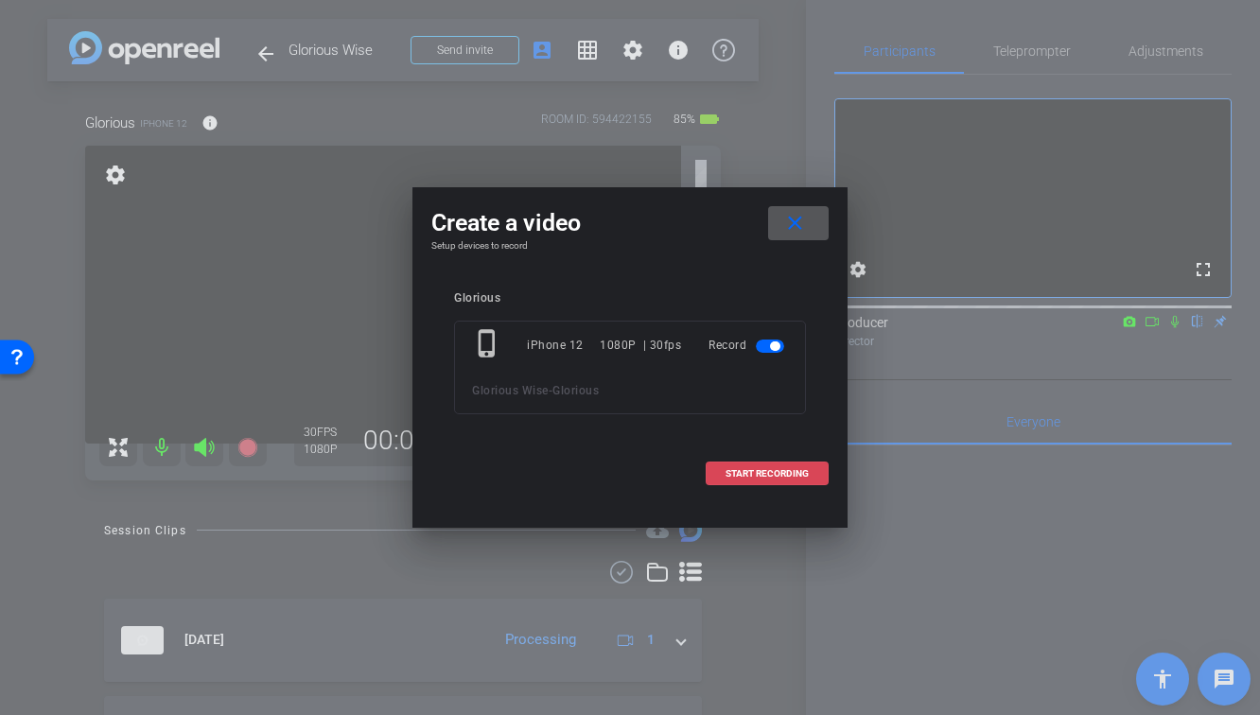
click at [735, 472] on span "START RECORDING" at bounding box center [766, 473] width 83 height 9
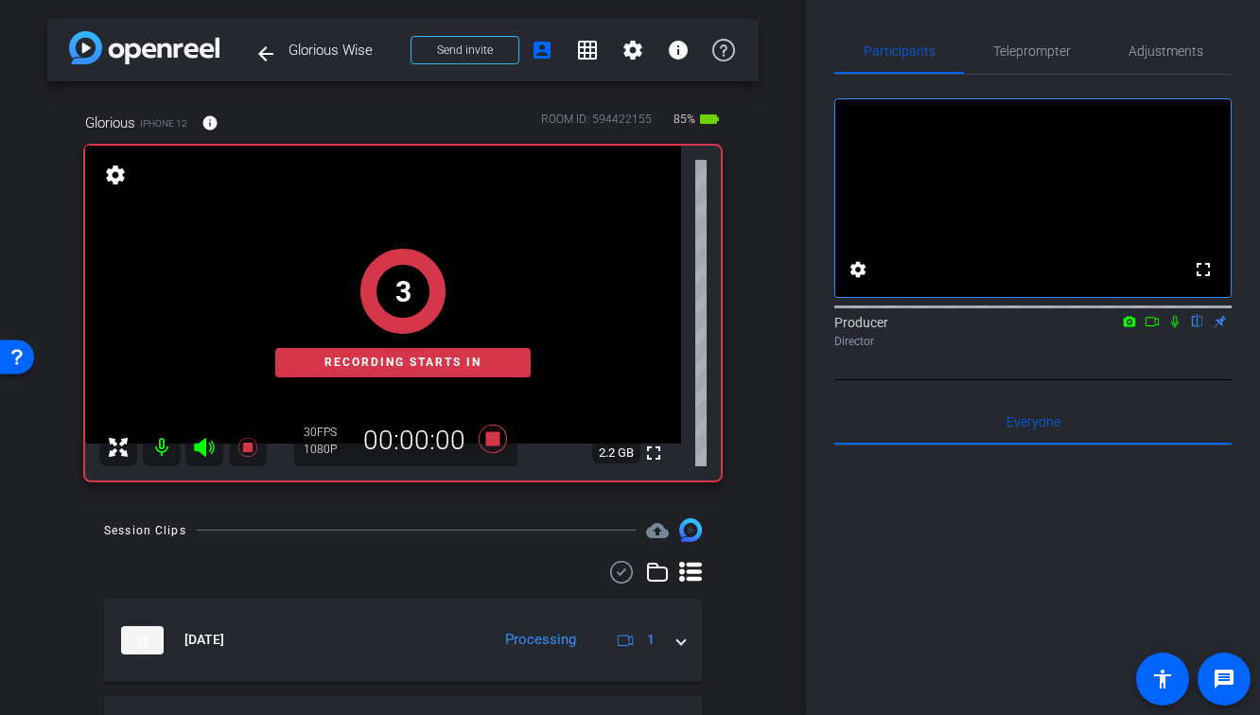
click at [1168, 328] on icon at bounding box center [1174, 321] width 15 height 13
click at [1161, 330] on mat-icon at bounding box center [1152, 321] width 23 height 17
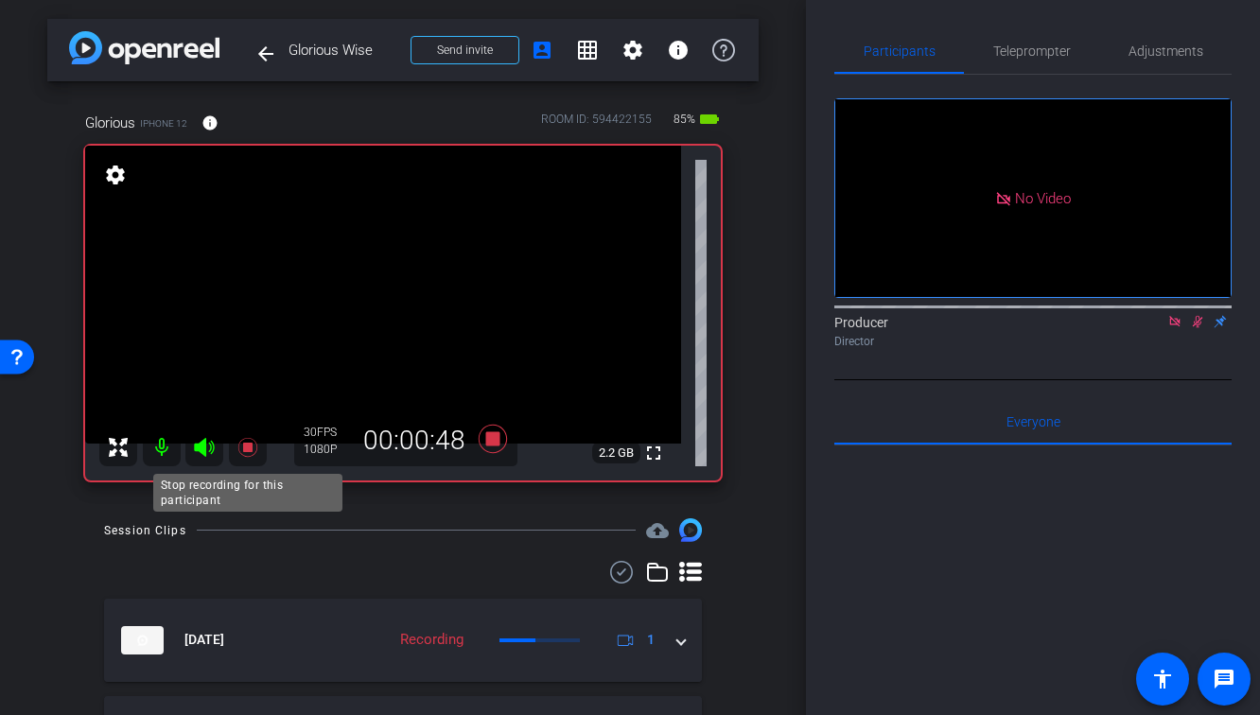
click at [242, 453] on icon at bounding box center [247, 447] width 23 height 23
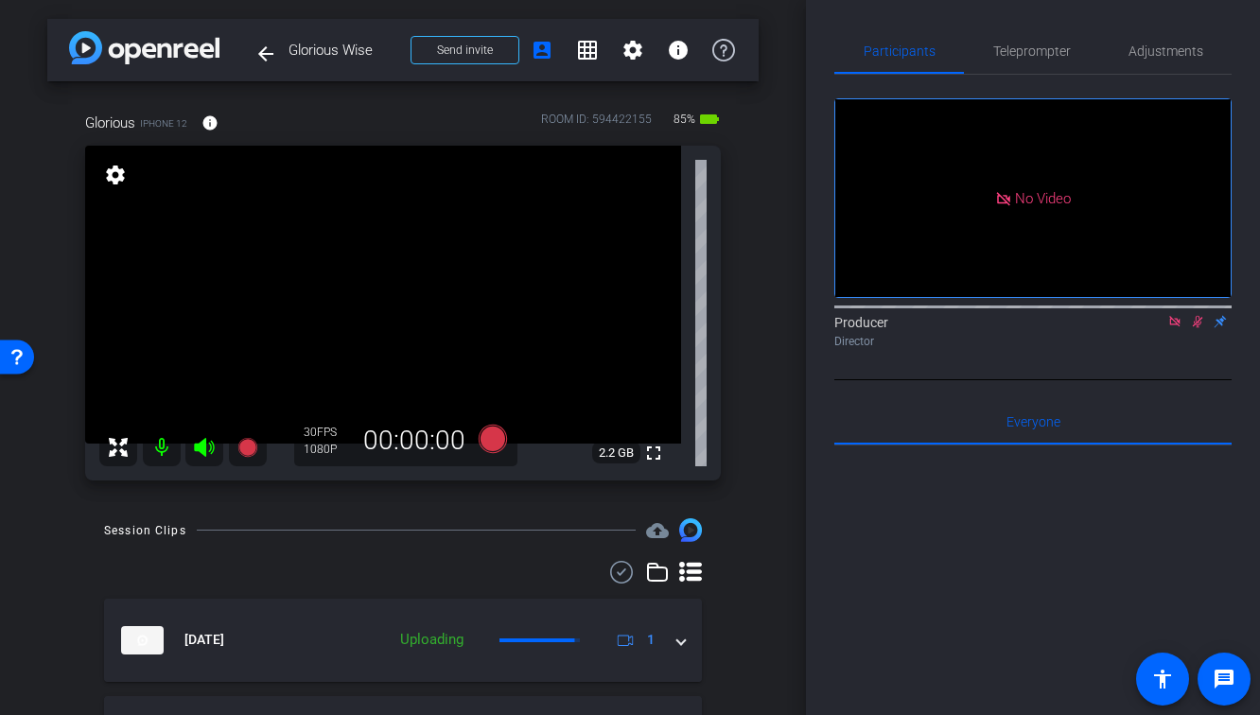
click at [1197, 328] on icon at bounding box center [1198, 322] width 10 height 12
click at [1178, 328] on icon at bounding box center [1174, 321] width 15 height 13
click at [260, 439] on mat-icon at bounding box center [248, 447] width 38 height 38
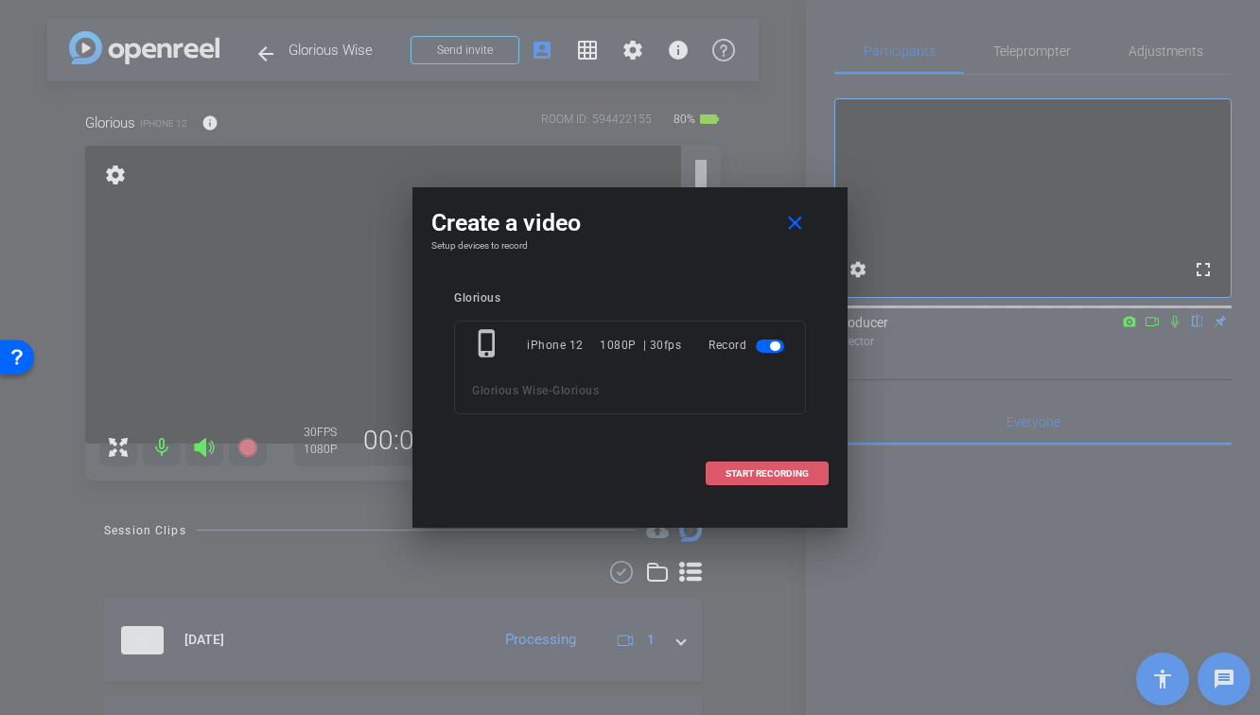
click at [787, 483] on span at bounding box center [767, 473] width 121 height 45
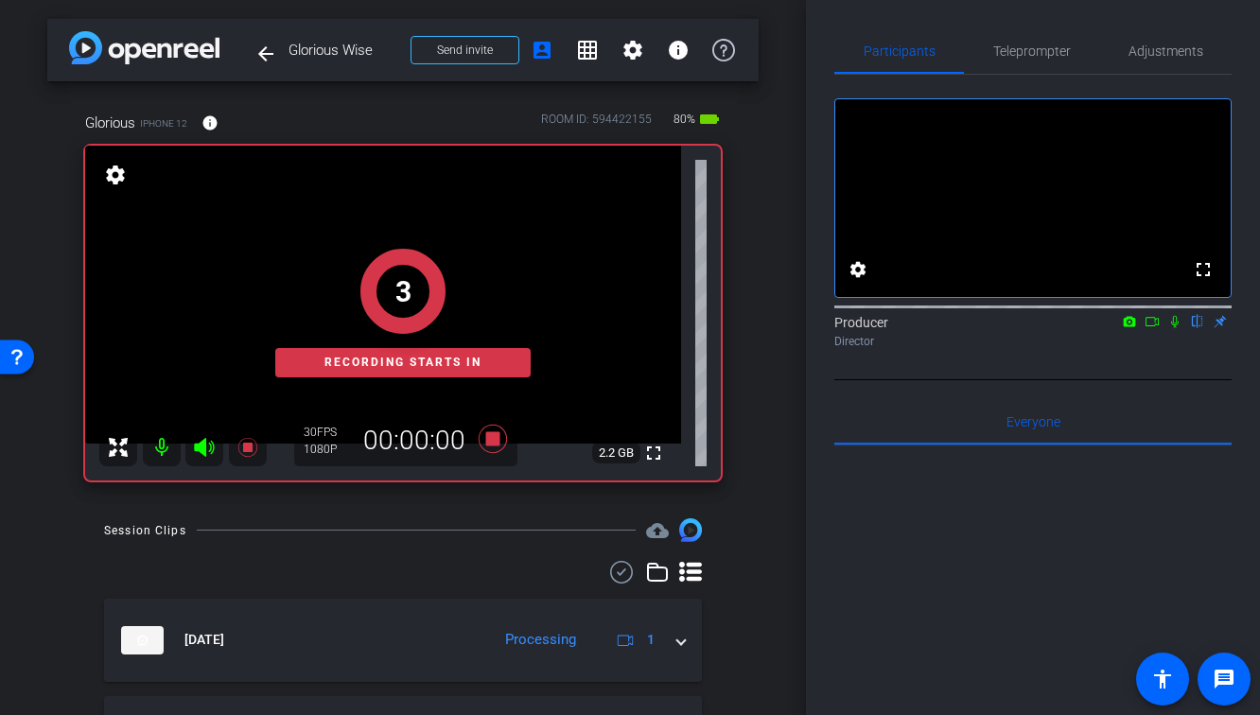
click at [1167, 328] on icon at bounding box center [1174, 321] width 15 height 13
click at [1161, 330] on mat-icon at bounding box center [1152, 321] width 23 height 17
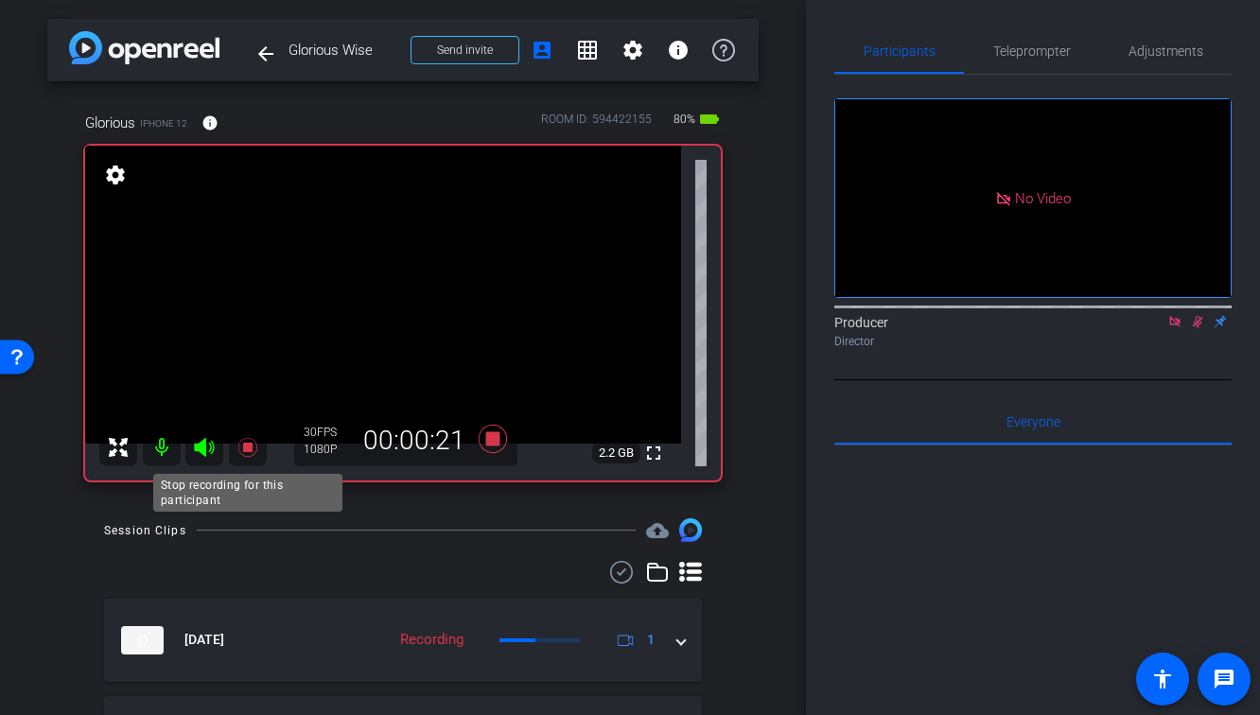
click at [246, 441] on icon at bounding box center [247, 447] width 23 height 23
click at [1199, 328] on icon at bounding box center [1197, 321] width 15 height 13
click at [1168, 328] on icon at bounding box center [1174, 321] width 15 height 13
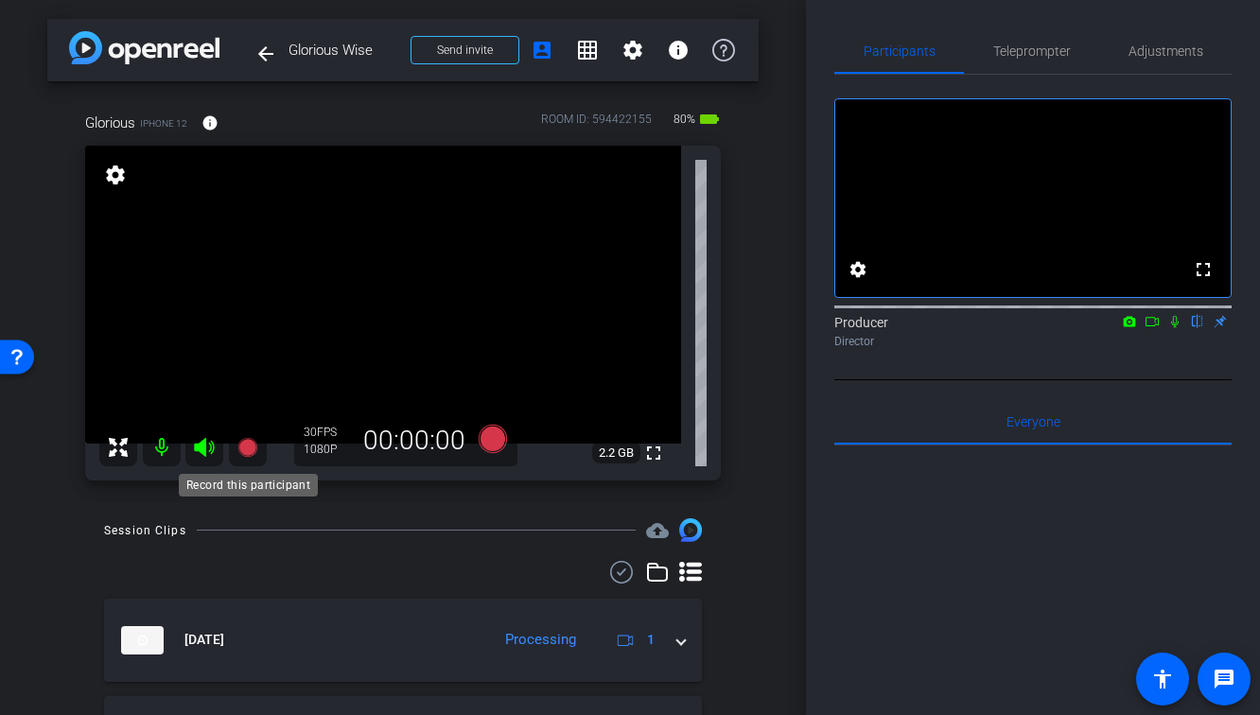
click at [246, 450] on icon at bounding box center [246, 447] width 19 height 19
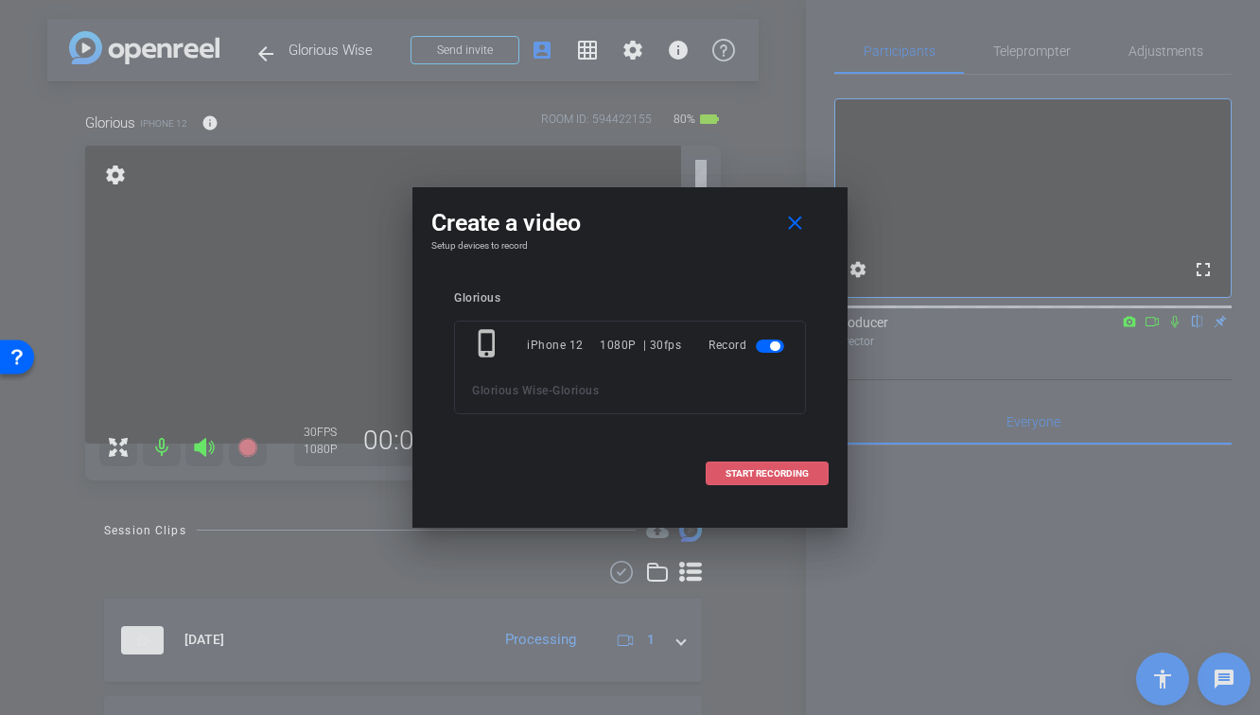
click at [725, 475] on span "START RECORDING" at bounding box center [766, 473] width 83 height 9
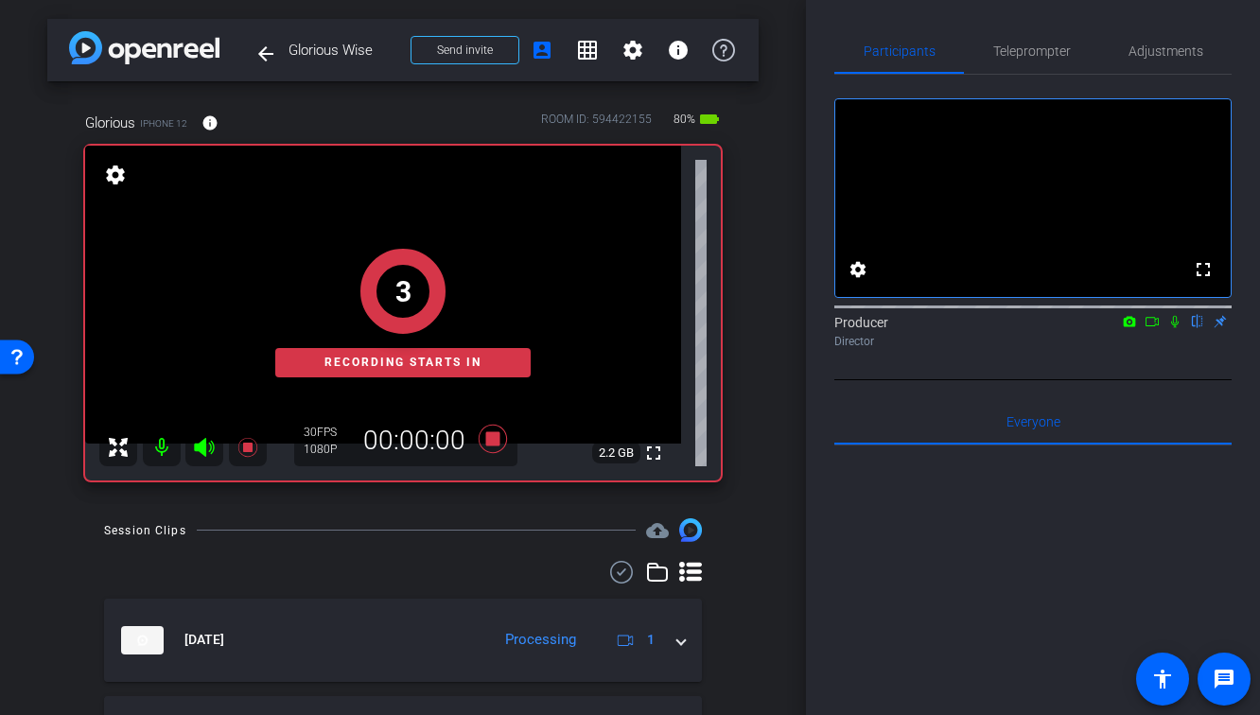
click at [1170, 328] on icon at bounding box center [1174, 321] width 15 height 13
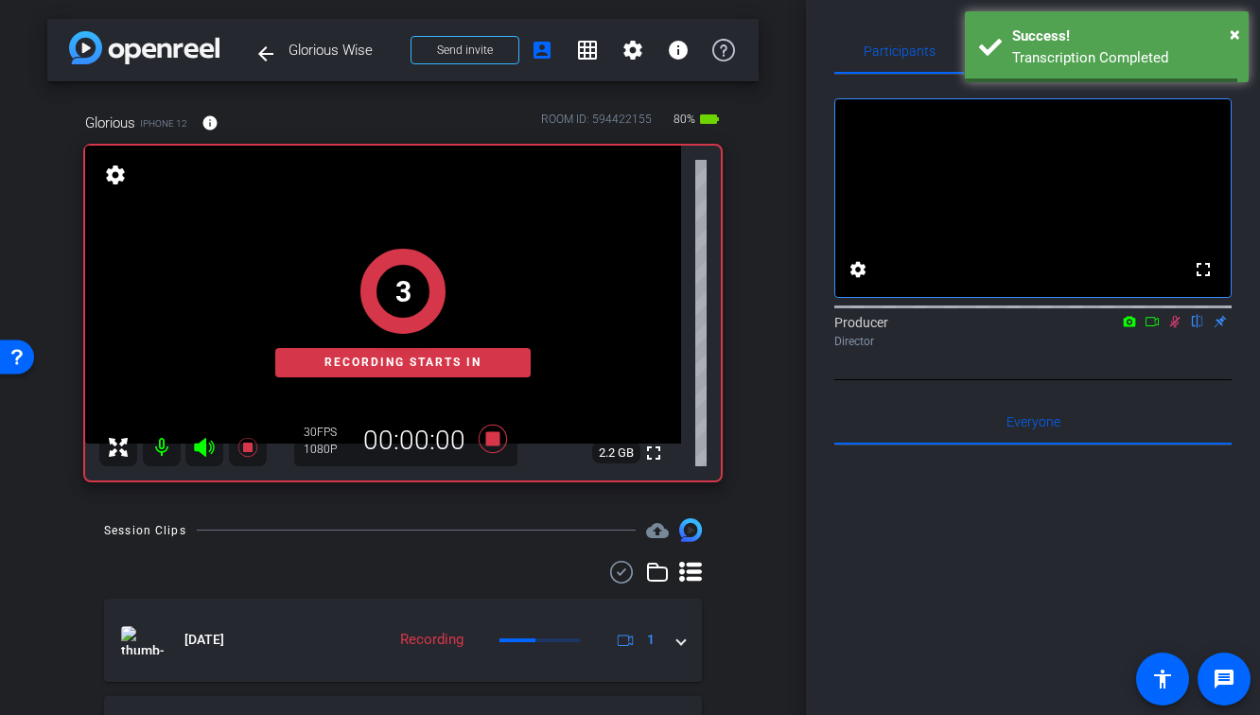
click at [1149, 328] on icon at bounding box center [1151, 321] width 15 height 13
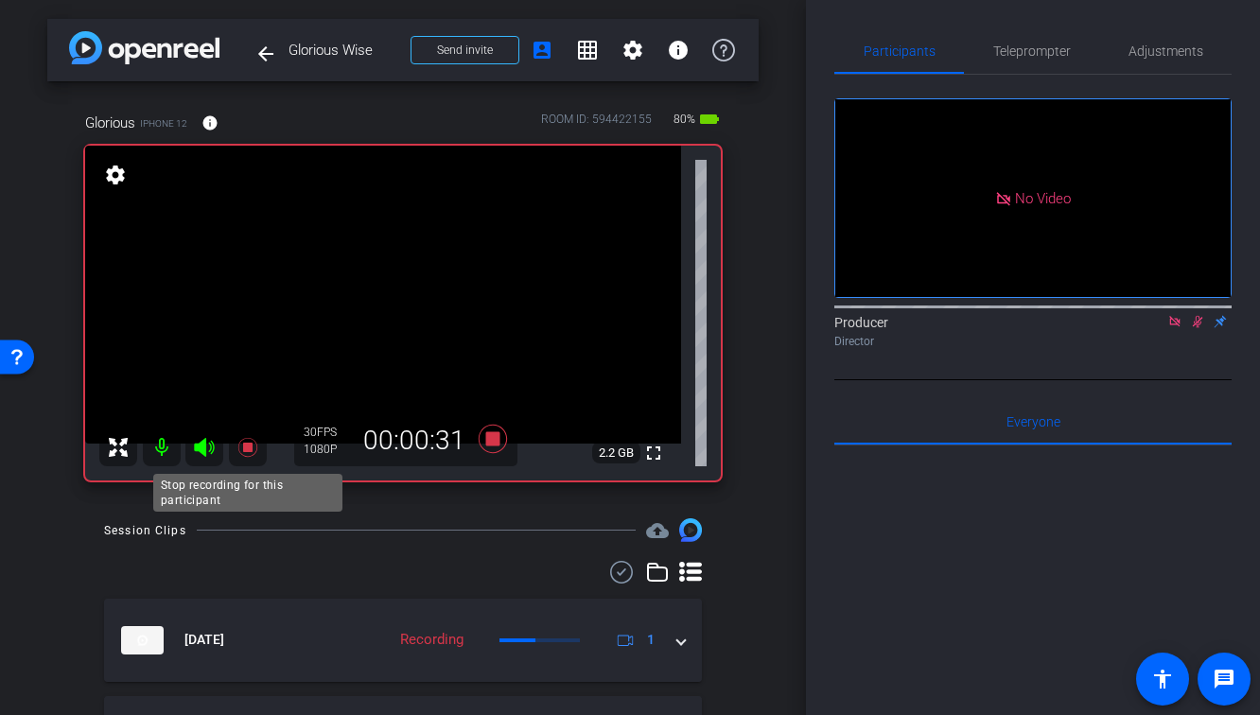
click at [253, 443] on icon at bounding box center [247, 447] width 23 height 23
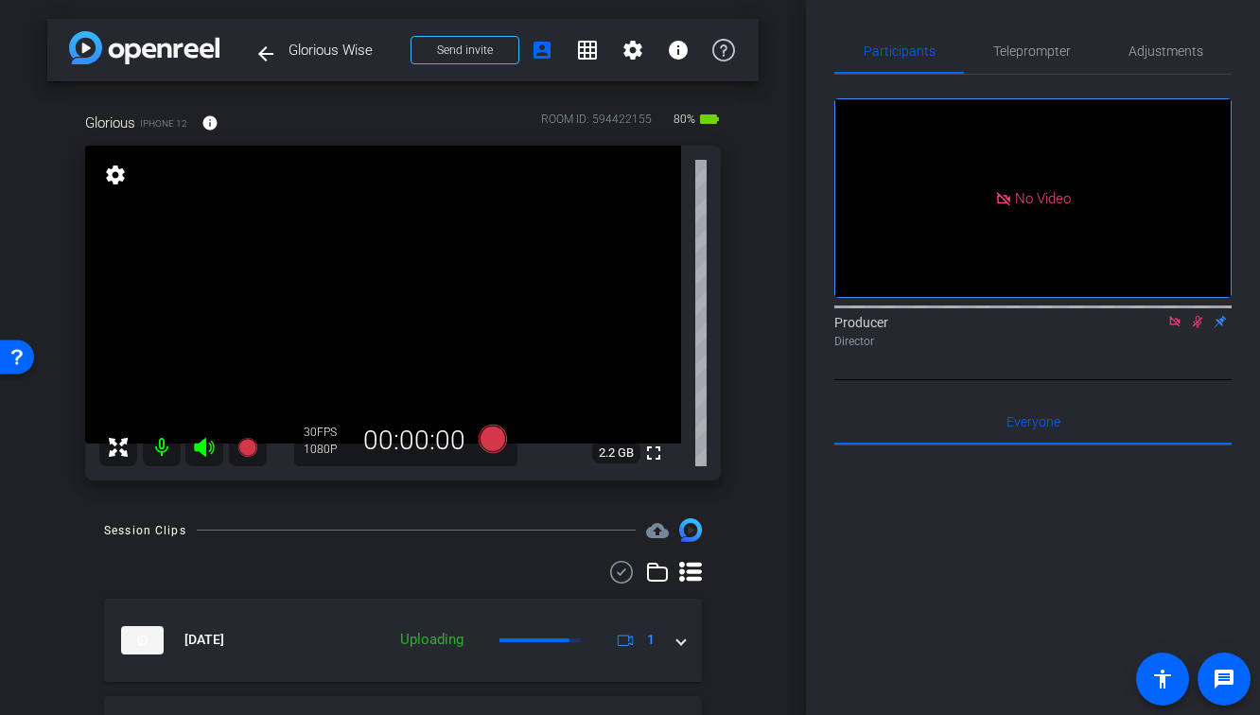
click at [1196, 328] on icon at bounding box center [1197, 321] width 15 height 13
click at [1178, 326] on icon at bounding box center [1174, 321] width 10 height 10
click at [247, 448] on icon at bounding box center [246, 447] width 19 height 19
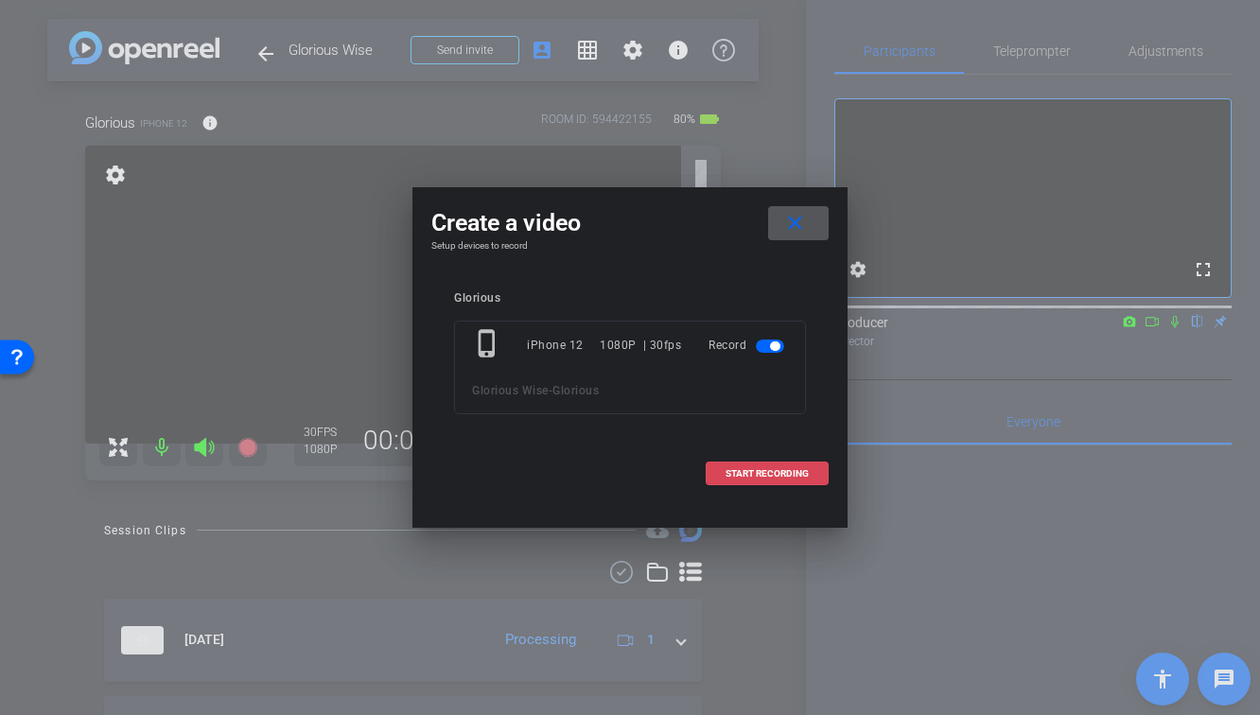
click at [792, 476] on span "START RECORDING" at bounding box center [766, 473] width 83 height 9
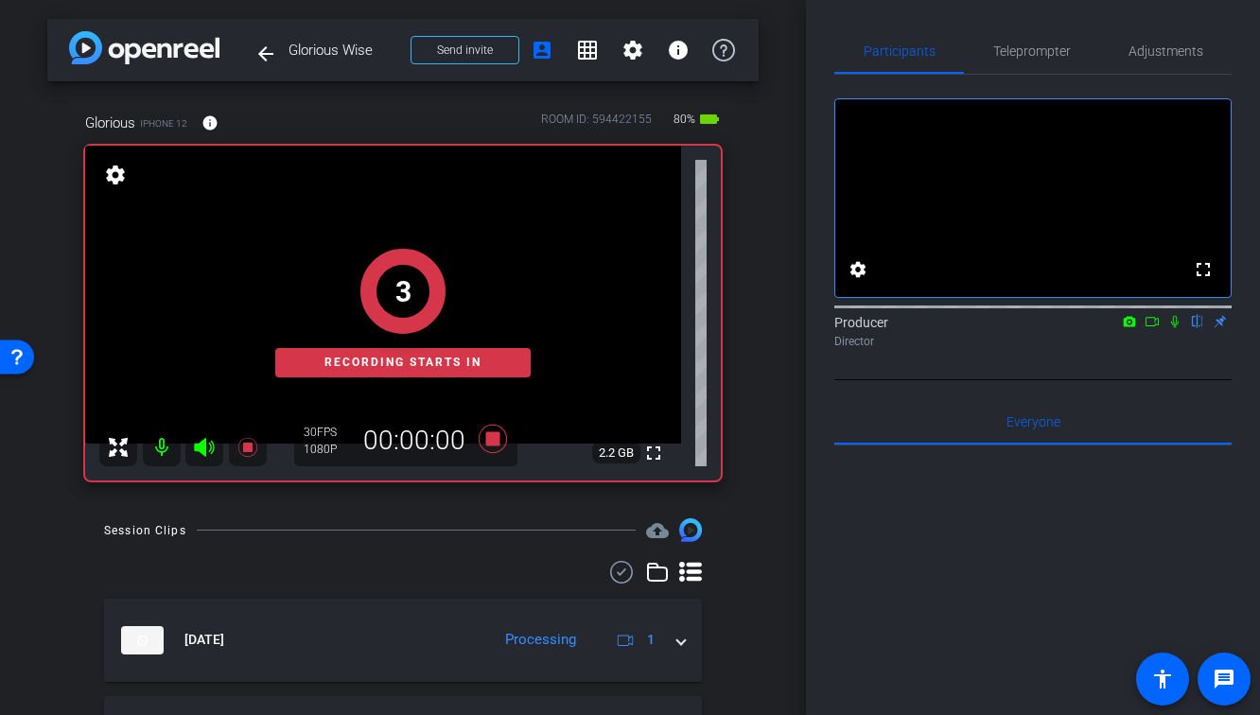
click at [1175, 328] on icon at bounding box center [1174, 321] width 15 height 13
click at [1152, 328] on icon at bounding box center [1151, 321] width 15 height 13
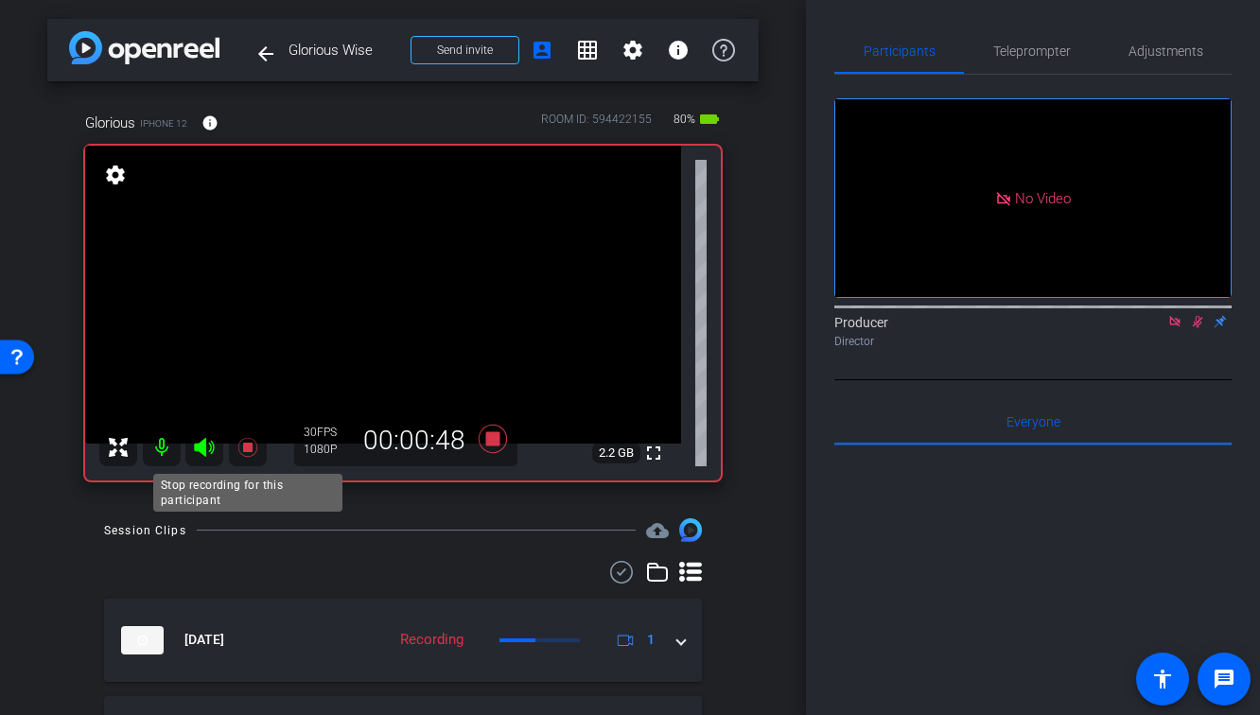
click at [251, 452] on icon at bounding box center [247, 447] width 23 height 23
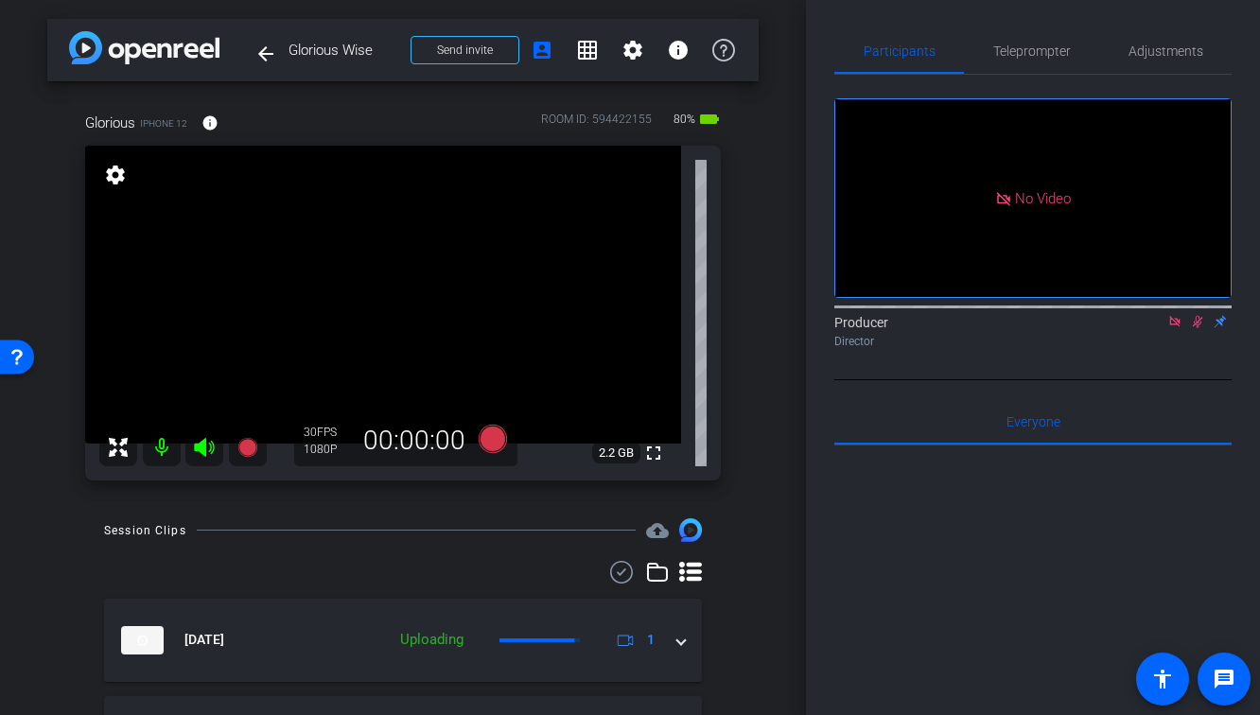
click at [1195, 328] on icon at bounding box center [1197, 321] width 15 height 13
click at [1168, 328] on icon at bounding box center [1174, 321] width 15 height 13
click at [245, 451] on icon at bounding box center [246, 447] width 19 height 19
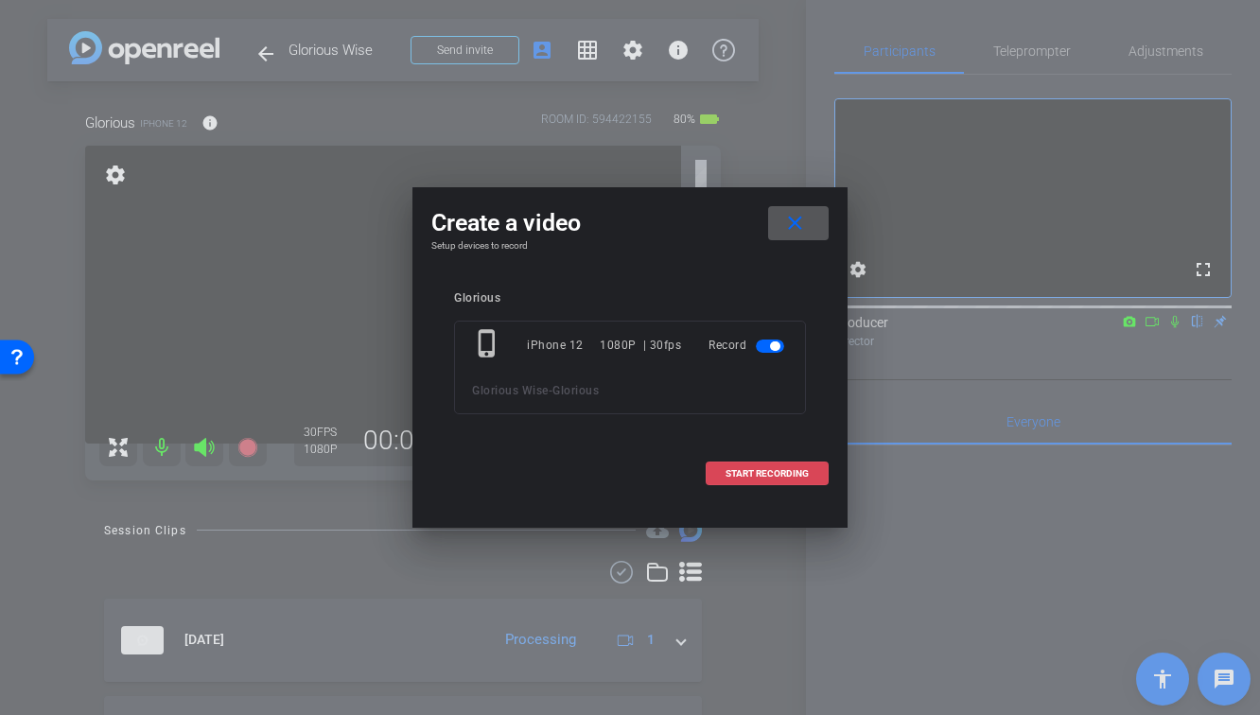
click at [759, 477] on span "START RECORDING" at bounding box center [766, 473] width 83 height 9
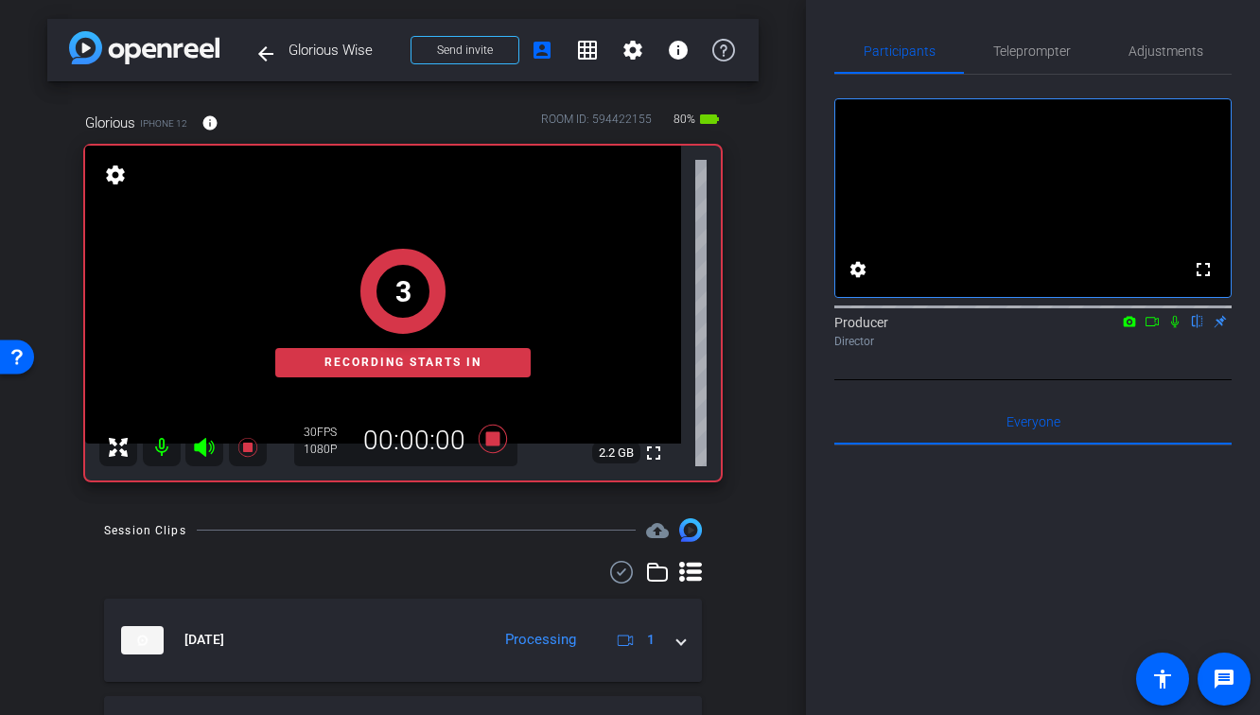
click at [1173, 330] on mat-icon at bounding box center [1174, 321] width 23 height 17
click at [1154, 328] on icon at bounding box center [1151, 321] width 15 height 13
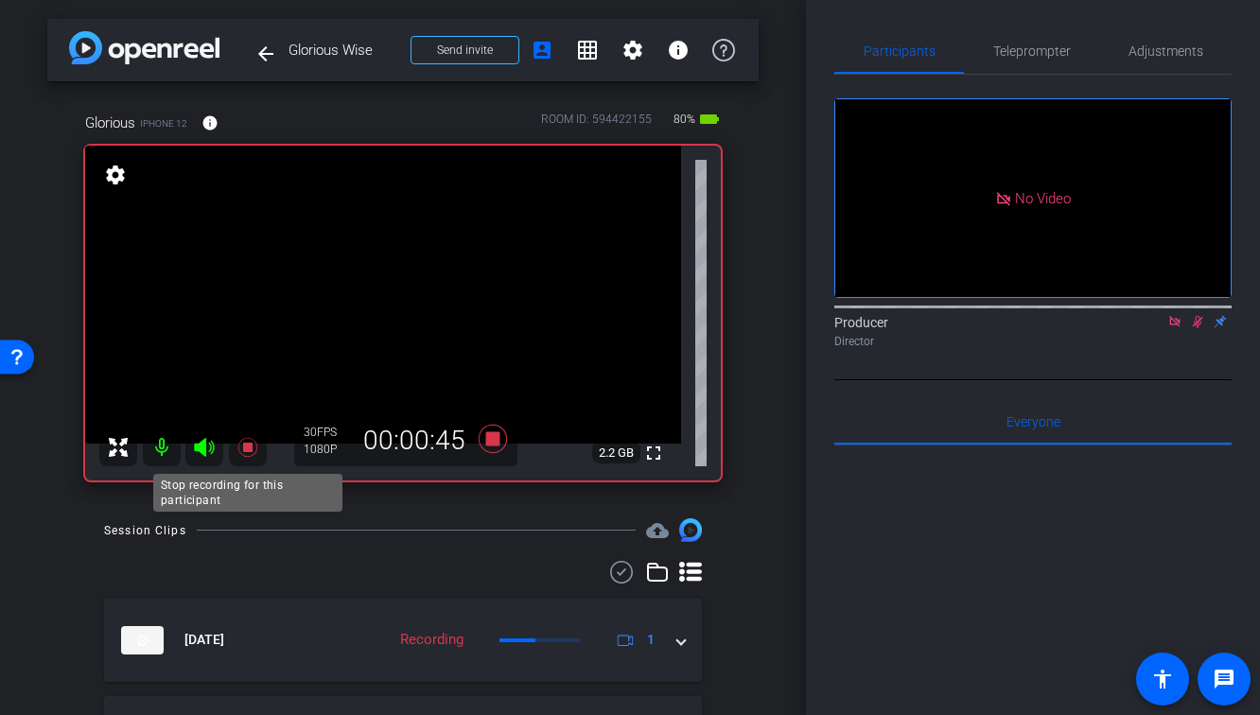
click at [239, 449] on icon at bounding box center [247, 447] width 23 height 23
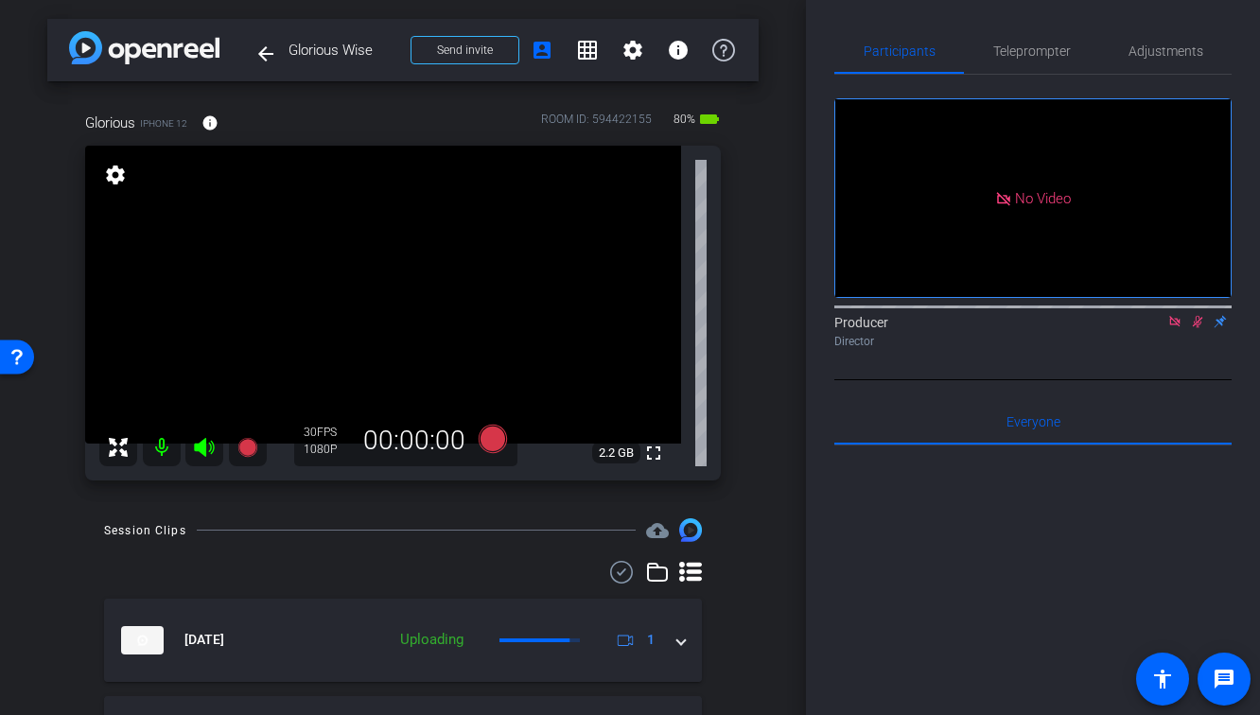
click at [1194, 328] on icon at bounding box center [1197, 321] width 15 height 13
click at [1171, 328] on icon at bounding box center [1174, 321] width 15 height 13
click at [247, 455] on icon at bounding box center [246, 447] width 19 height 19
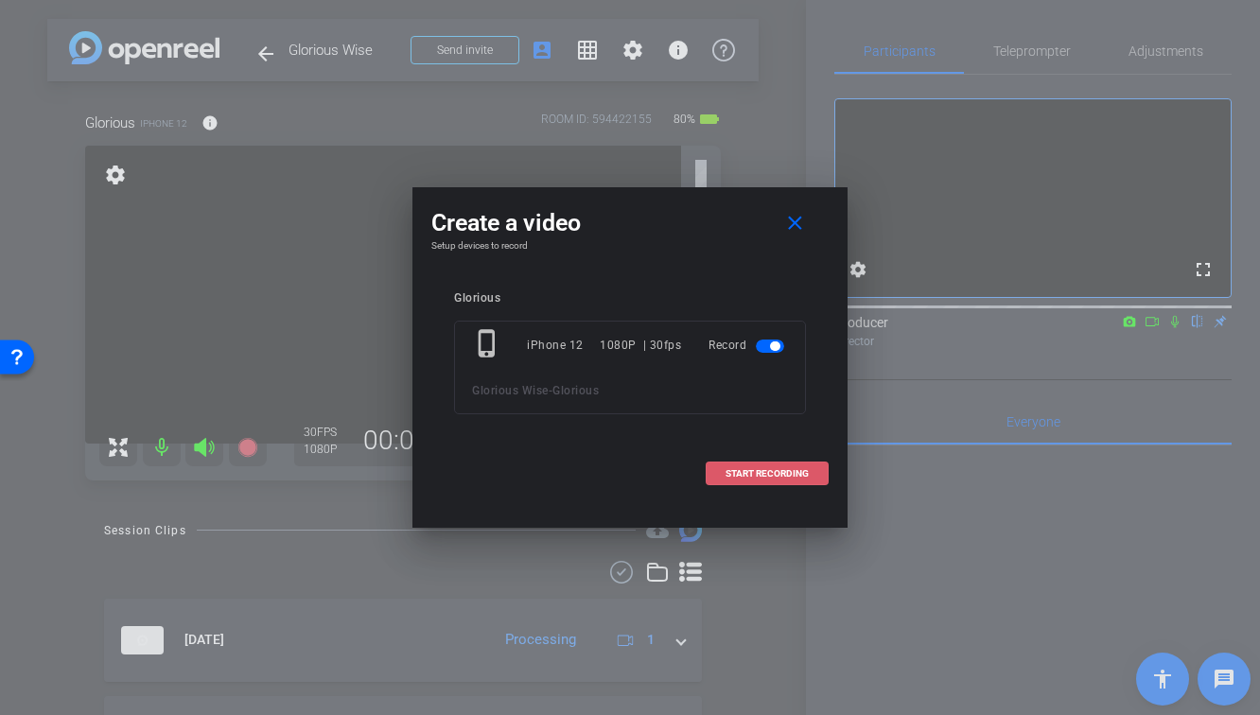
click at [805, 470] on span "START RECORDING" at bounding box center [766, 473] width 83 height 9
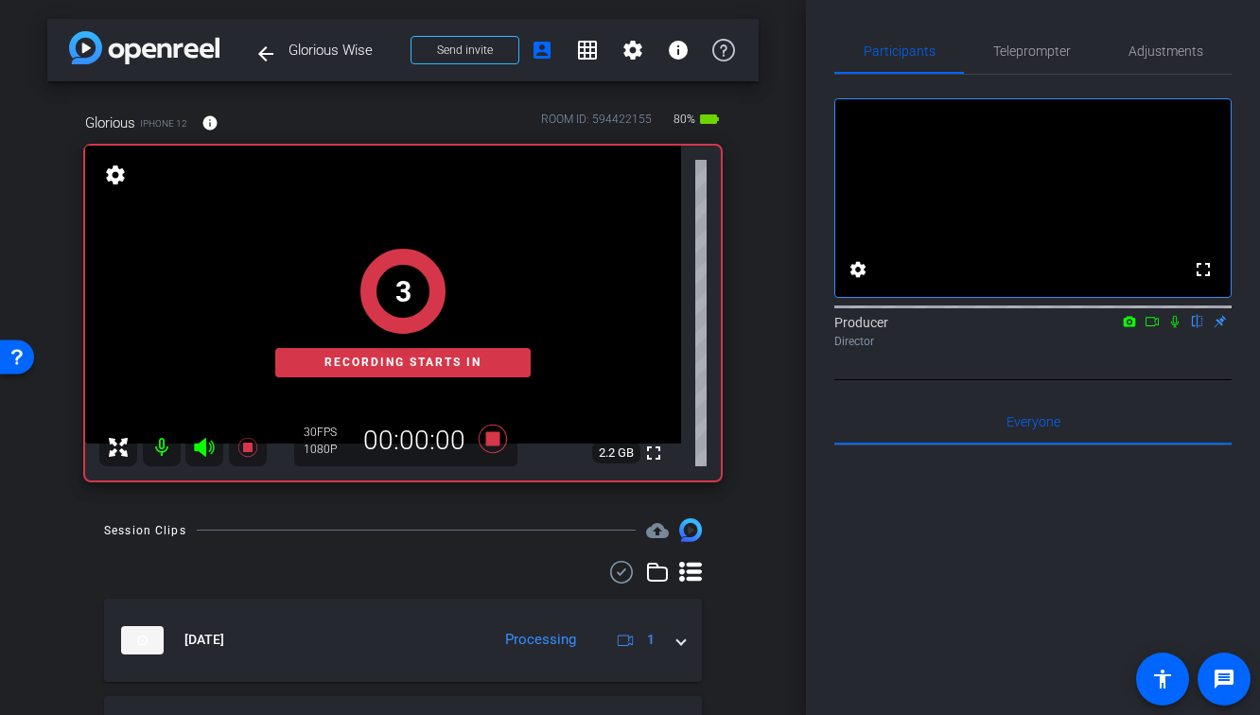
click at [1173, 328] on icon at bounding box center [1175, 322] width 8 height 12
click at [1149, 328] on icon at bounding box center [1151, 321] width 15 height 13
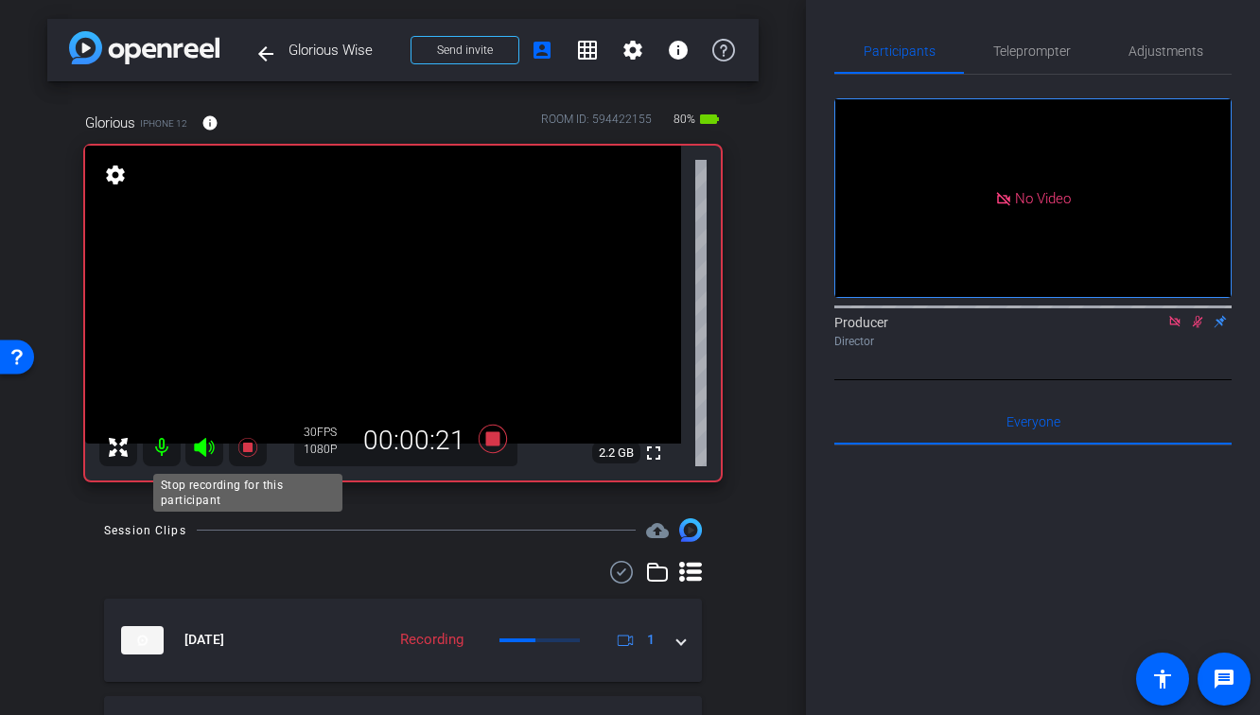
click at [244, 442] on icon at bounding box center [247, 447] width 23 height 23
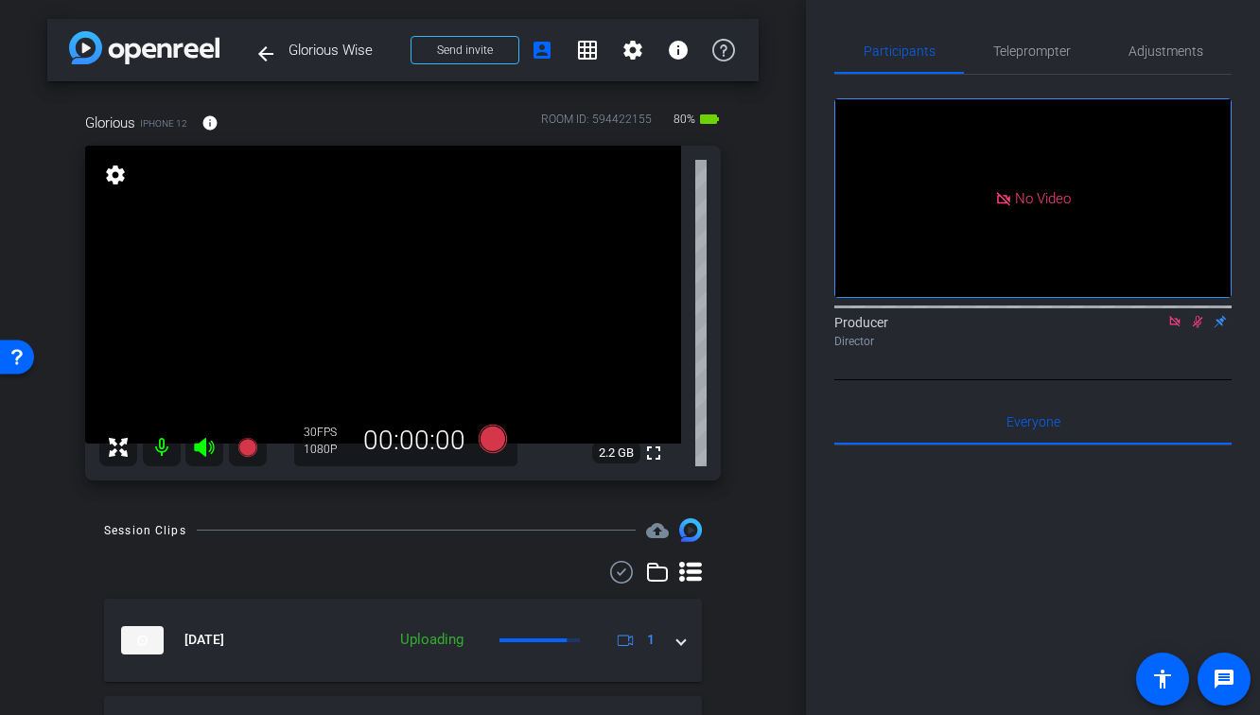
click at [1199, 328] on icon at bounding box center [1197, 321] width 15 height 13
click at [1178, 328] on icon at bounding box center [1174, 321] width 15 height 13
click at [248, 447] on icon at bounding box center [246, 447] width 19 height 19
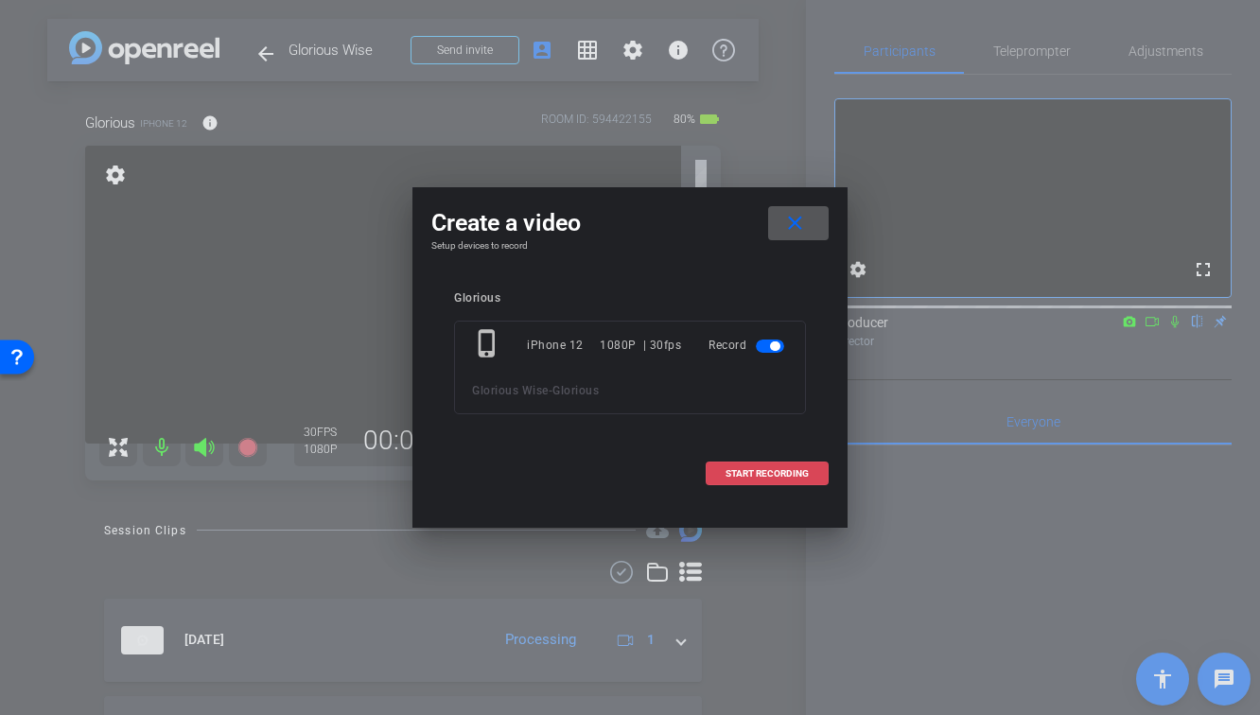
click at [818, 468] on span at bounding box center [767, 473] width 121 height 45
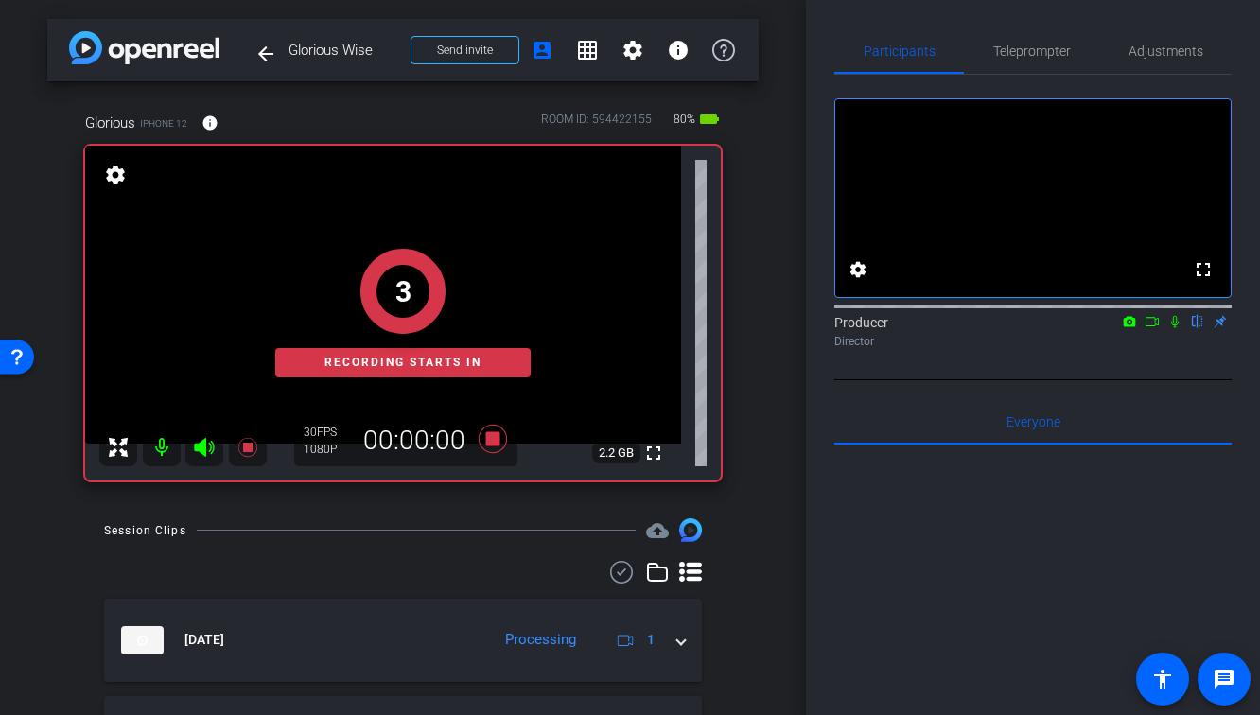
click at [1172, 328] on icon at bounding box center [1175, 322] width 8 height 12
click at [1153, 328] on icon at bounding box center [1151, 321] width 15 height 13
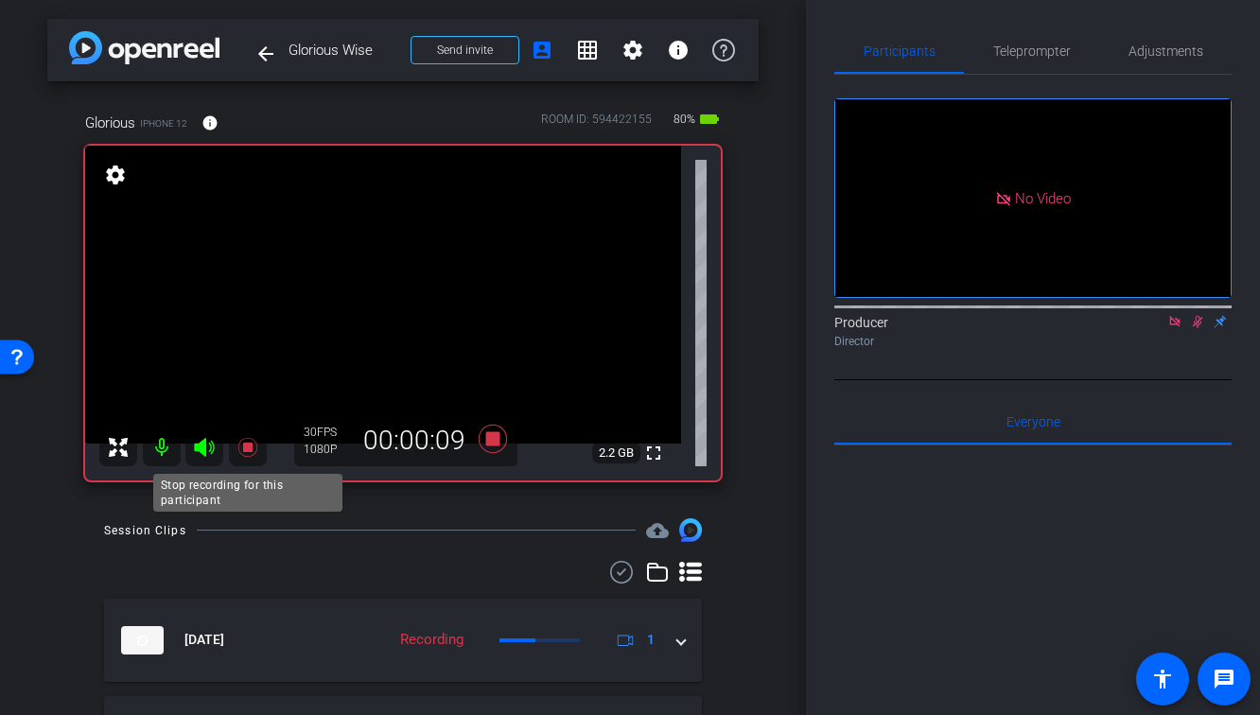
click at [251, 439] on icon at bounding box center [247, 447] width 23 height 23
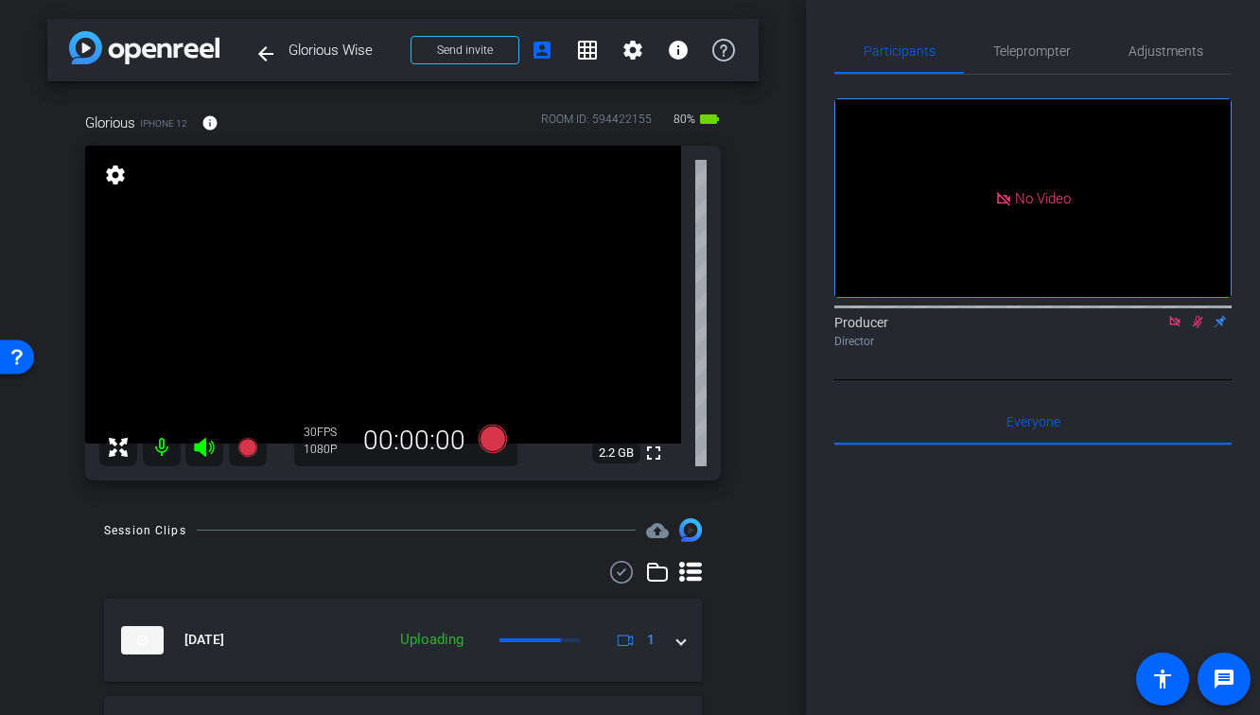
click at [1196, 328] on icon at bounding box center [1198, 322] width 10 height 12
click at [1179, 328] on icon at bounding box center [1174, 321] width 15 height 13
click at [1255, 352] on div "Participants Teleprompter Adjustments fullscreen settings Producer flip Directo…" at bounding box center [1033, 357] width 454 height 715
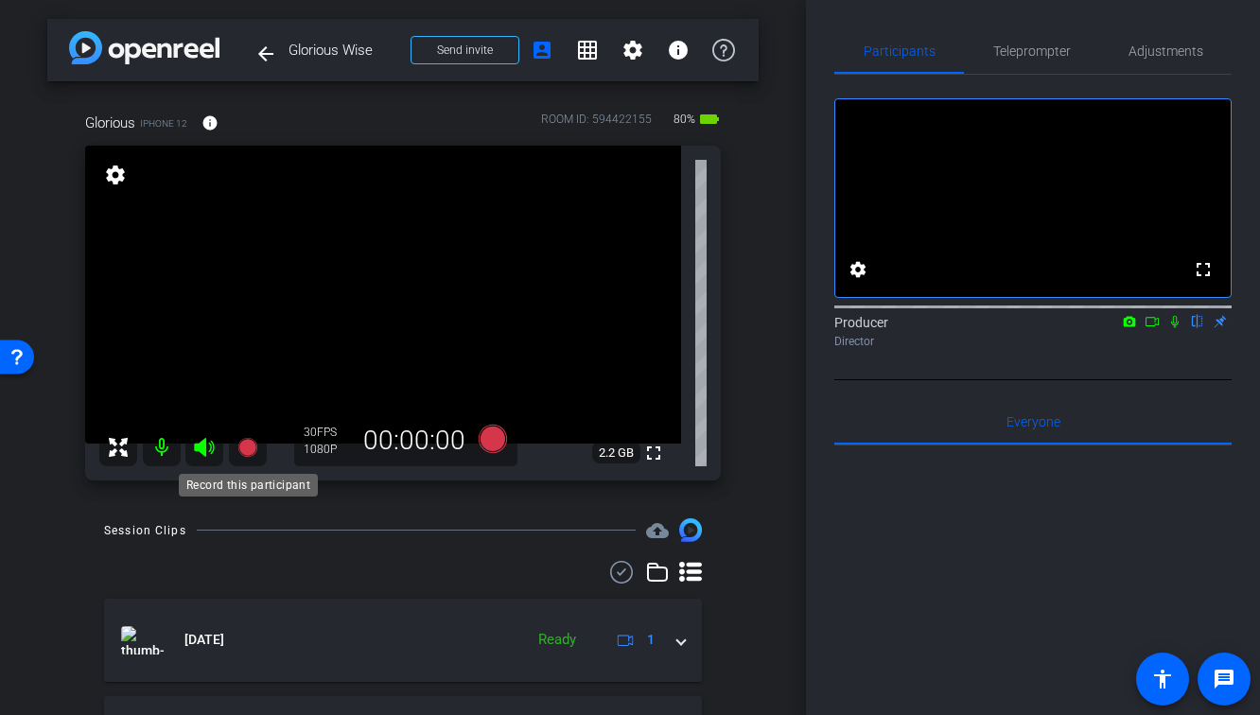
click at [249, 450] on icon at bounding box center [246, 447] width 19 height 19
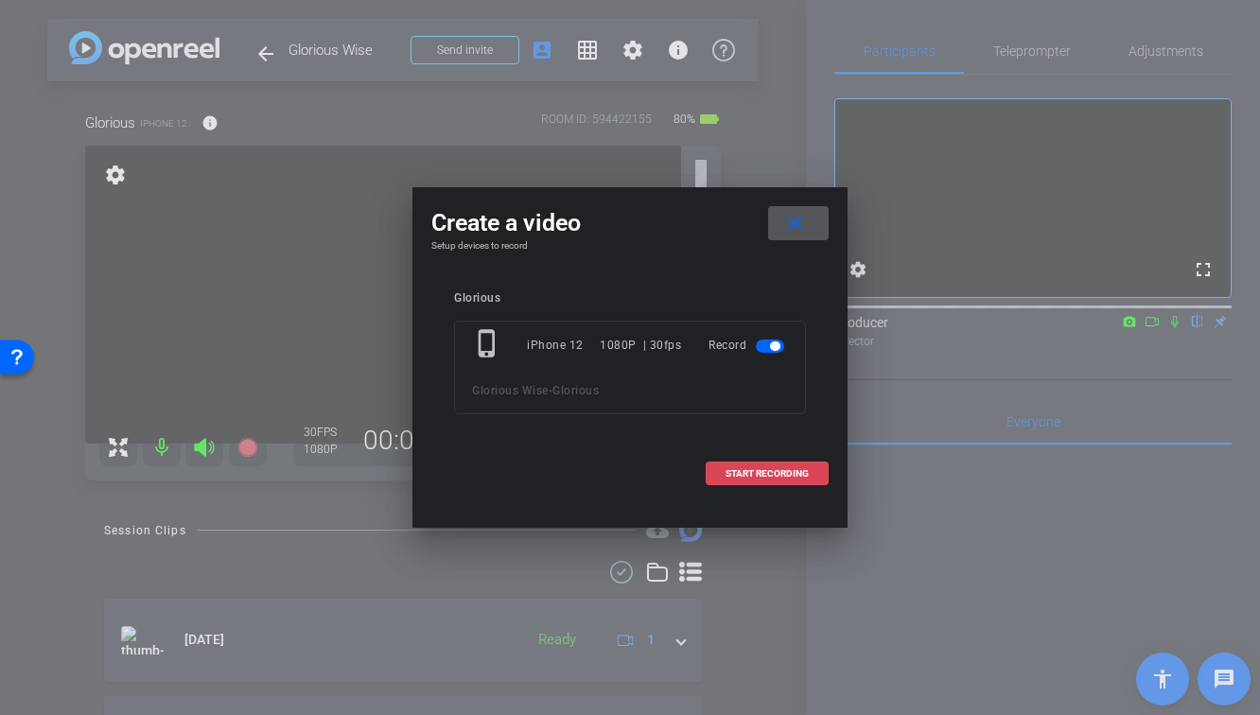
click at [801, 473] on span "START RECORDING" at bounding box center [766, 473] width 83 height 9
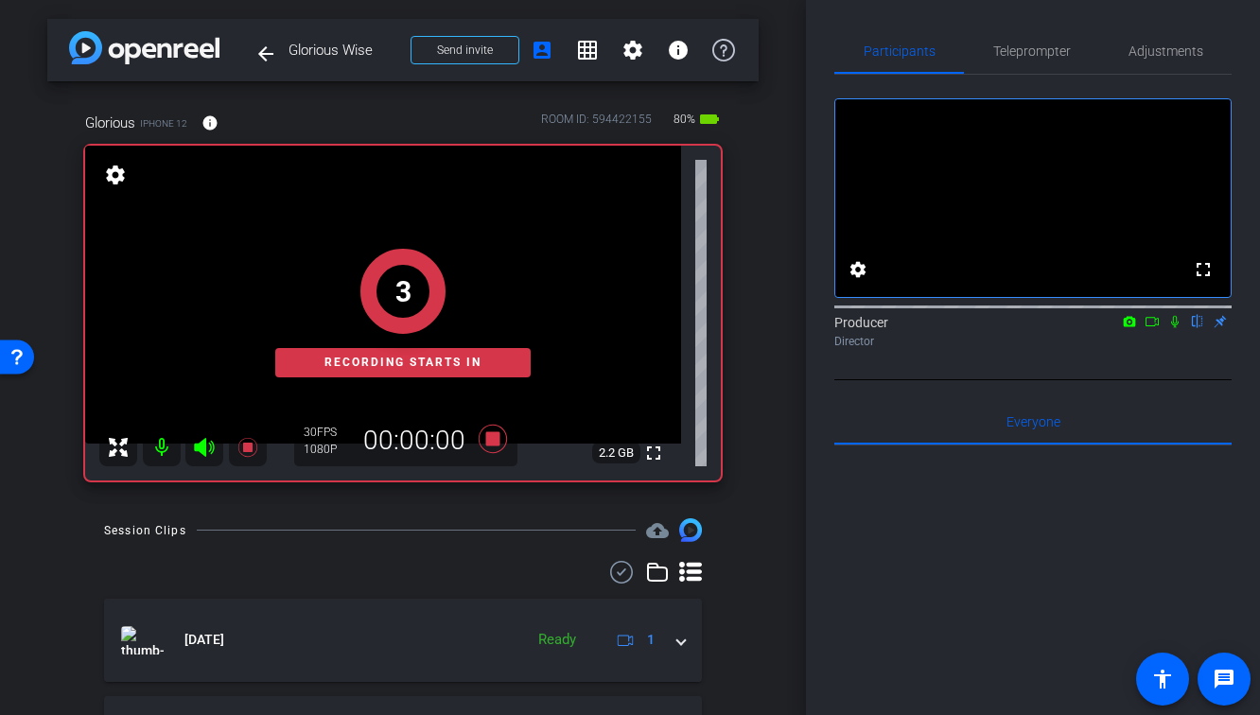
click at [1176, 350] on div "Producer flip Director" at bounding box center [1032, 331] width 397 height 37
click at [1147, 328] on icon at bounding box center [1151, 321] width 15 height 13
click at [1195, 328] on icon at bounding box center [1198, 322] width 8 height 12
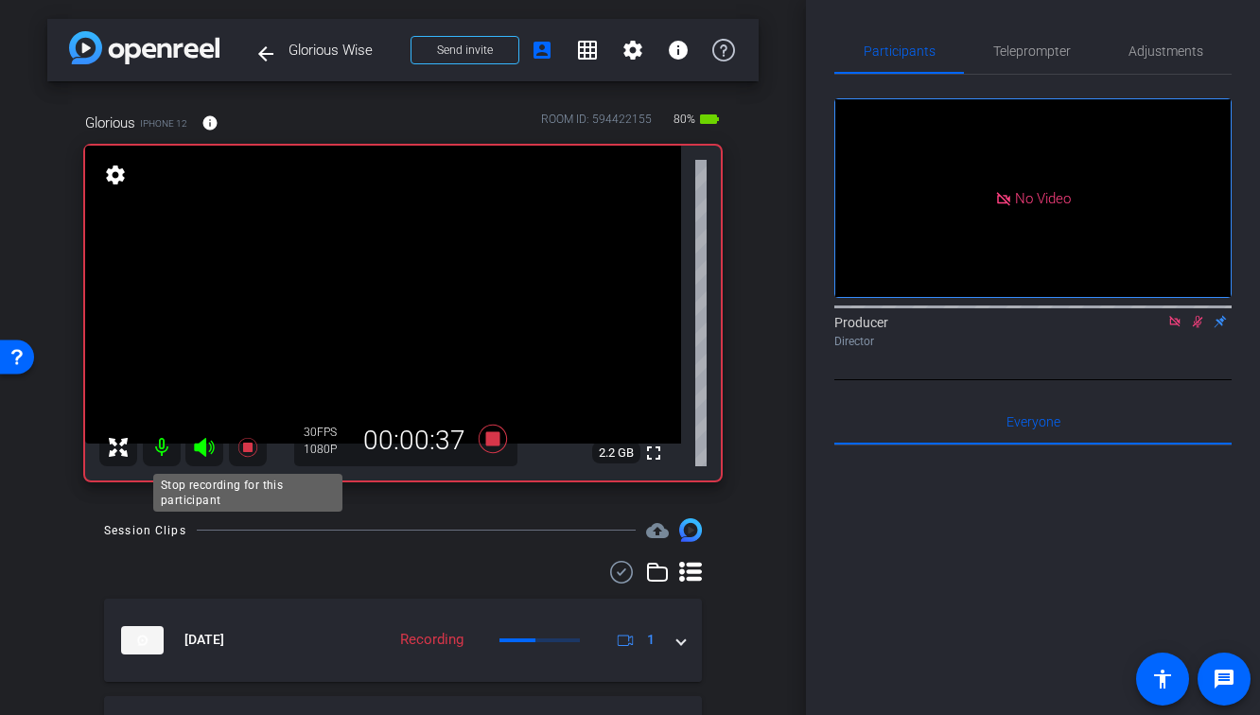
click at [250, 450] on icon at bounding box center [246, 447] width 19 height 19
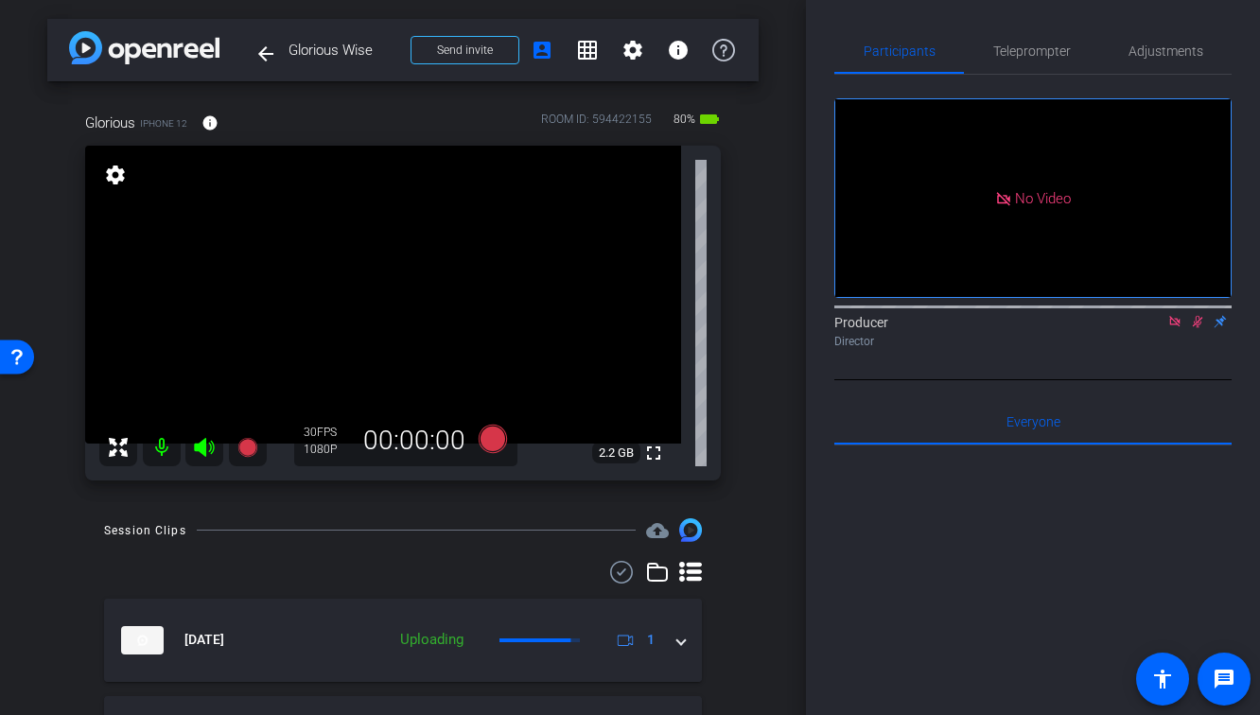
click at [1198, 328] on icon at bounding box center [1197, 321] width 15 height 13
click at [1178, 328] on icon at bounding box center [1174, 321] width 15 height 13
click at [244, 447] on icon at bounding box center [246, 447] width 19 height 19
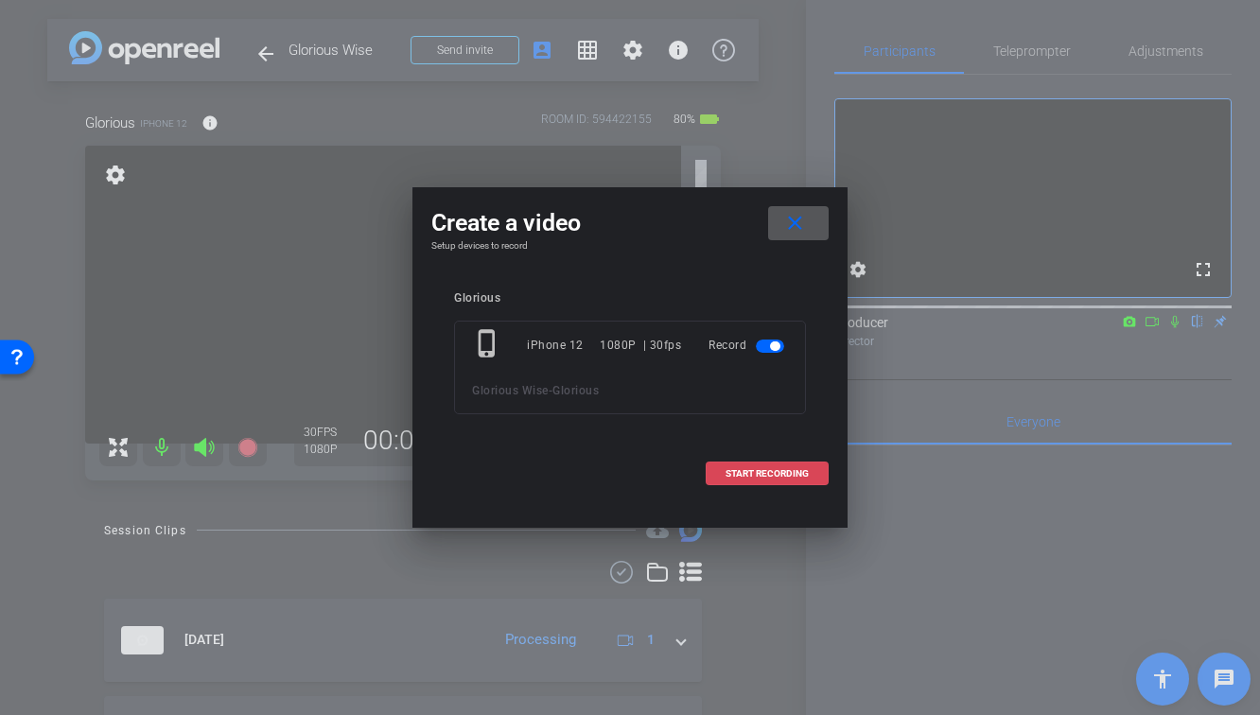
click at [728, 485] on span at bounding box center [767, 473] width 121 height 45
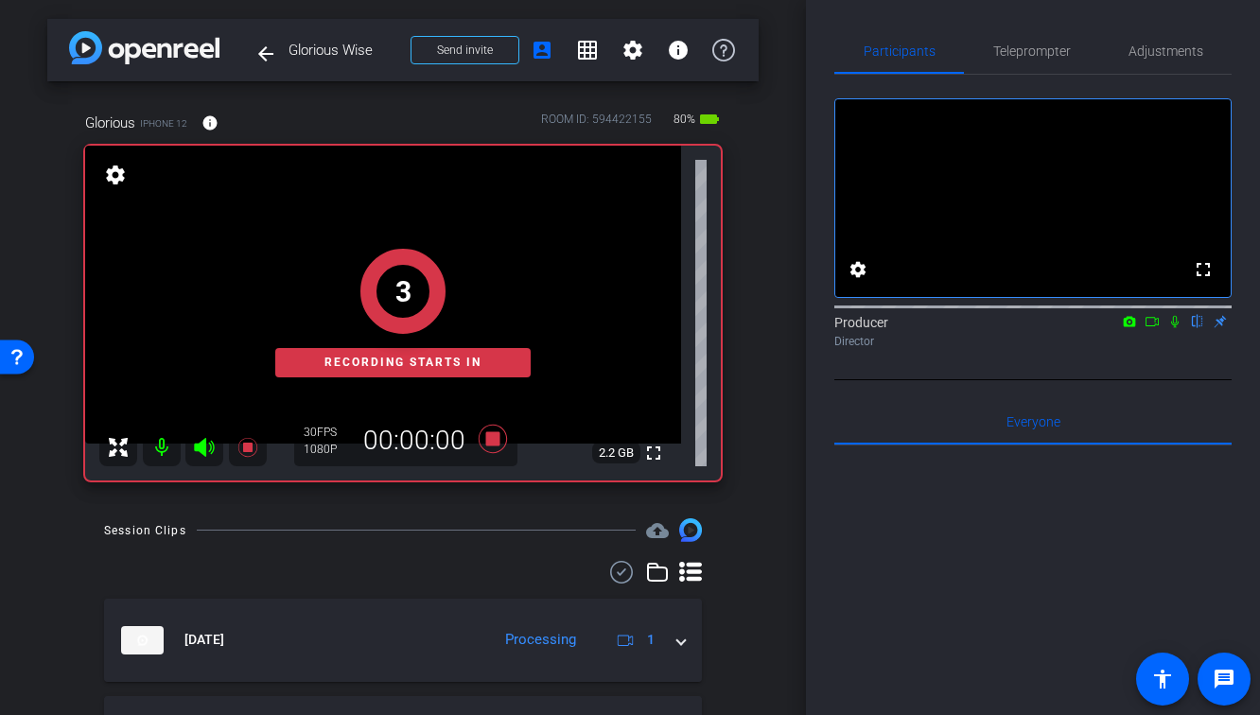
click at [1173, 328] on icon at bounding box center [1175, 322] width 8 height 12
click at [1151, 328] on icon at bounding box center [1151, 321] width 15 height 13
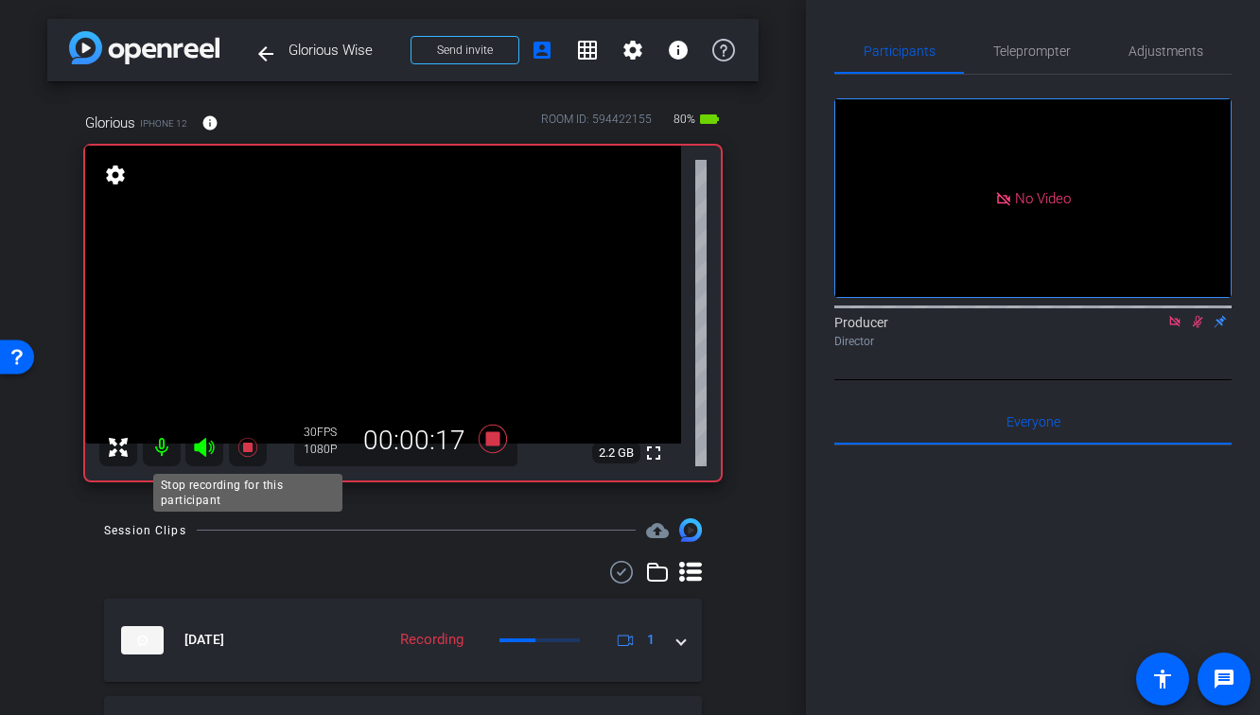
click at [251, 445] on icon at bounding box center [246, 447] width 19 height 19
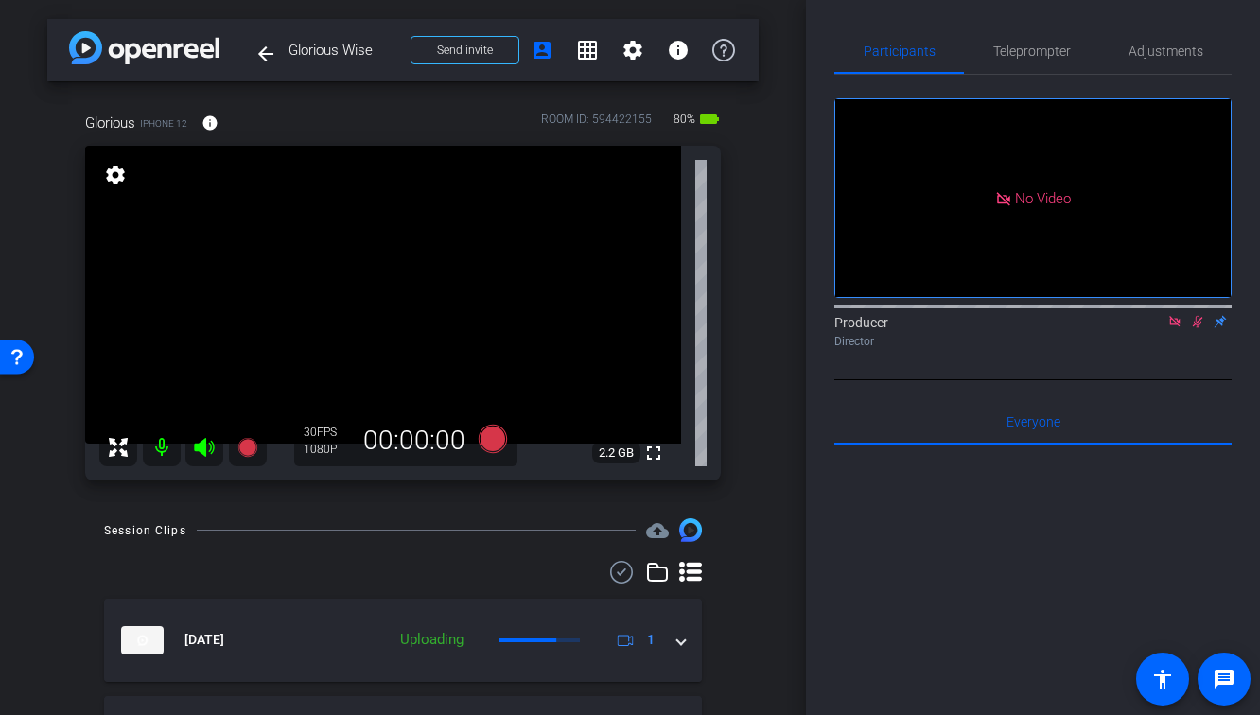
click at [1188, 330] on mat-icon at bounding box center [1197, 321] width 23 height 17
click at [1172, 328] on icon at bounding box center [1174, 321] width 15 height 13
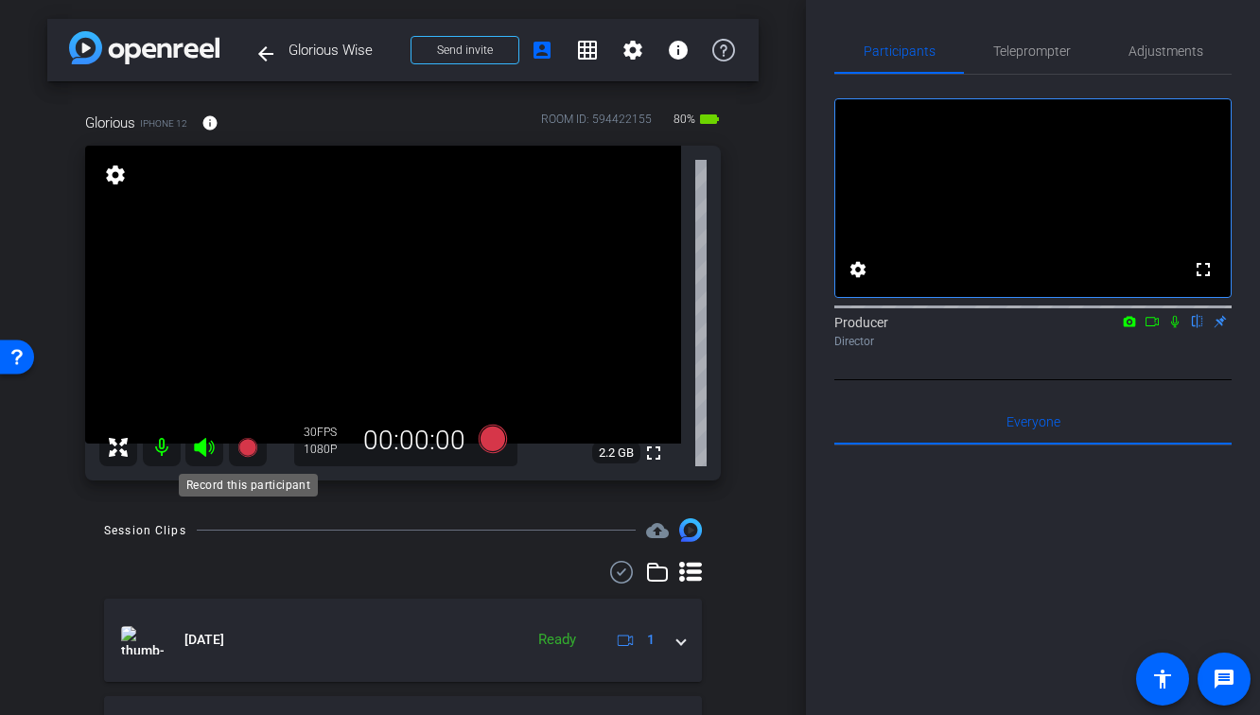
click at [244, 446] on icon at bounding box center [246, 447] width 19 height 19
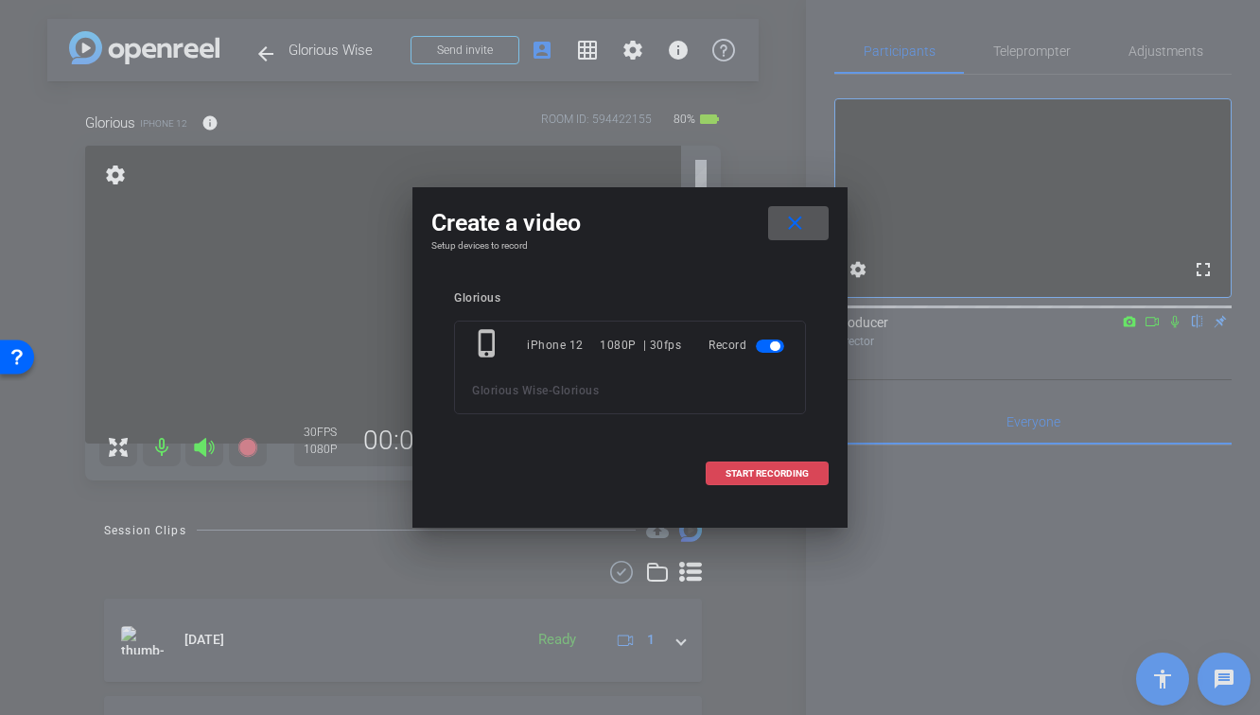
click at [794, 466] on span at bounding box center [767, 473] width 121 height 45
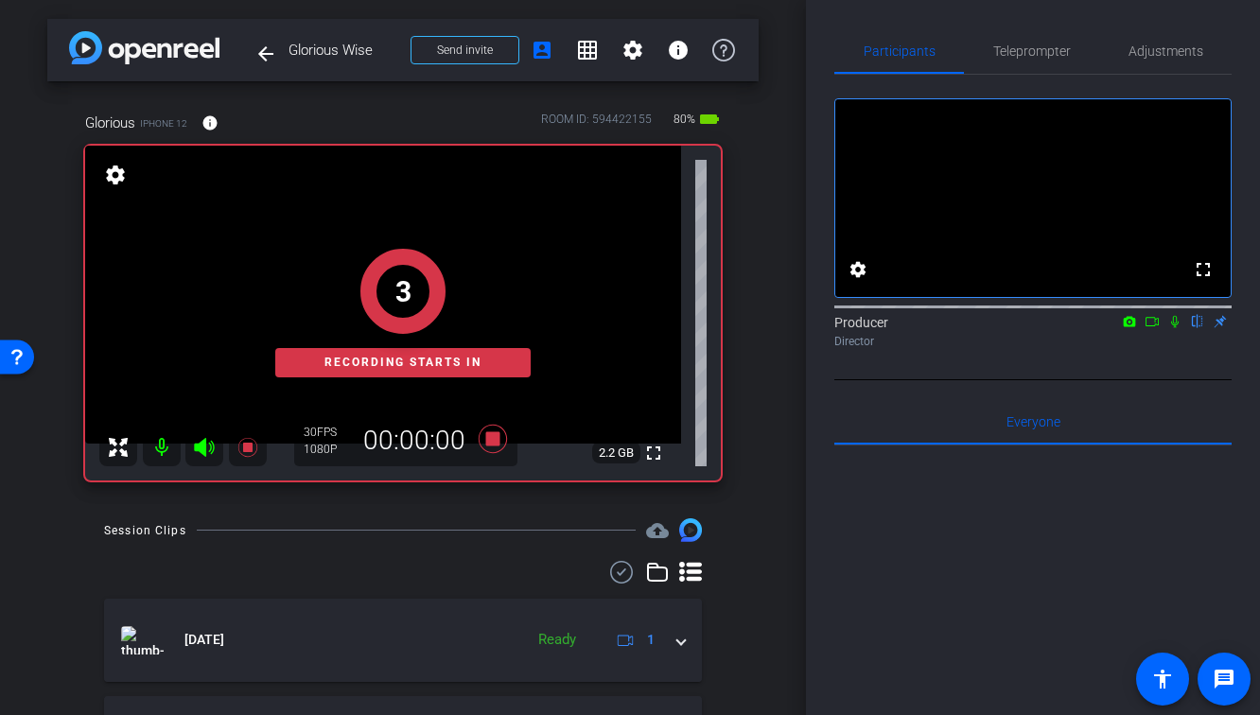
click at [1176, 328] on icon at bounding box center [1174, 321] width 15 height 13
click at [1154, 328] on icon at bounding box center [1151, 321] width 15 height 13
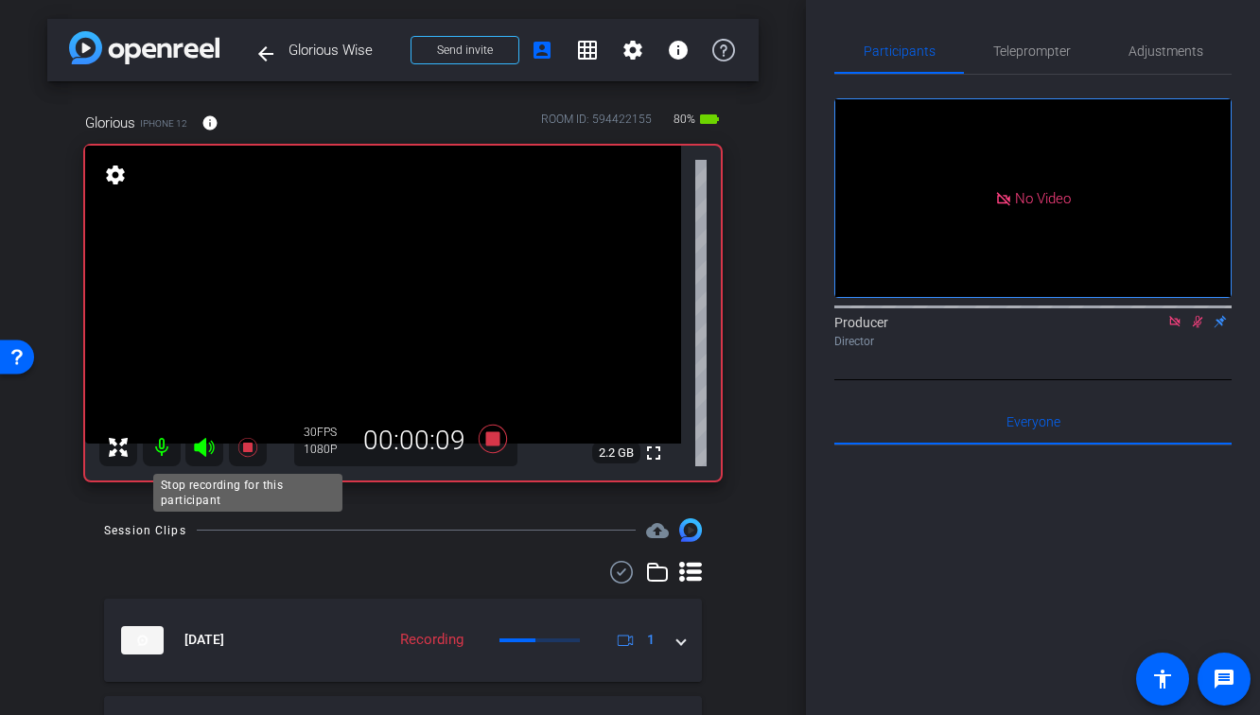
click at [245, 447] on icon at bounding box center [246, 447] width 19 height 19
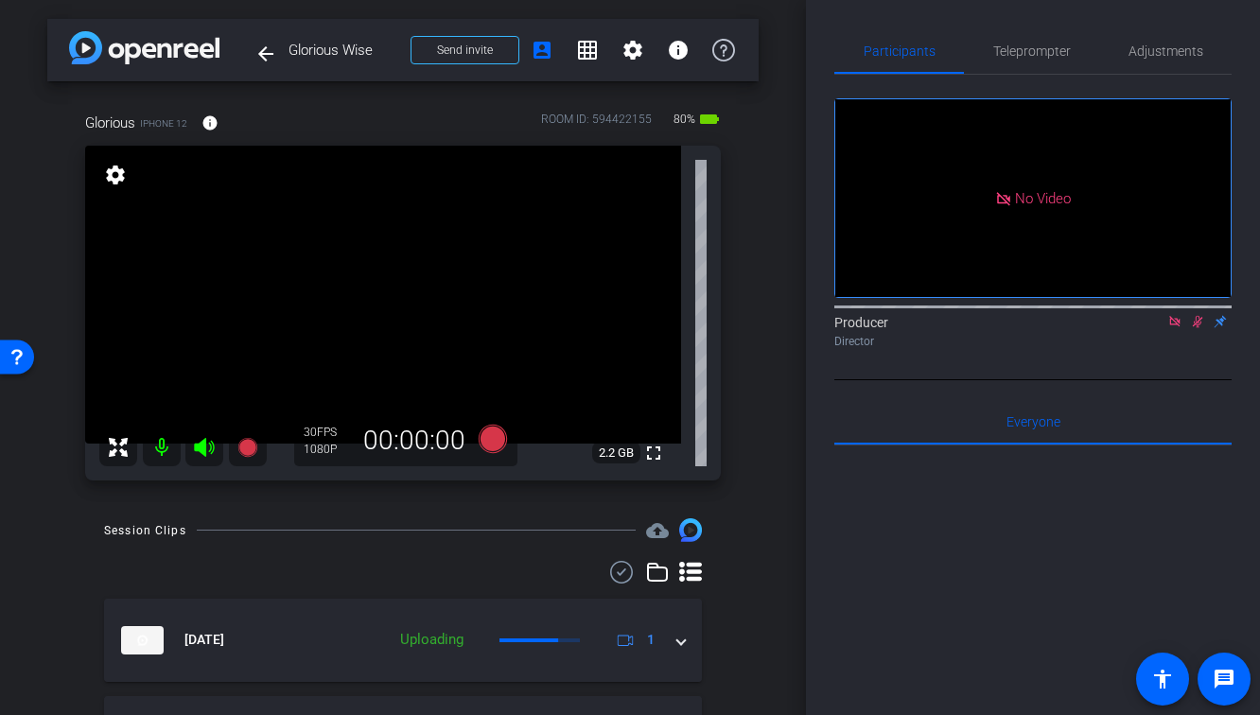
click at [1195, 328] on icon at bounding box center [1197, 321] width 15 height 13
click at [1171, 328] on icon at bounding box center [1174, 321] width 15 height 13
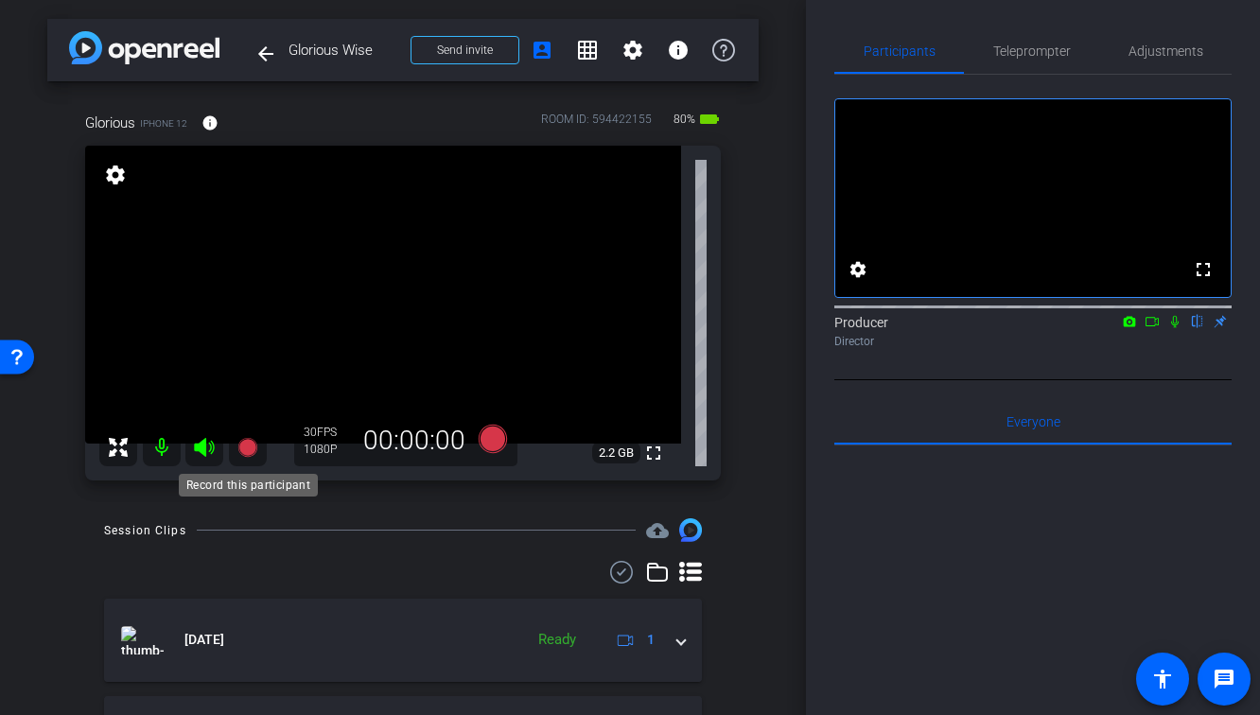
click at [237, 454] on icon at bounding box center [247, 447] width 23 height 23
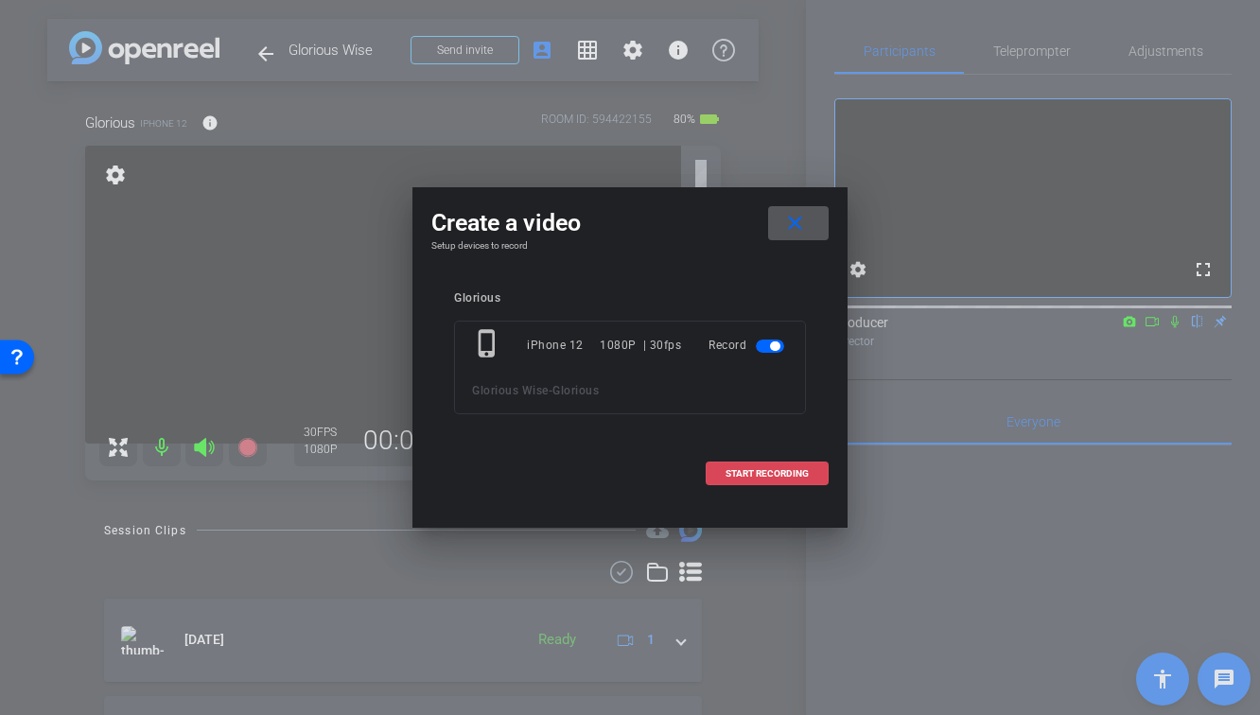
click at [774, 478] on span "START RECORDING" at bounding box center [766, 473] width 83 height 9
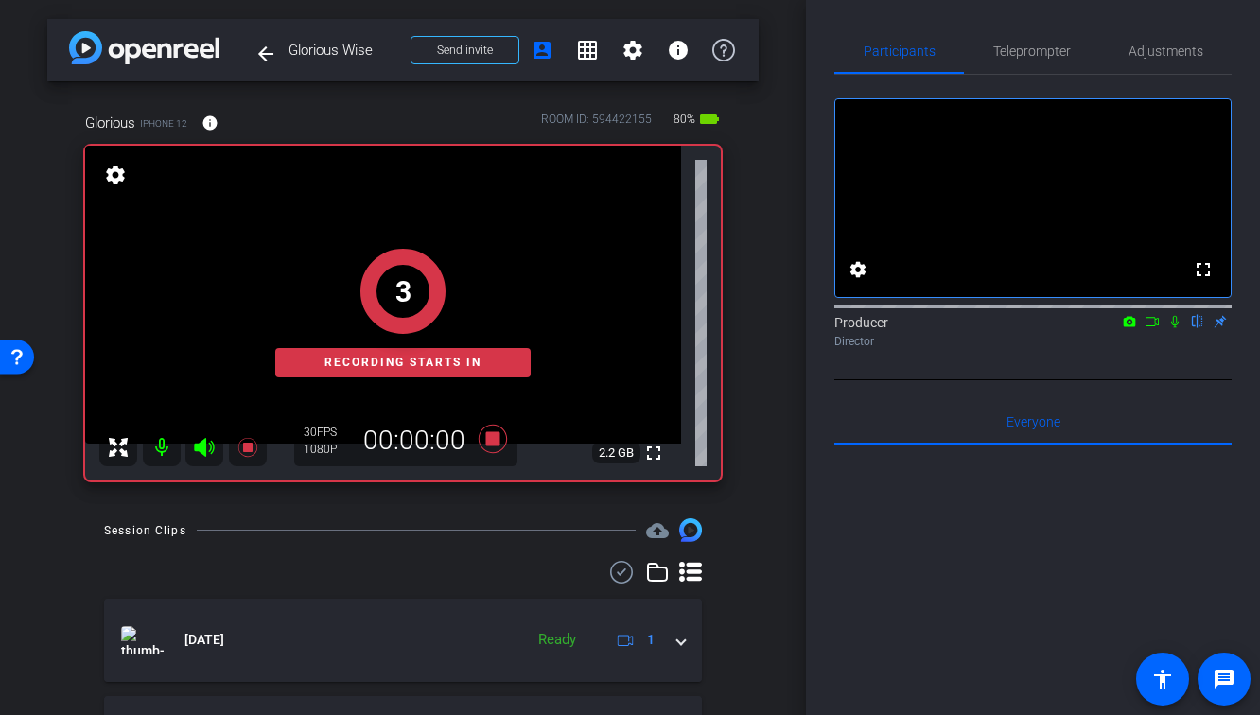
click at [1172, 328] on icon at bounding box center [1174, 321] width 15 height 13
click at [1156, 328] on icon at bounding box center [1151, 321] width 15 height 13
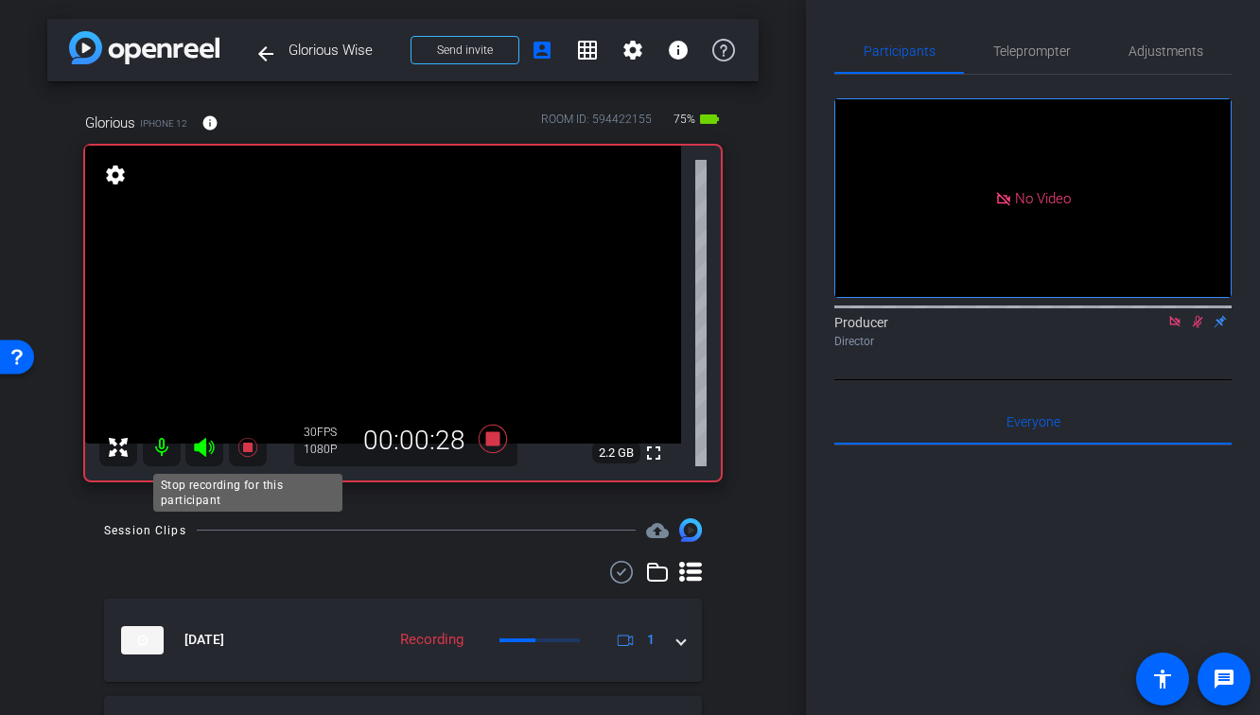
click at [245, 448] on icon at bounding box center [246, 447] width 19 height 19
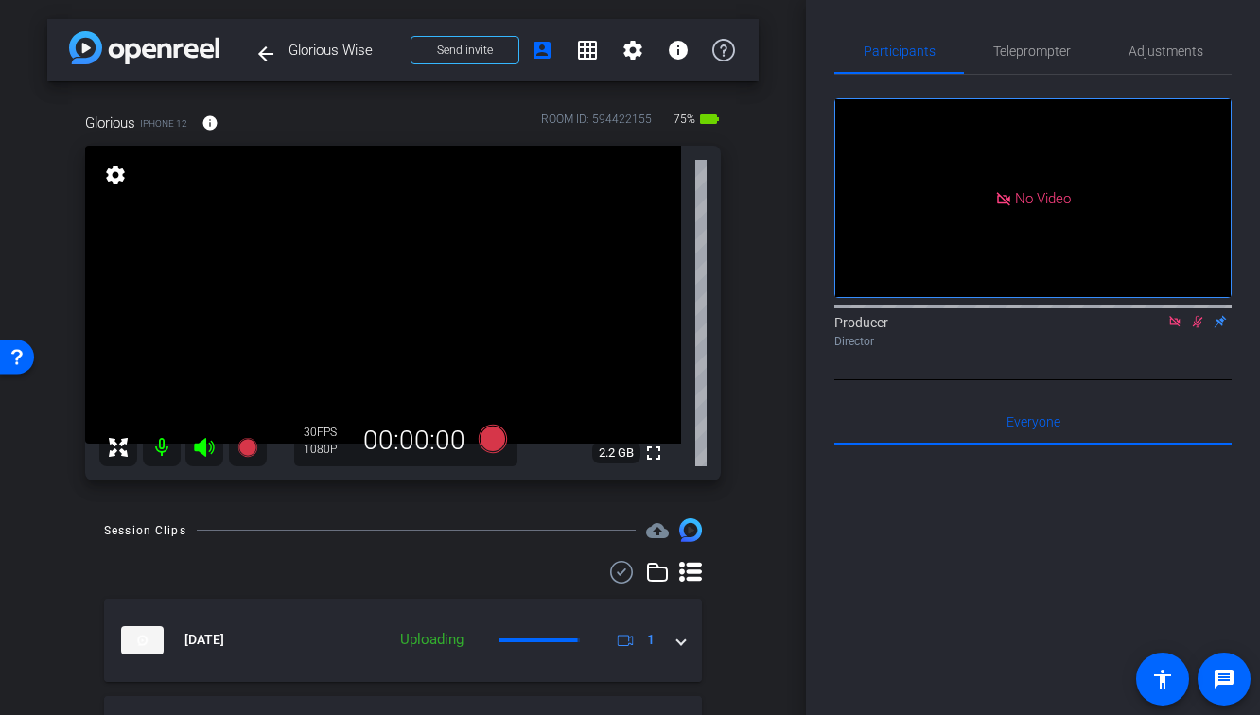
click at [1190, 328] on icon at bounding box center [1197, 321] width 15 height 13
click at [1175, 326] on icon at bounding box center [1174, 321] width 10 height 10
click at [652, 458] on mat-icon "fullscreen" at bounding box center [653, 453] width 23 height 23
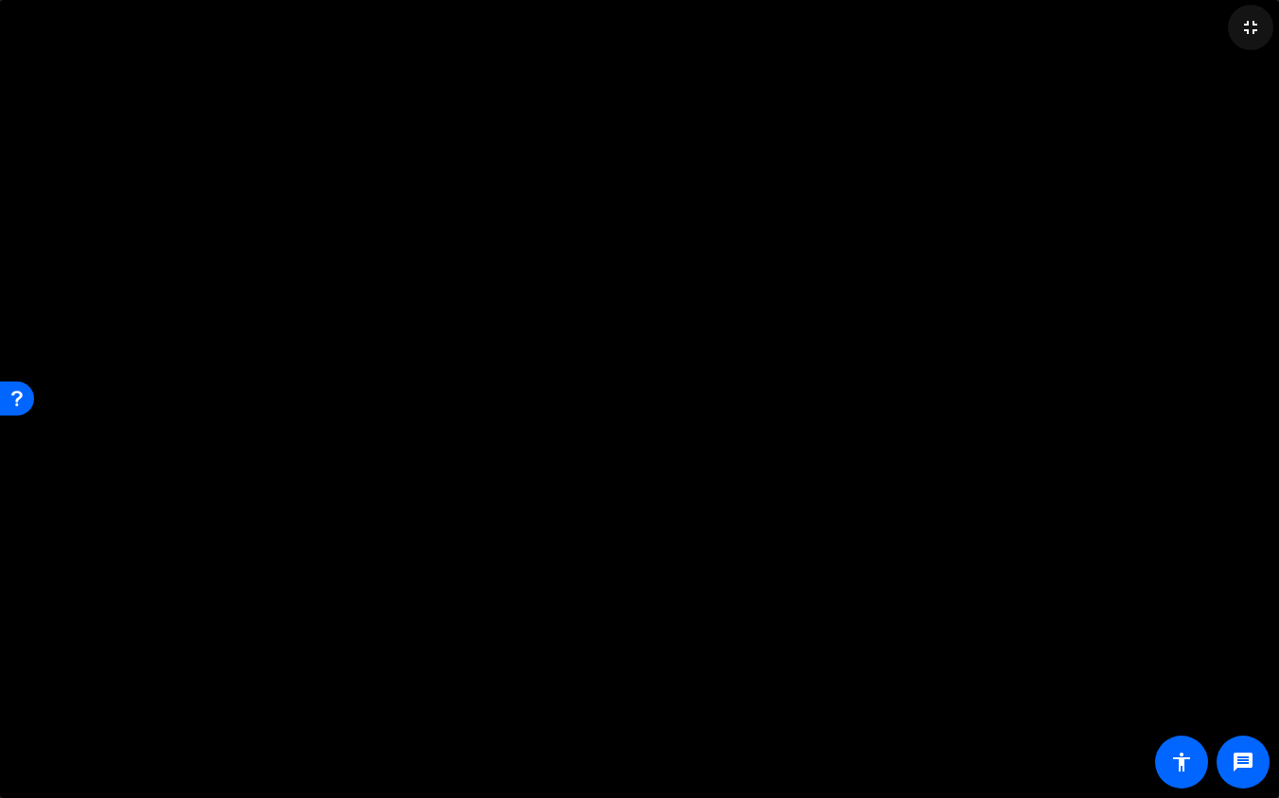
click at [1257, 28] on mat-icon "fullscreen_exit" at bounding box center [1250, 27] width 23 height 23
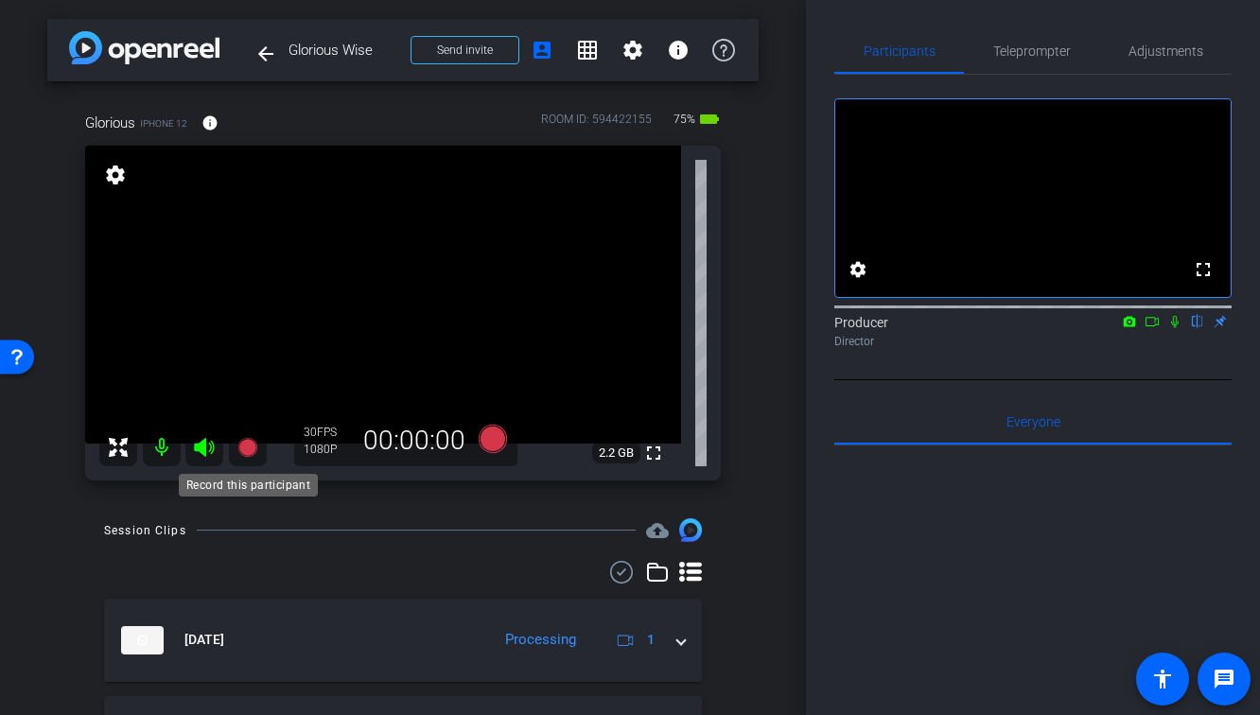
click at [251, 445] on icon at bounding box center [246, 447] width 19 height 19
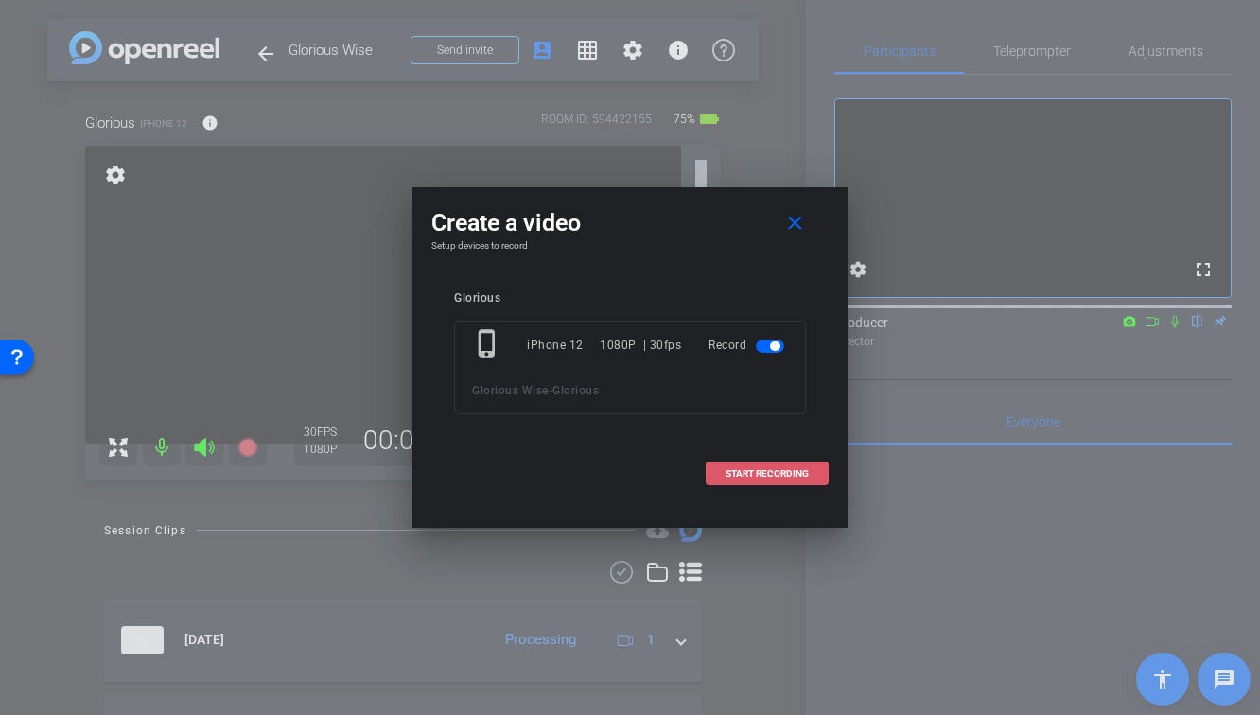
click at [734, 477] on span "START RECORDING" at bounding box center [766, 473] width 83 height 9
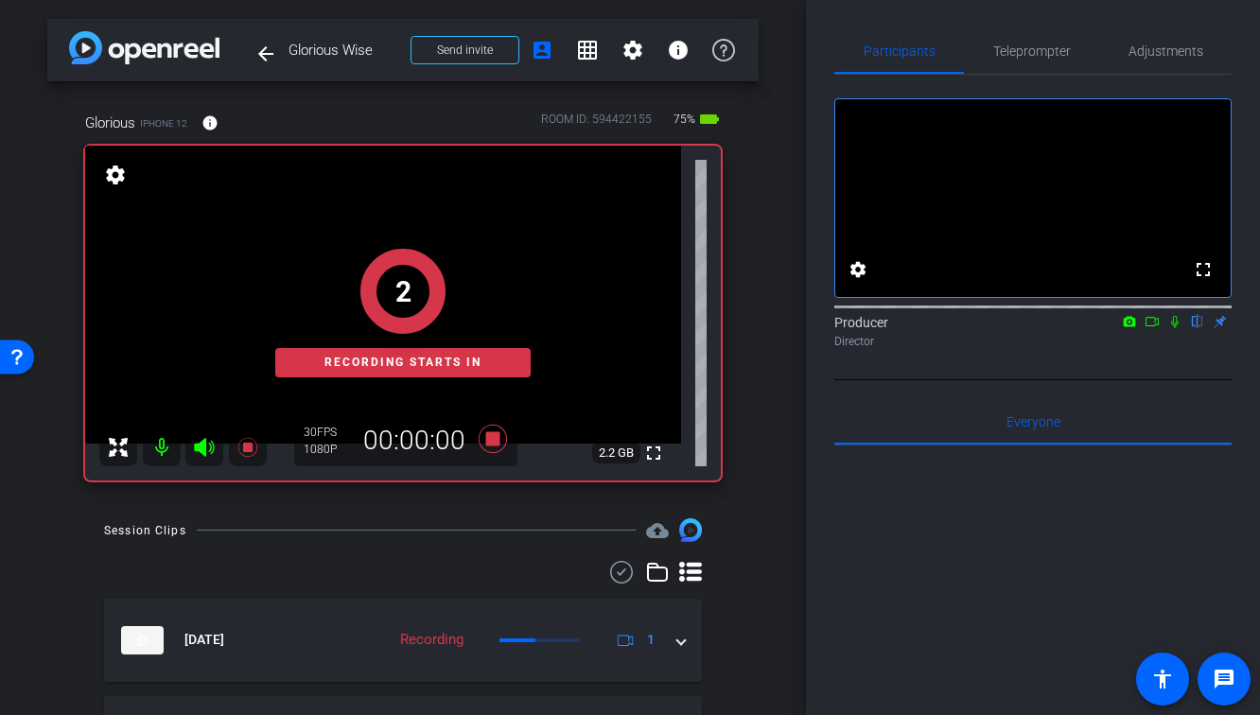
click at [1185, 330] on mat-icon at bounding box center [1174, 321] width 23 height 17
click at [1153, 328] on icon at bounding box center [1151, 321] width 15 height 13
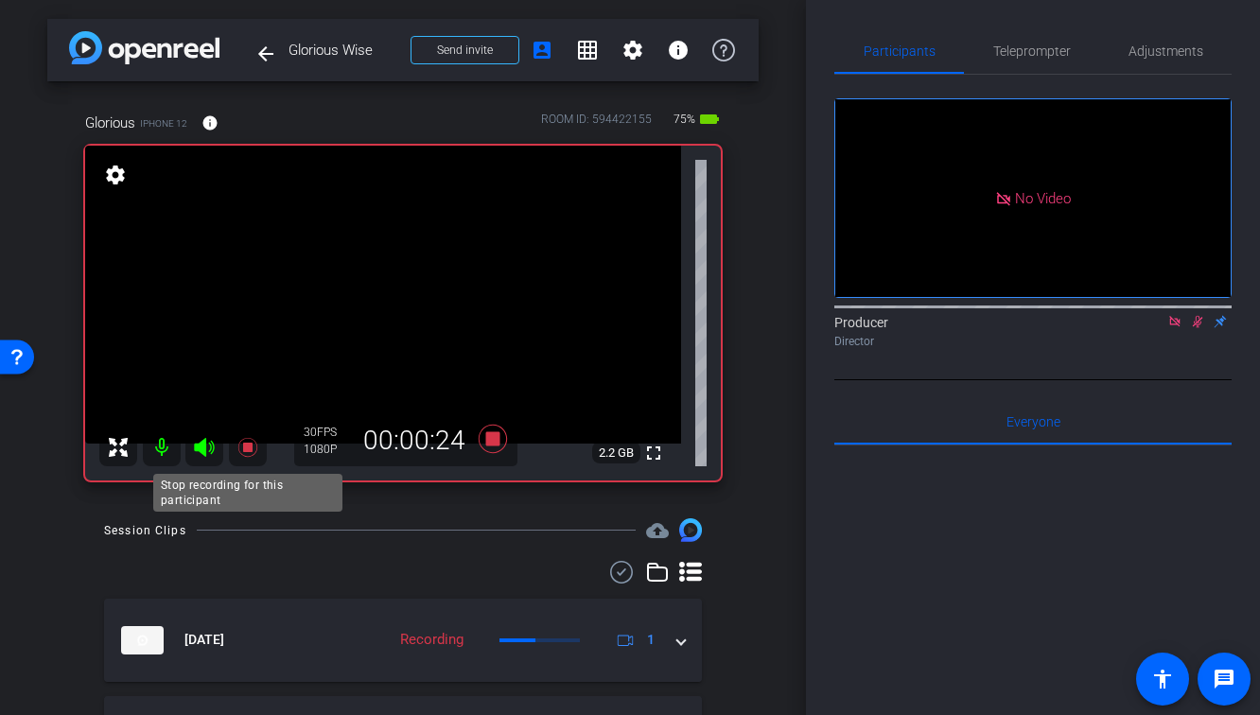
click at [245, 447] on icon at bounding box center [246, 447] width 19 height 19
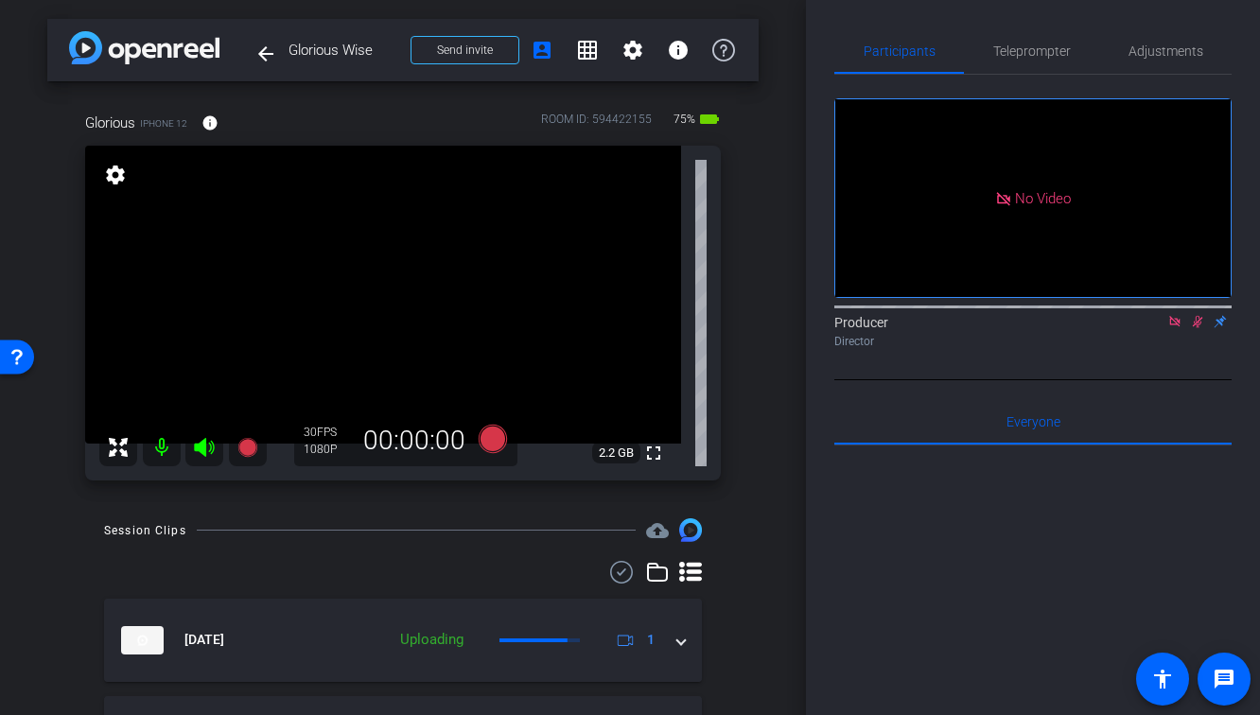
click at [1193, 328] on icon at bounding box center [1197, 321] width 15 height 13
click at [1176, 326] on icon at bounding box center [1174, 321] width 10 height 10
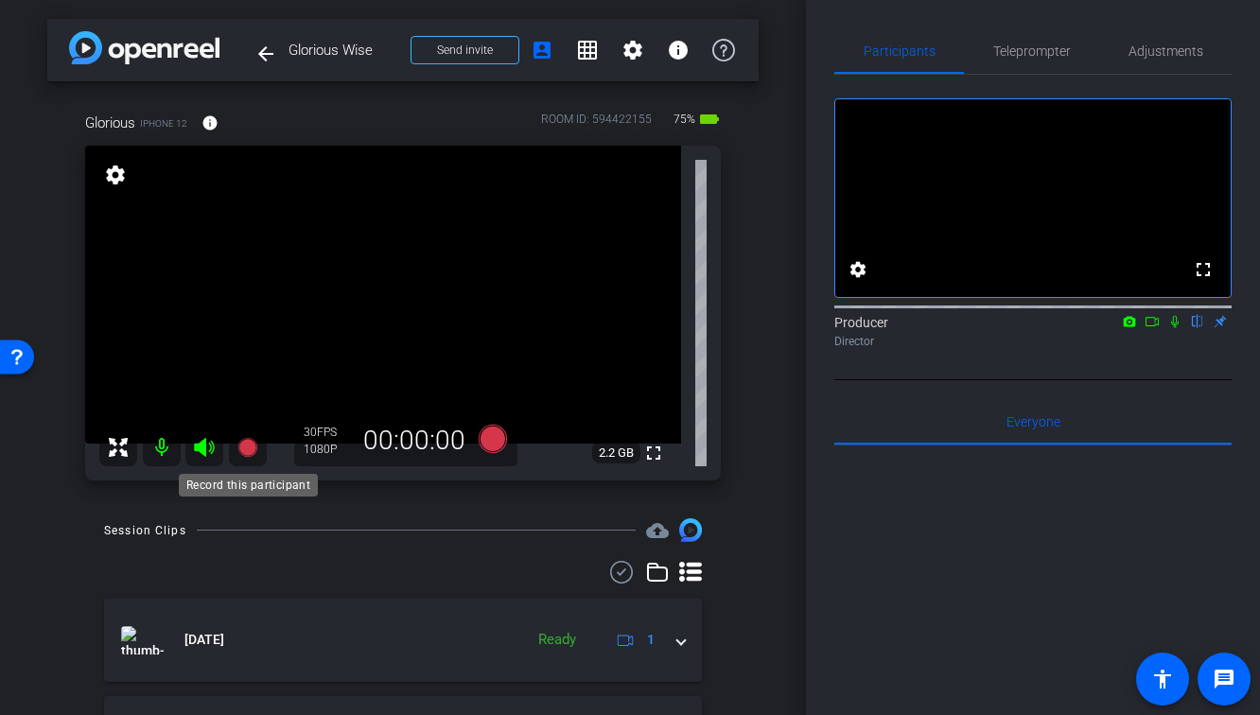
click at [252, 446] on icon at bounding box center [246, 447] width 19 height 19
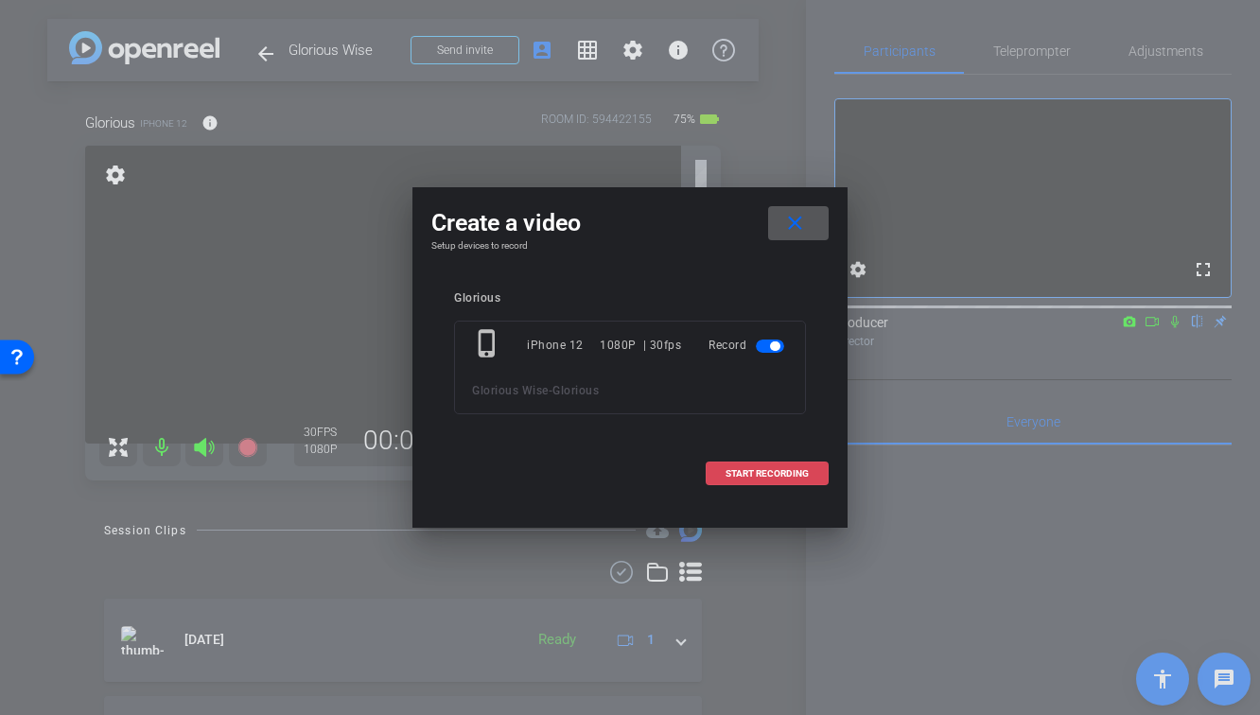
click at [762, 472] on span "START RECORDING" at bounding box center [766, 473] width 83 height 9
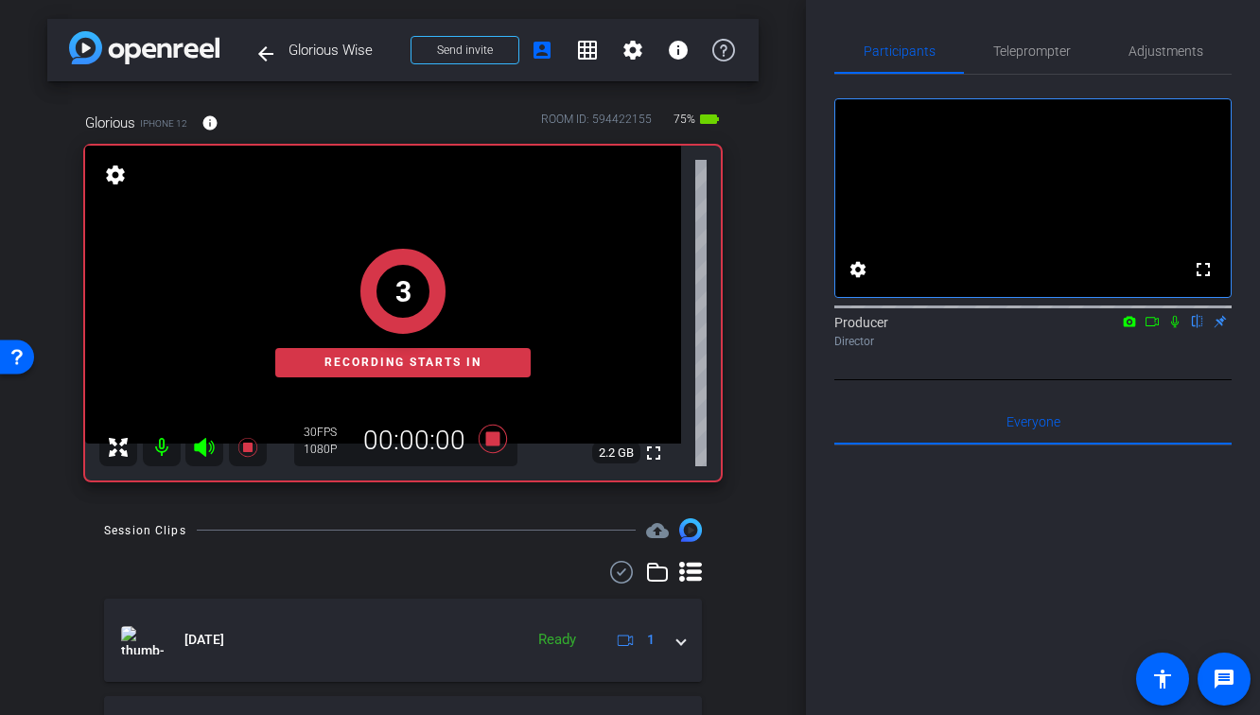
click at [1172, 328] on icon at bounding box center [1174, 321] width 15 height 13
click at [1157, 328] on icon at bounding box center [1151, 321] width 15 height 13
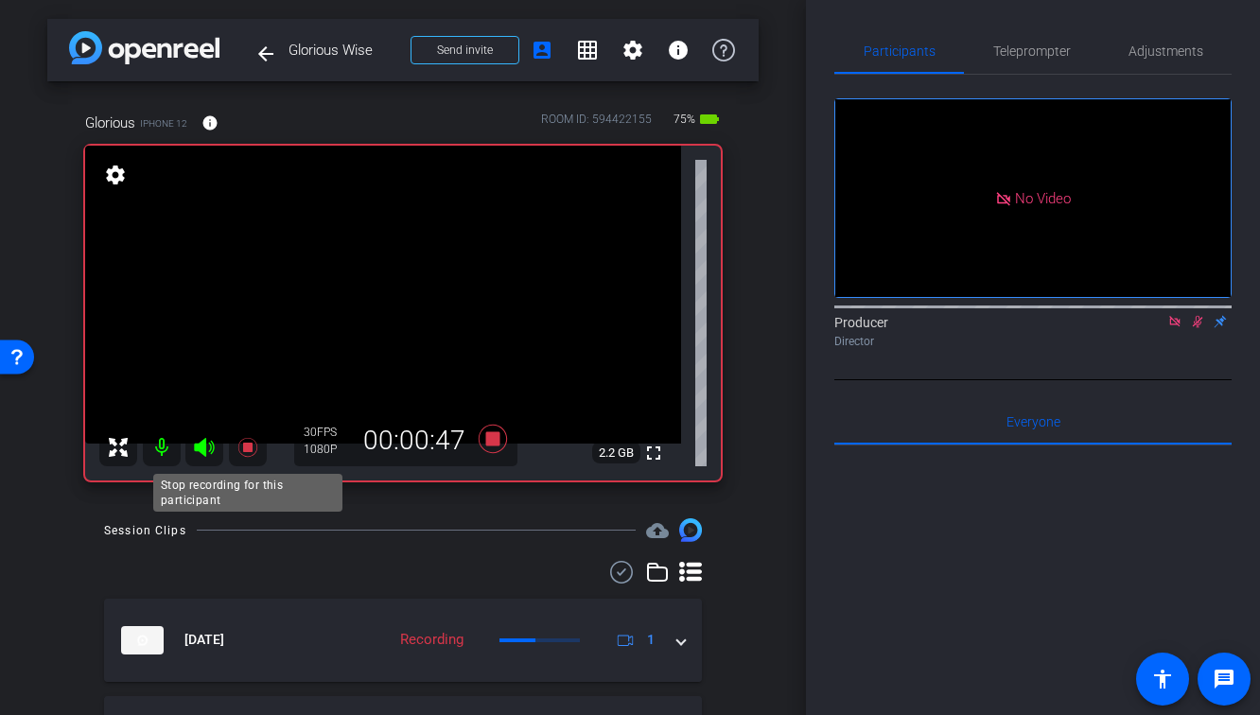
click at [242, 456] on icon at bounding box center [247, 447] width 23 height 23
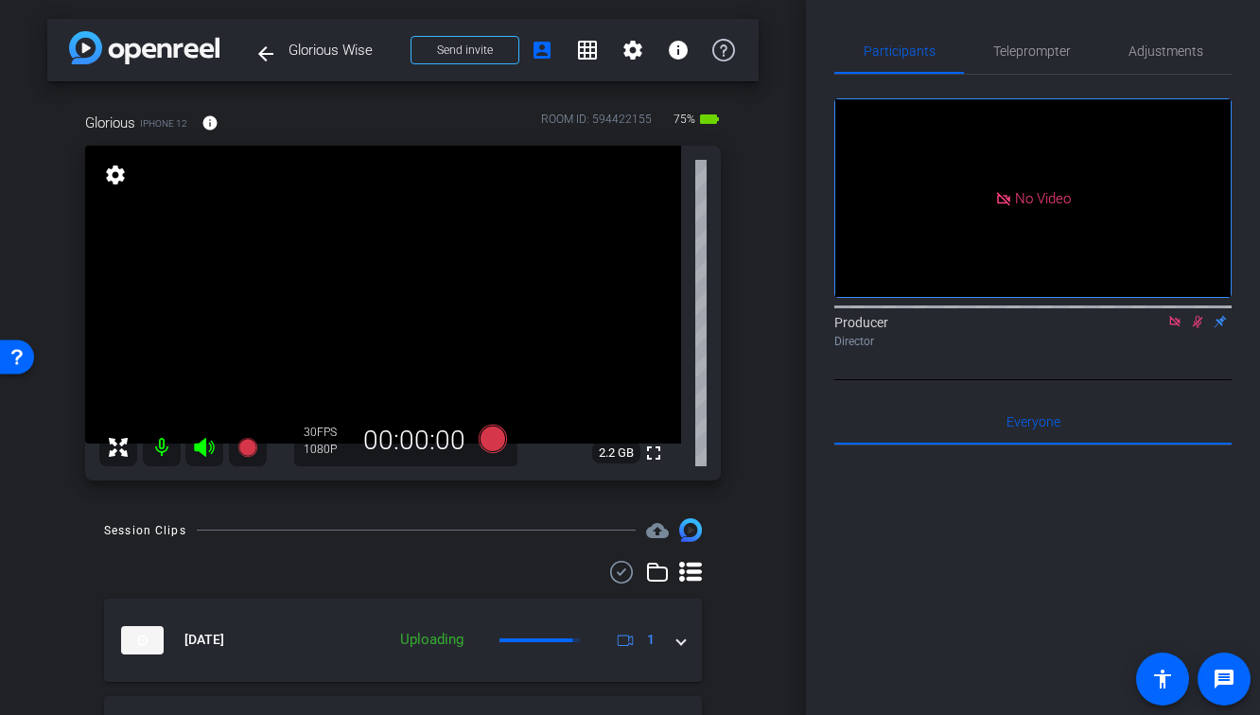
click at [1199, 328] on icon at bounding box center [1197, 321] width 15 height 13
click at [1174, 328] on icon at bounding box center [1174, 321] width 15 height 13
click at [248, 456] on icon at bounding box center [247, 447] width 23 height 23
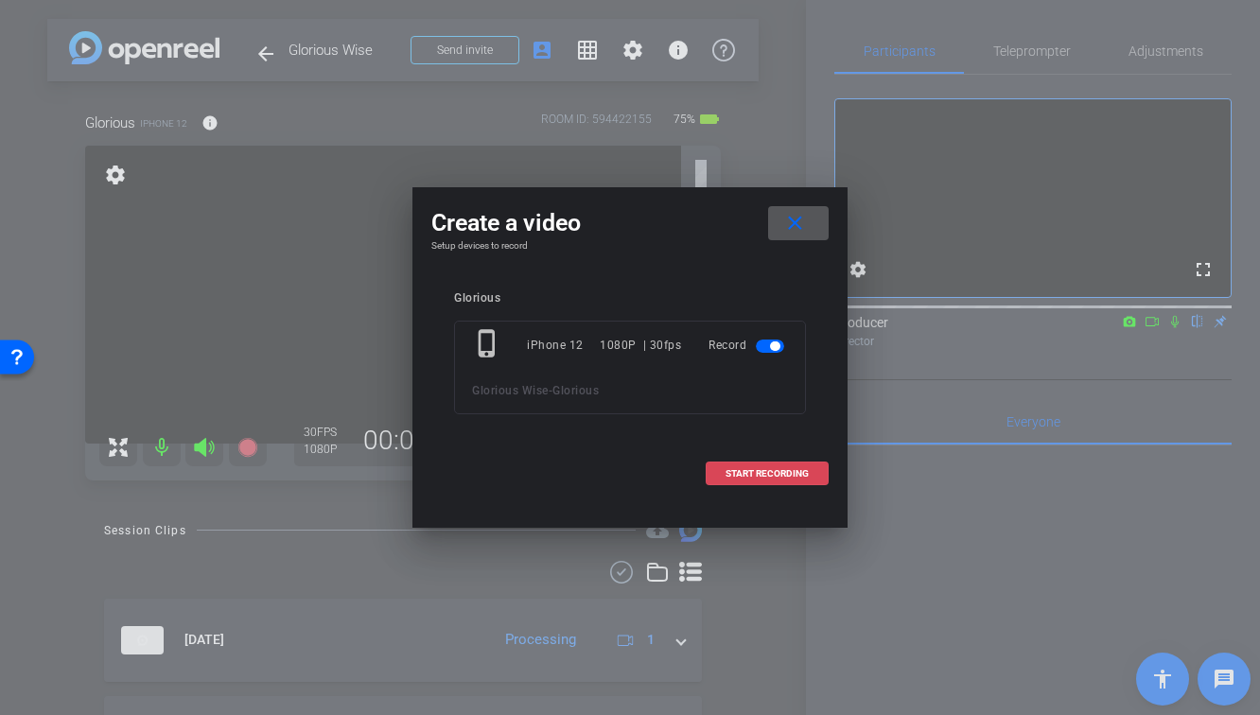
click at [735, 477] on span "START RECORDING" at bounding box center [766, 473] width 83 height 9
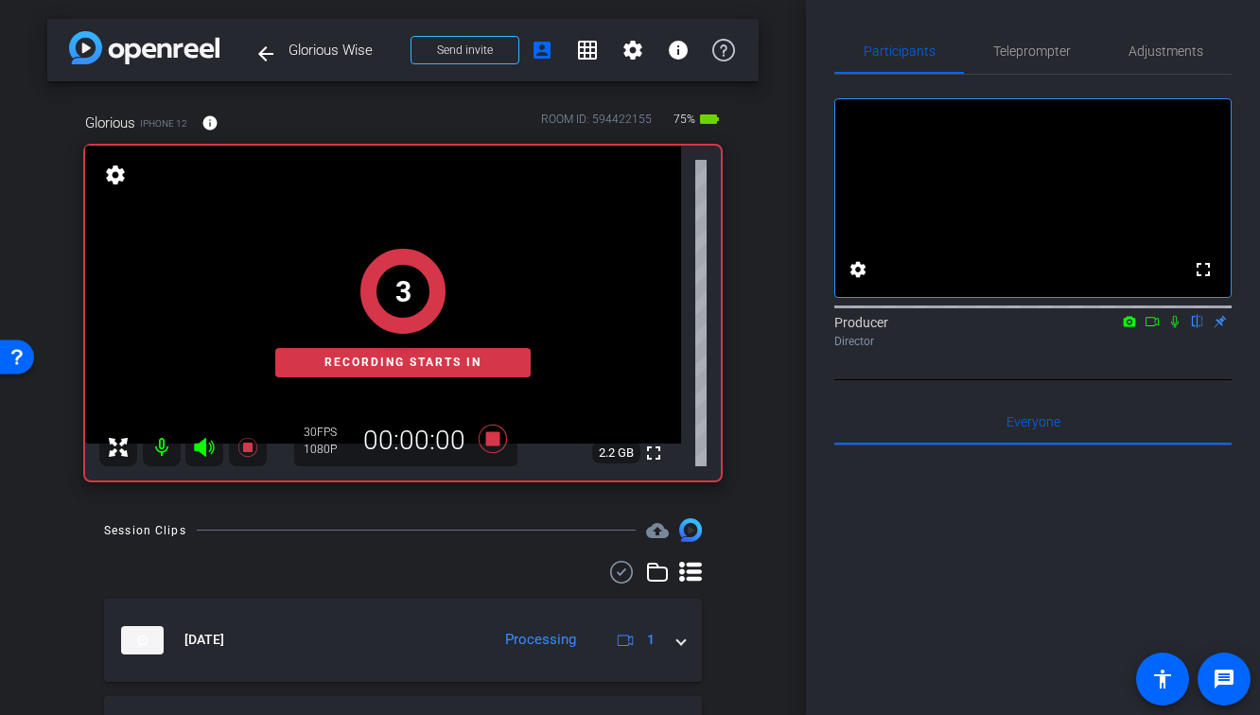
click at [1168, 328] on icon at bounding box center [1174, 321] width 15 height 13
click at [1149, 328] on icon at bounding box center [1151, 321] width 15 height 13
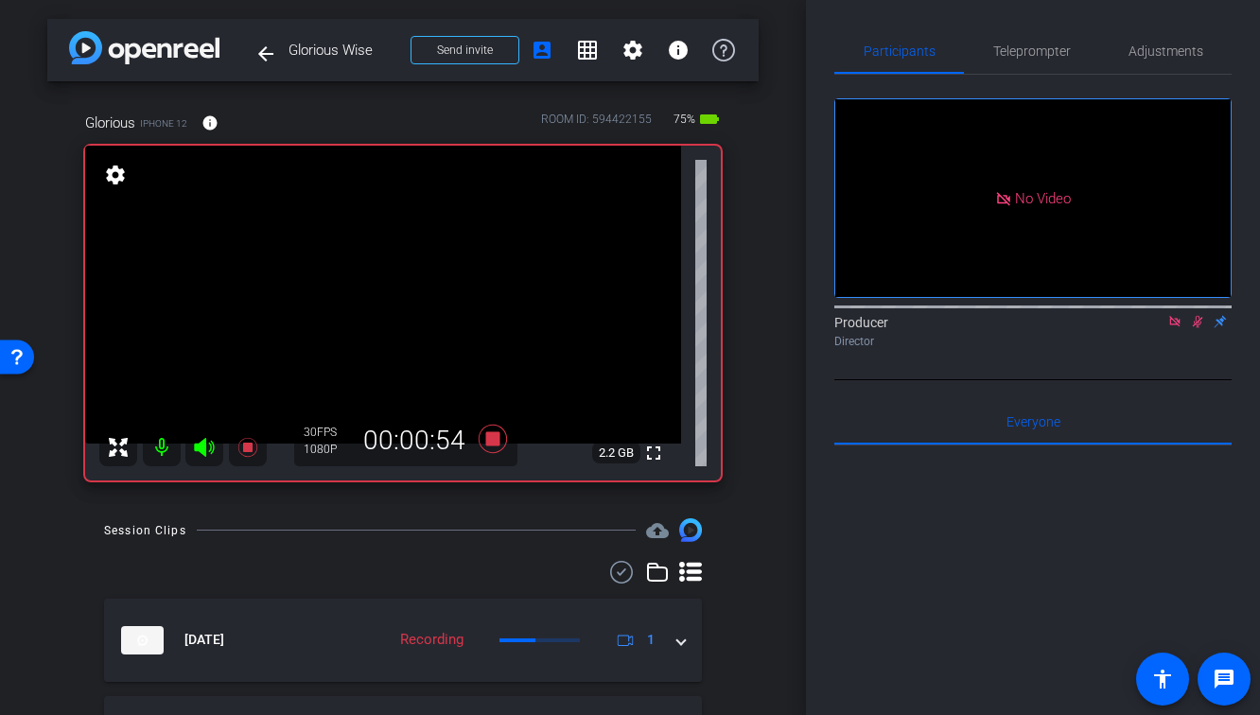
click at [431, 570] on div at bounding box center [403, 572] width 598 height 23
click at [246, 451] on icon at bounding box center [246, 447] width 19 height 19
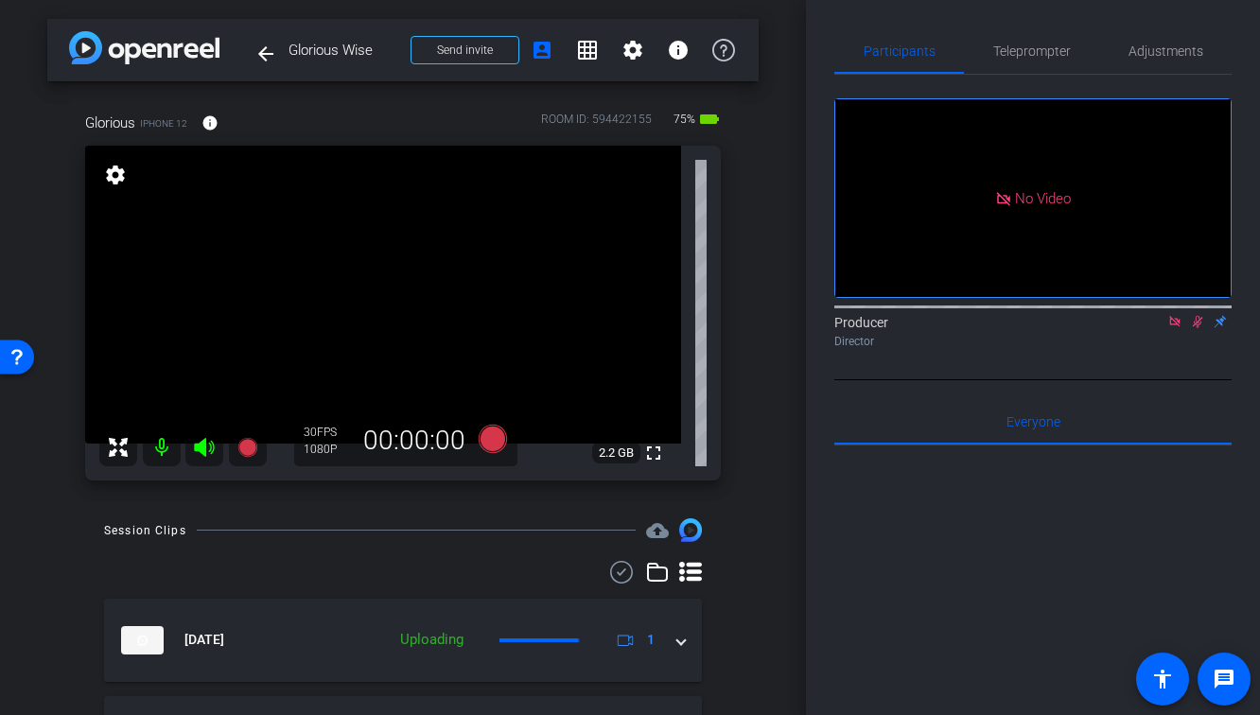
click at [1195, 328] on icon at bounding box center [1198, 322] width 10 height 12
click at [1179, 328] on icon at bounding box center [1174, 321] width 15 height 13
click at [250, 445] on icon at bounding box center [246, 447] width 19 height 19
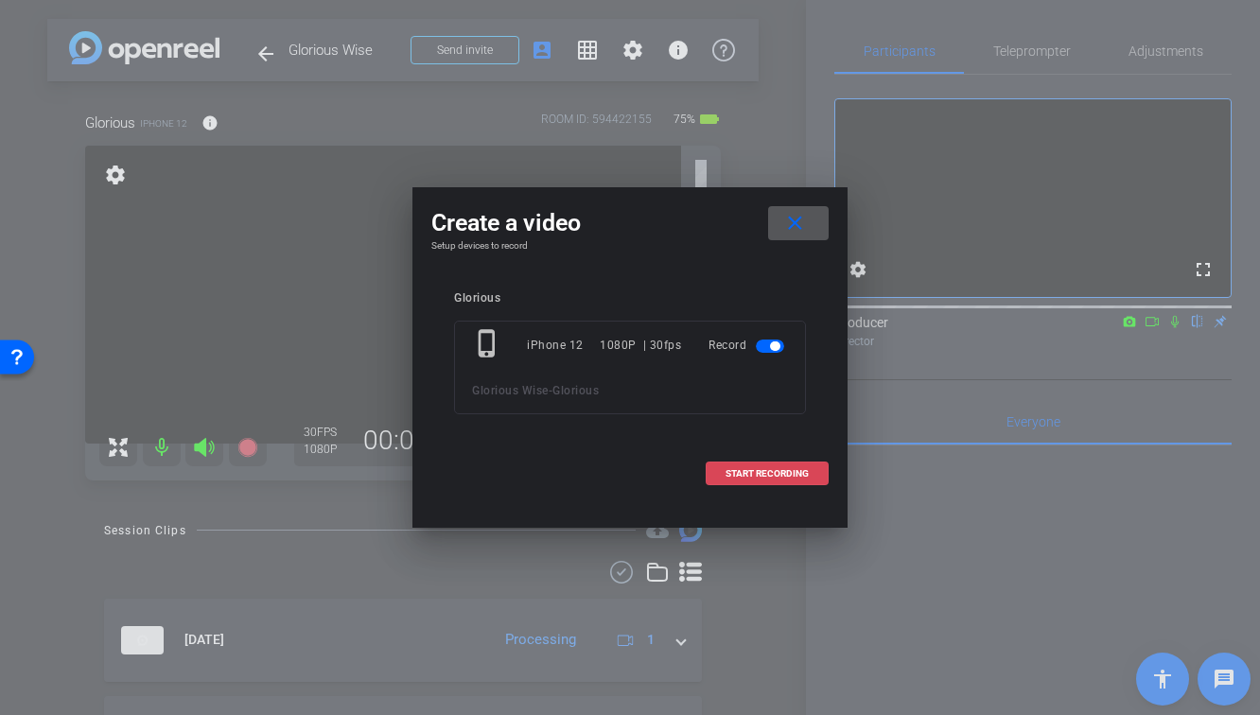
click at [754, 472] on span "START RECORDING" at bounding box center [766, 473] width 83 height 9
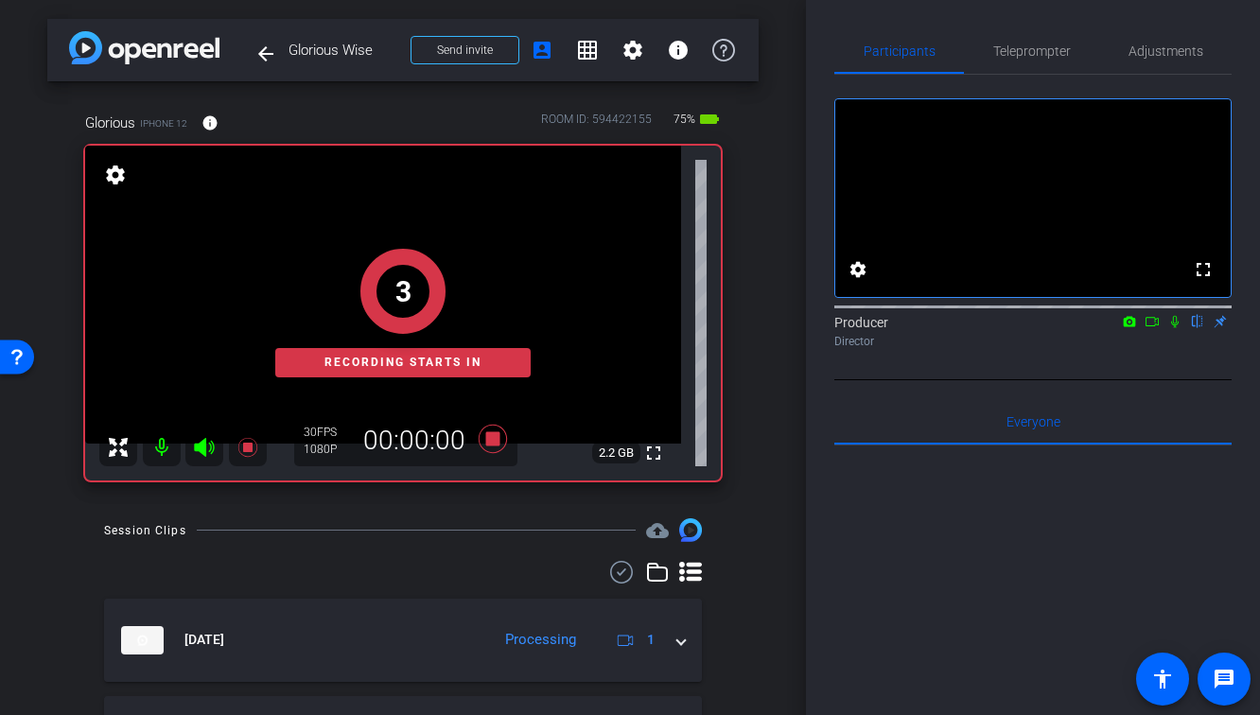
click at [1175, 328] on icon at bounding box center [1174, 321] width 15 height 13
click at [1158, 328] on icon at bounding box center [1151, 321] width 15 height 13
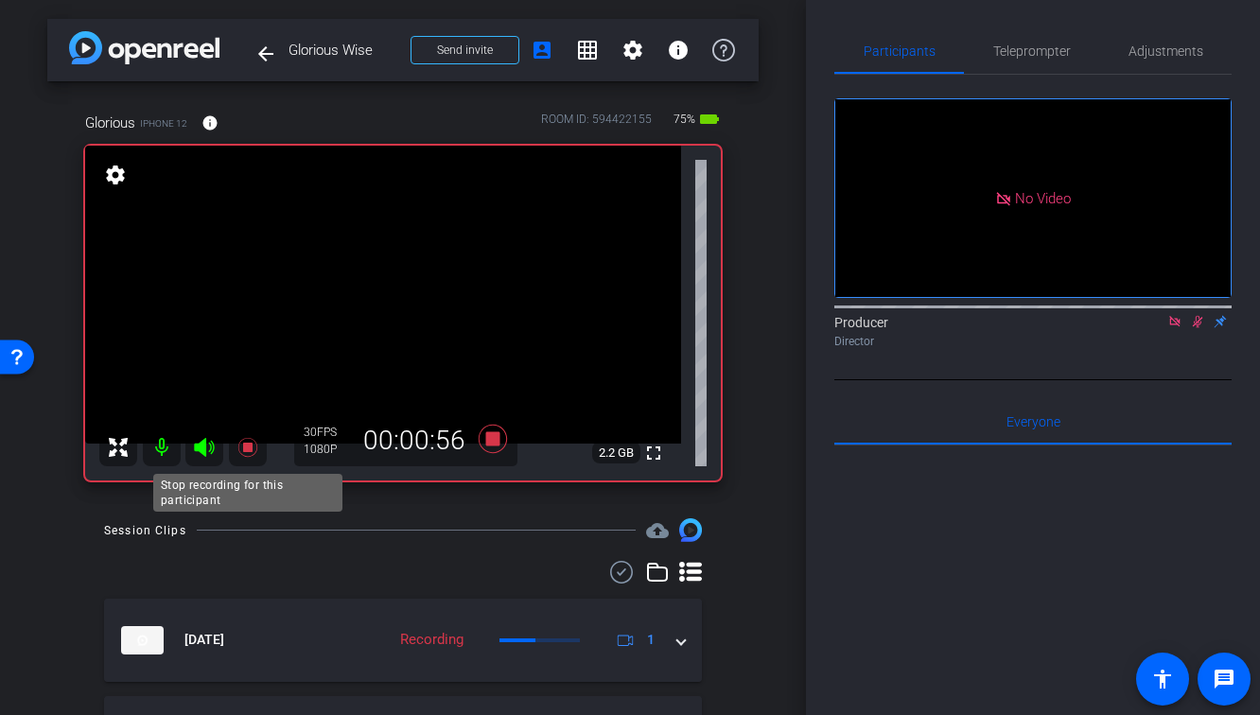
click at [245, 448] on icon at bounding box center [246, 447] width 19 height 19
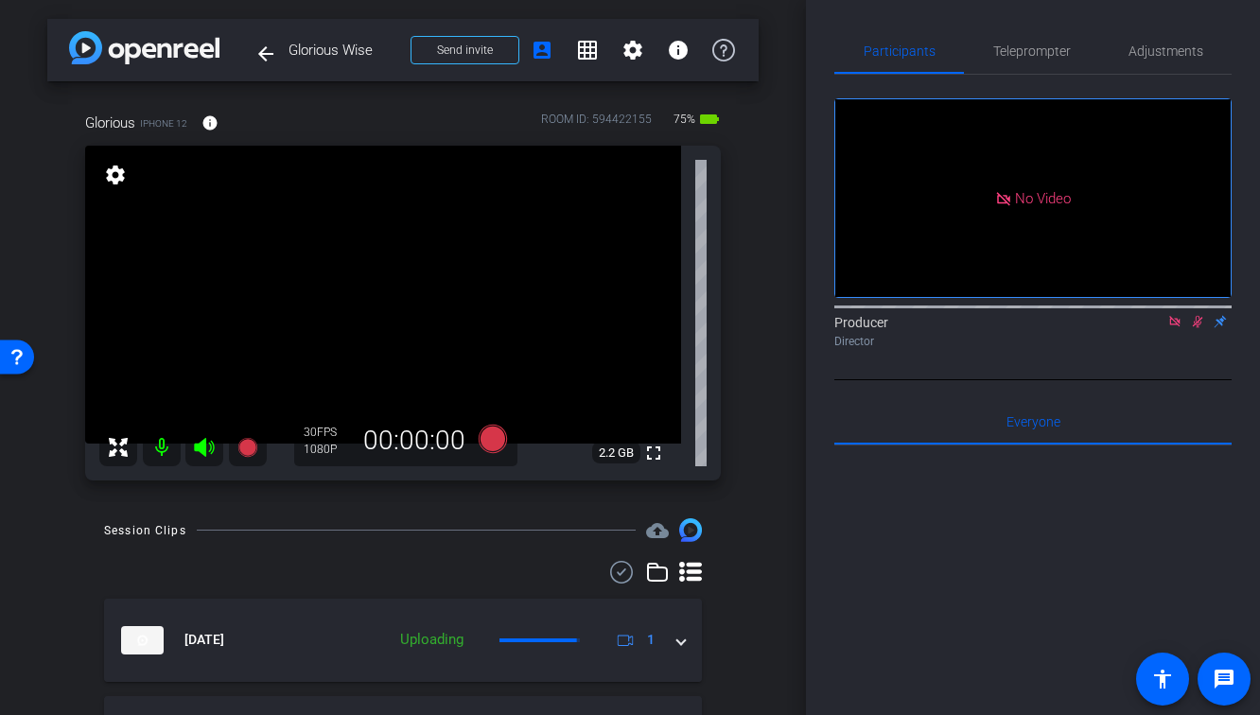
click at [1195, 328] on icon at bounding box center [1198, 322] width 10 height 12
click at [1172, 326] on icon at bounding box center [1174, 321] width 10 height 10
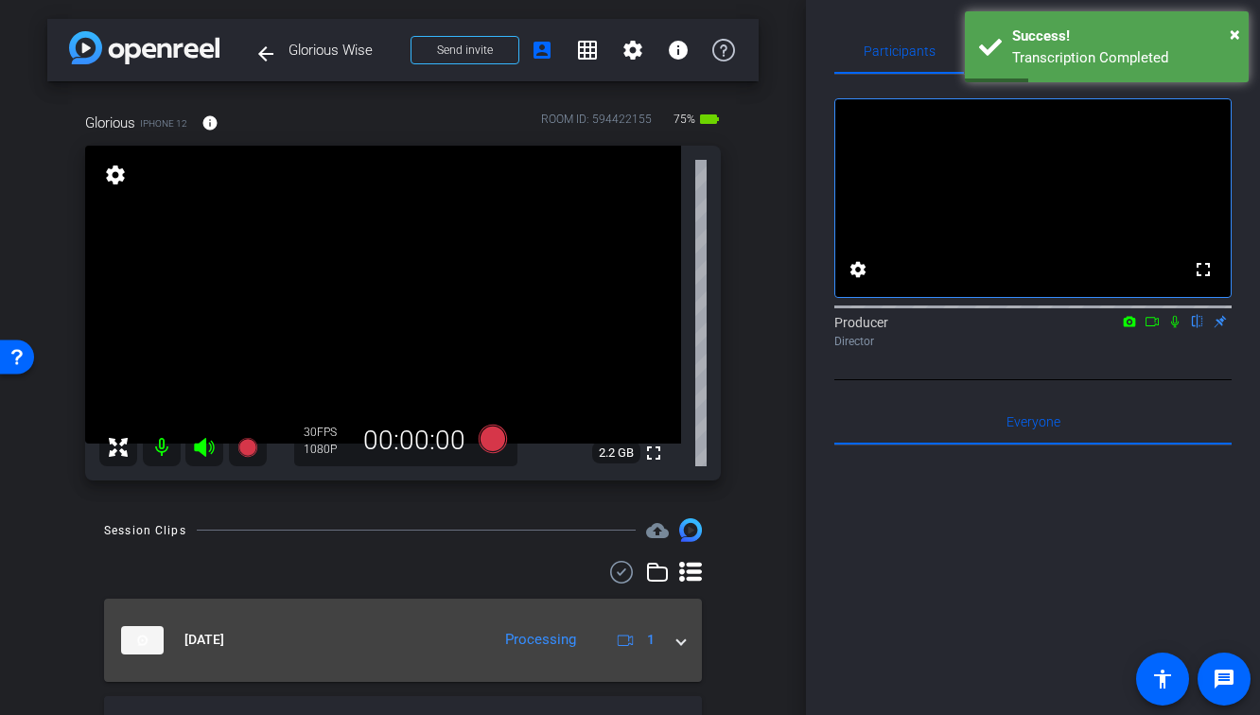
scroll to position [170, 0]
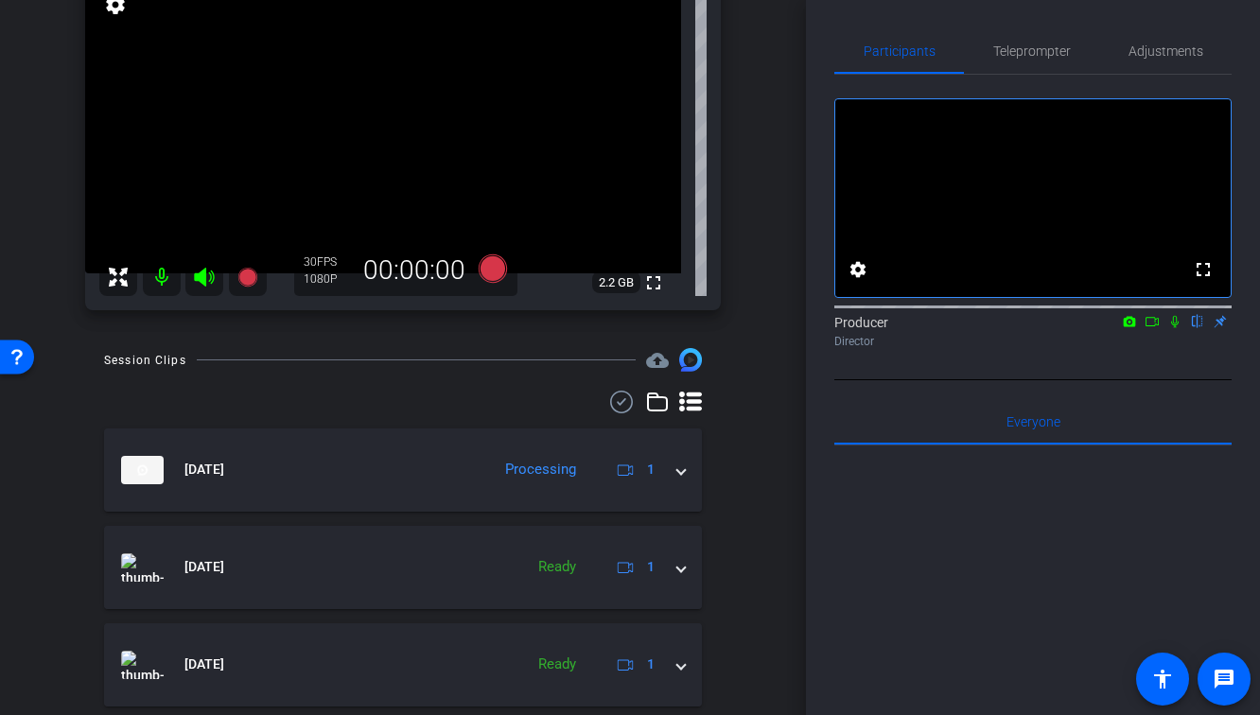
click at [773, 428] on div "arrow_back Glorious Wise Back to project Send invite account_box grid_on settin…" at bounding box center [403, 187] width 806 height 715
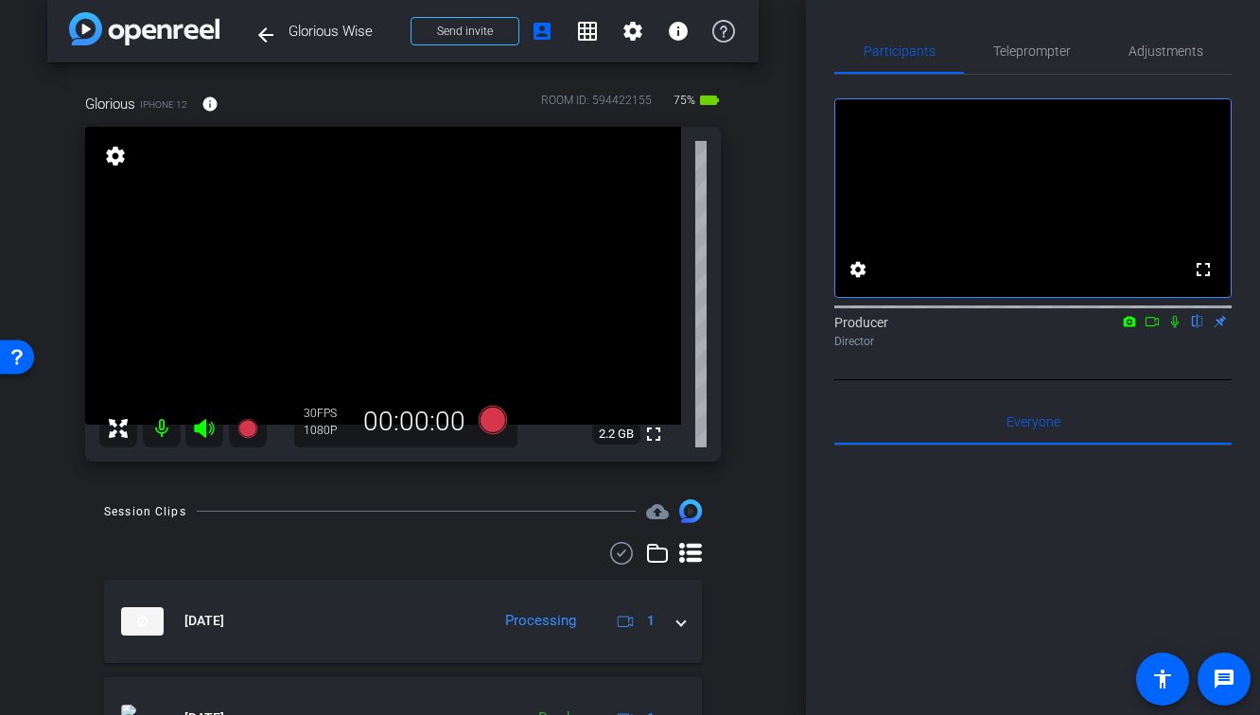
scroll to position [18, 0]
click at [1174, 328] on icon at bounding box center [1174, 321] width 15 height 13
click at [1155, 328] on icon at bounding box center [1151, 321] width 15 height 13
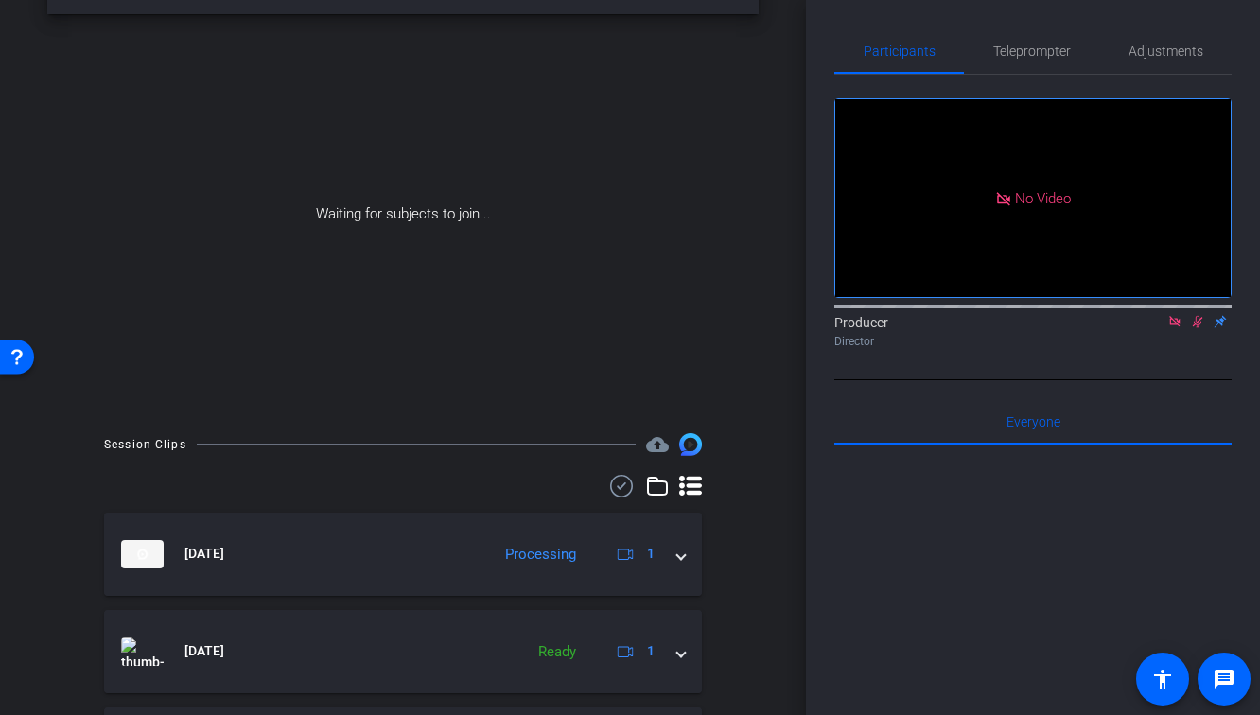
scroll to position [71, 0]
click at [624, 475] on icon at bounding box center [621, 482] width 28 height 23
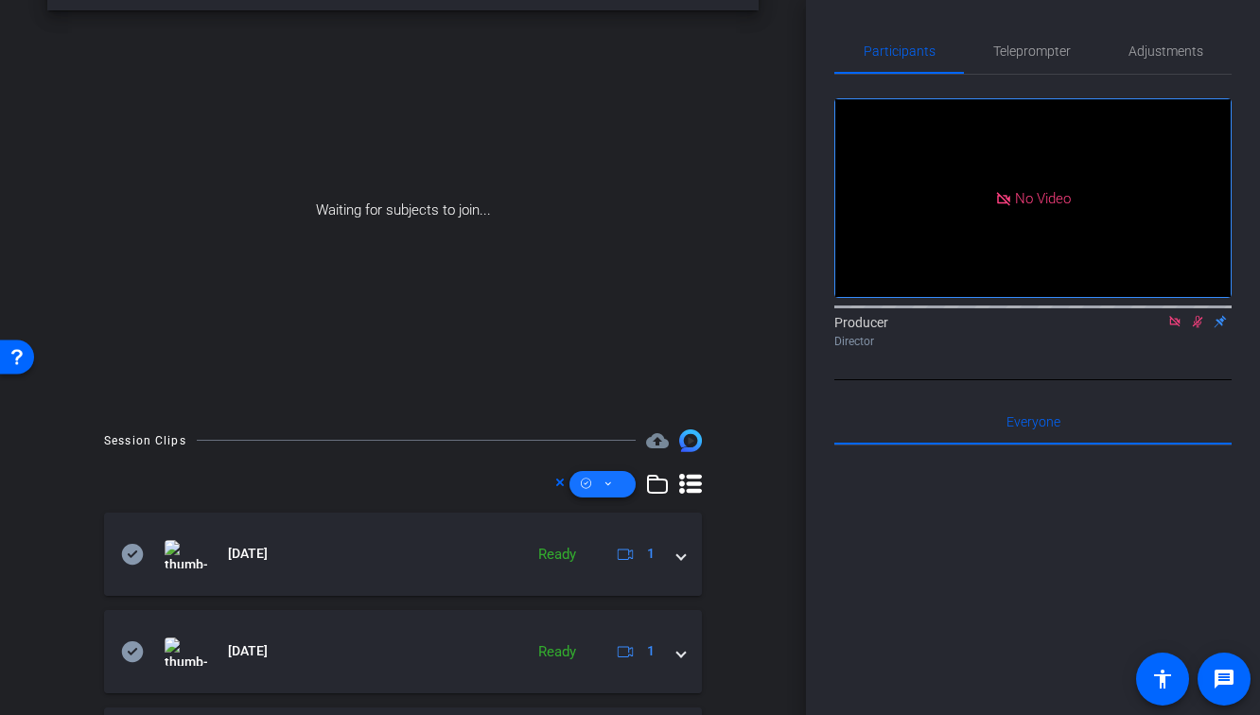
click at [599, 483] on span at bounding box center [602, 484] width 66 height 45
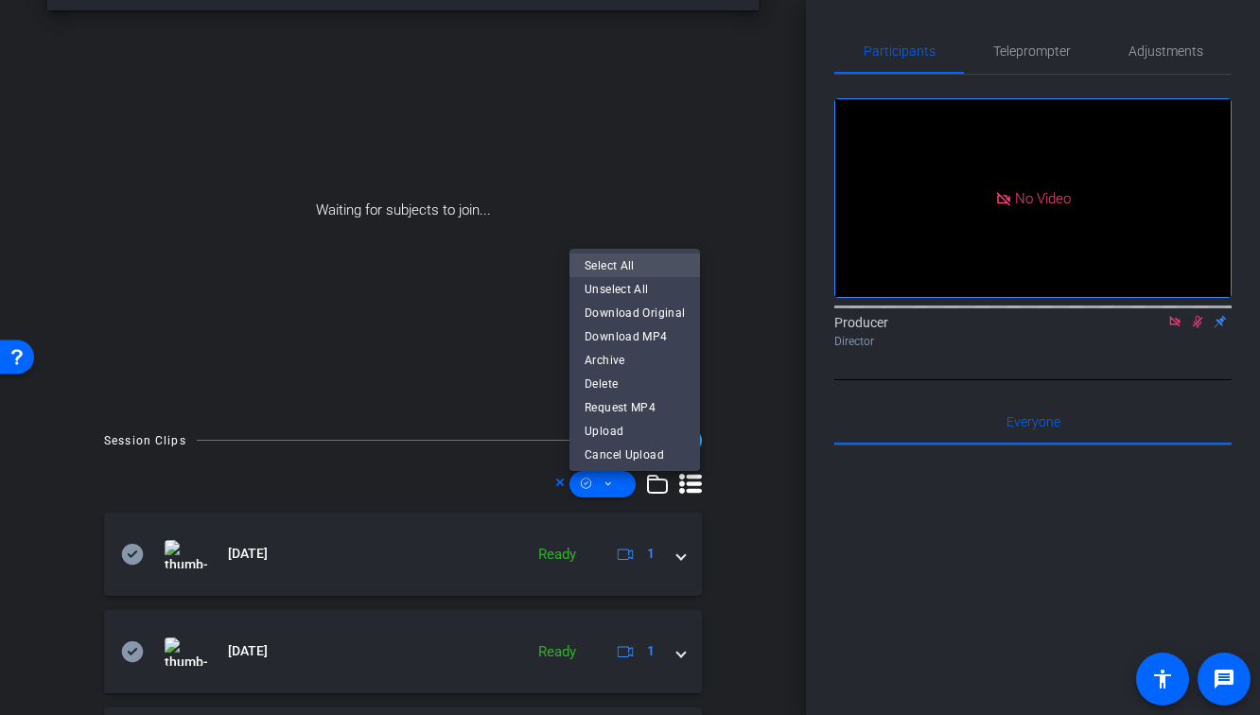
click at [631, 269] on span "Select All" at bounding box center [635, 265] width 100 height 23
click at [629, 337] on span "Download MP4" at bounding box center [635, 336] width 100 height 23
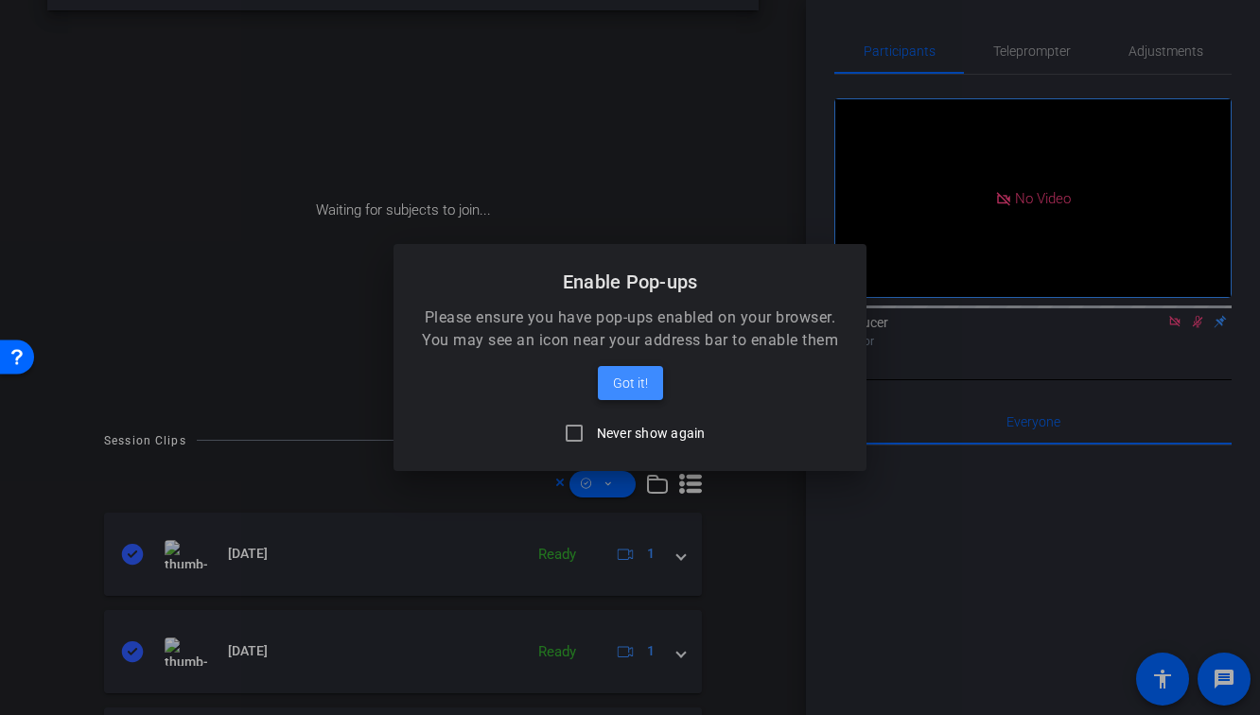
click at [623, 388] on span "Got it!" at bounding box center [630, 383] width 35 height 23
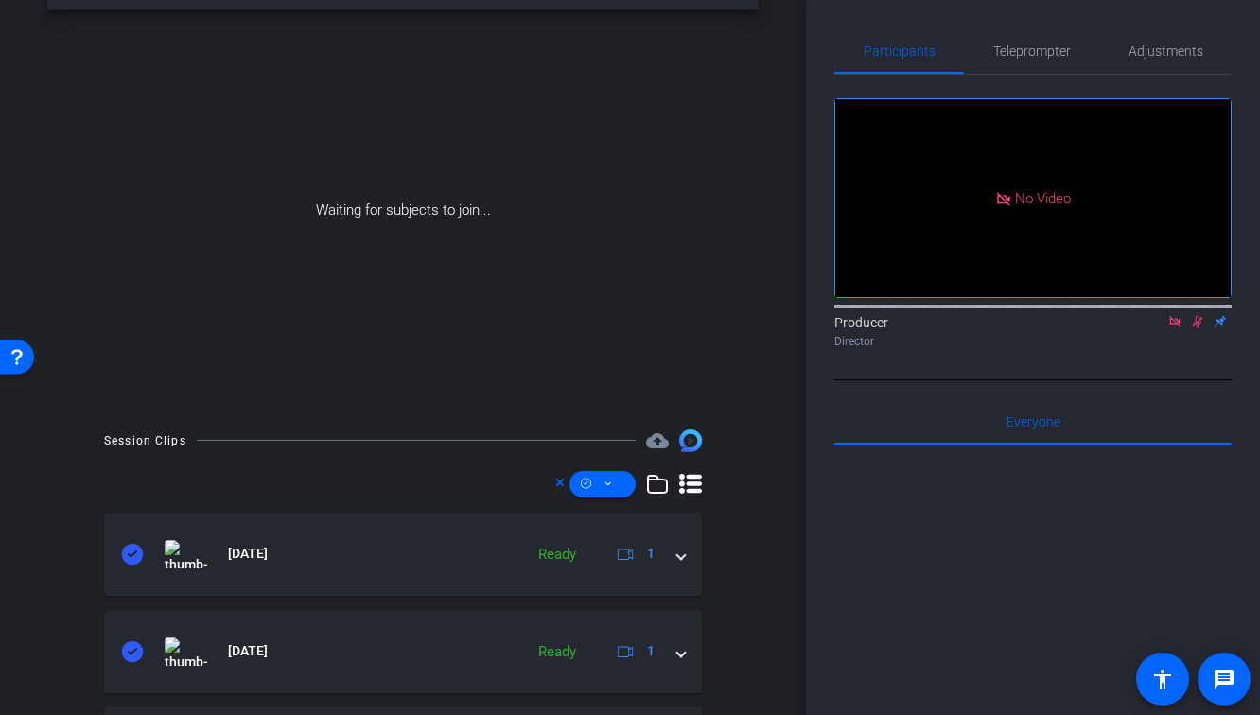
click at [602, 389] on div "Waiting for subjects to join..." at bounding box center [402, 210] width 711 height 400
